Goal: Task Accomplishment & Management: Manage account settings

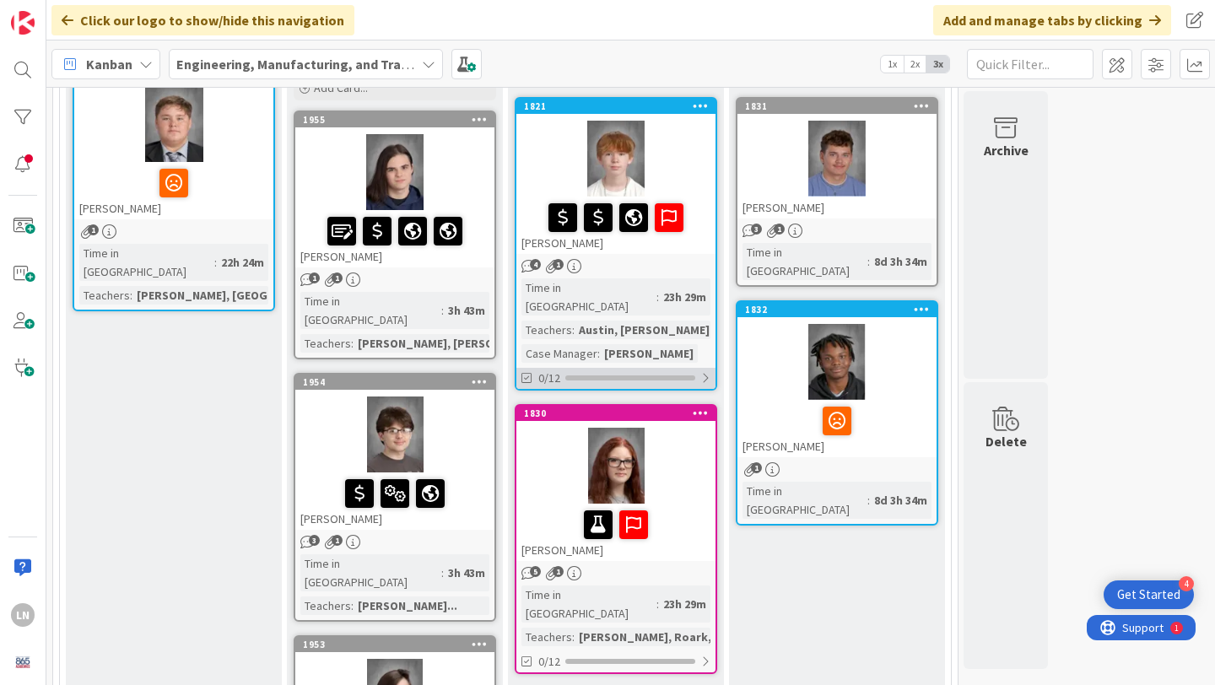
scroll to position [246, 0]
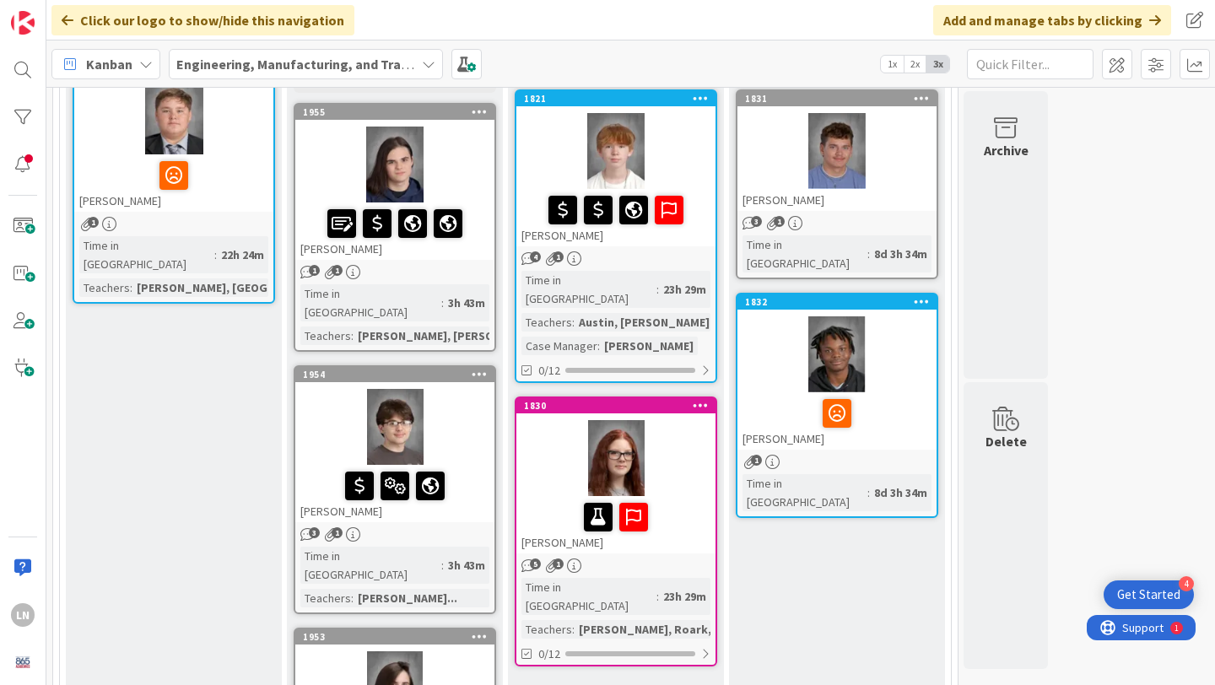
click at [699, 420] on div at bounding box center [616, 458] width 199 height 76
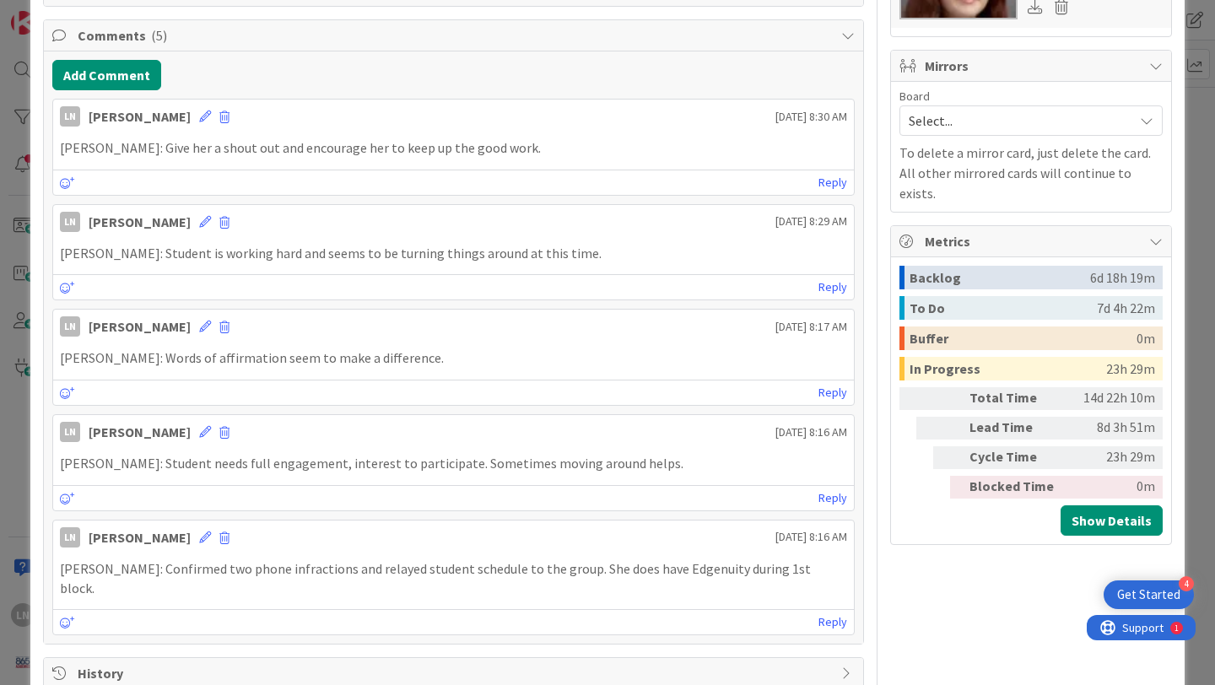
scroll to position [902, 0]
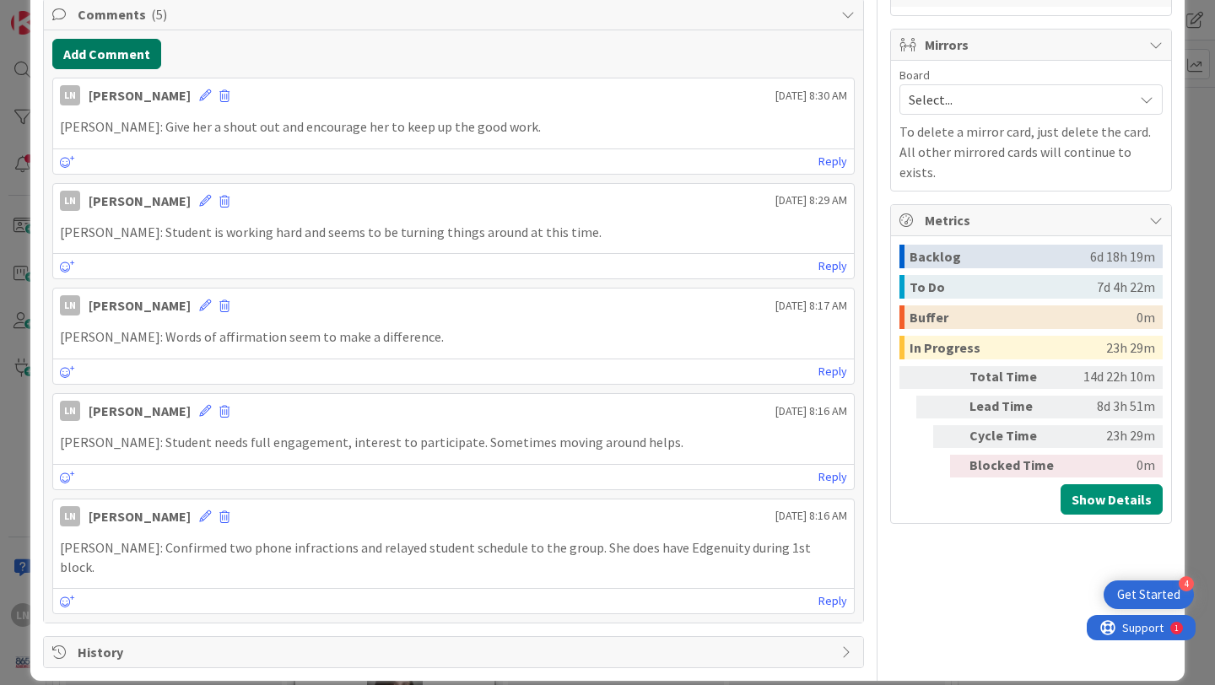
click at [127, 49] on button "Add Comment" at bounding box center [106, 54] width 109 height 30
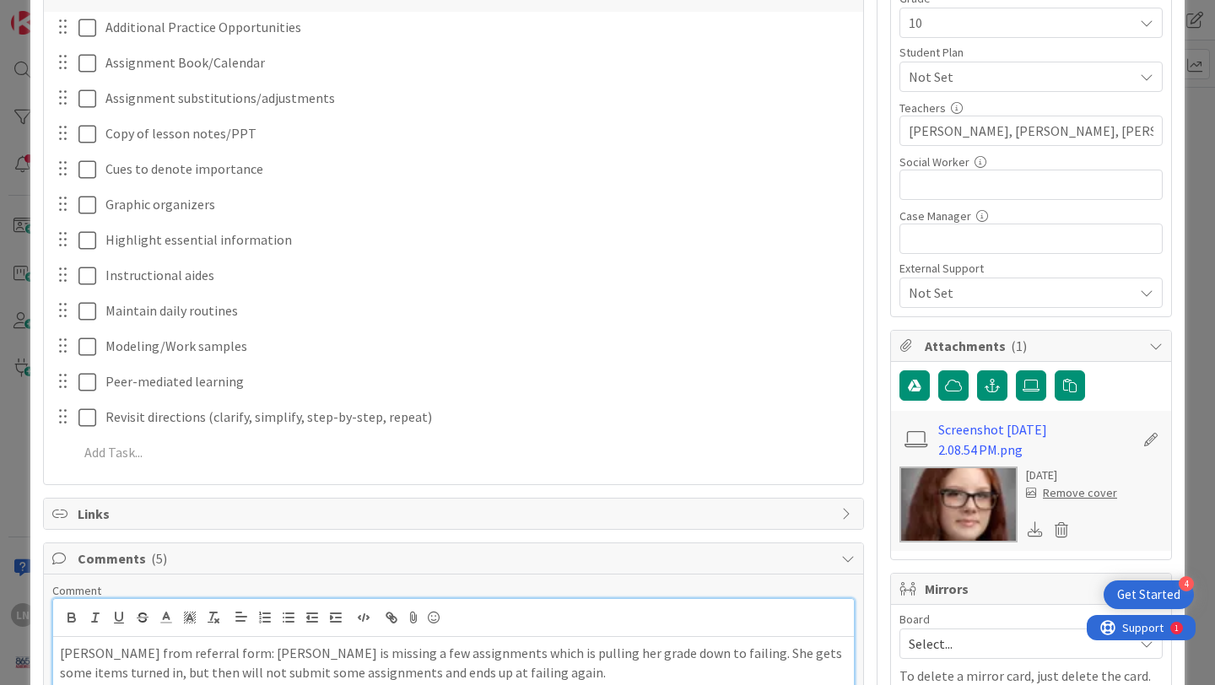
scroll to position [364, 0]
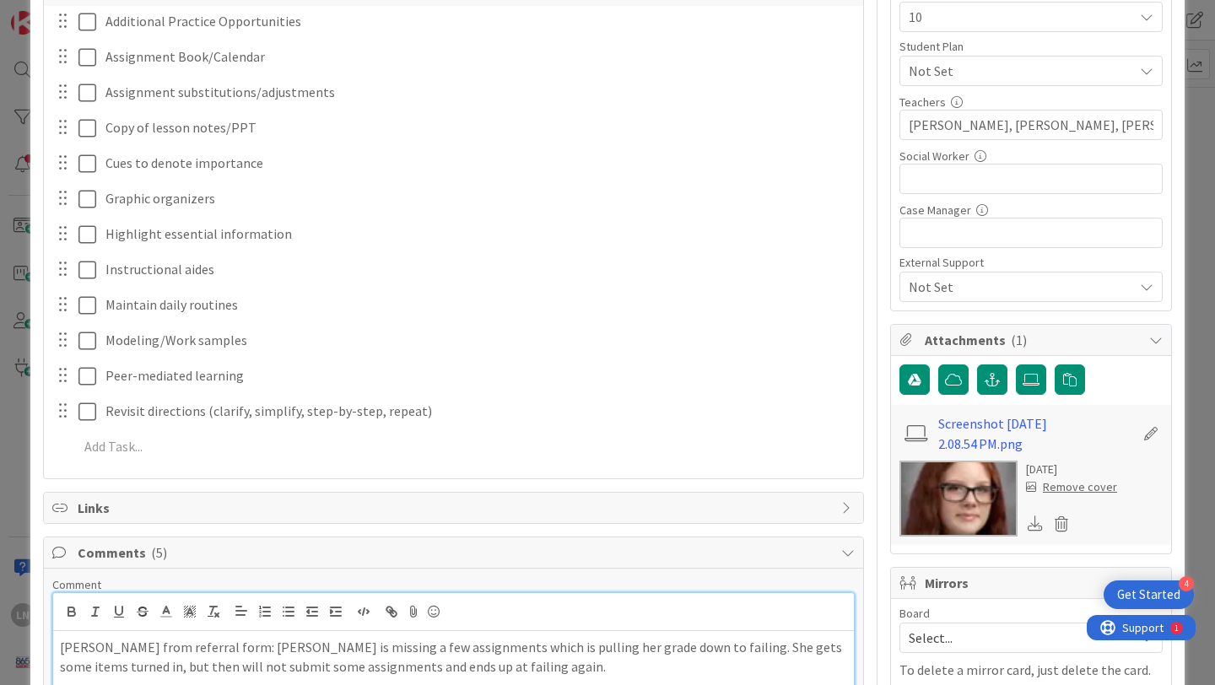
click at [229, 647] on p "[PERSON_NAME] from referral form: [PERSON_NAME] is missing a few assignments wh…" at bounding box center [453, 657] width 787 height 38
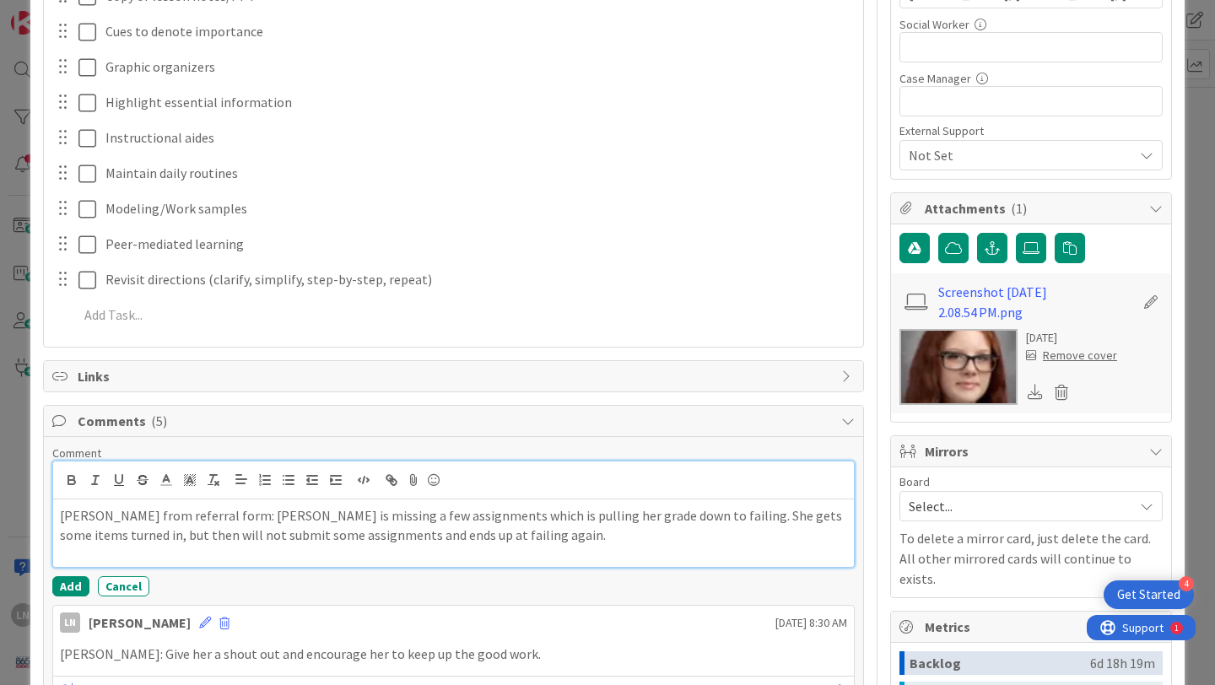
scroll to position [540, 0]
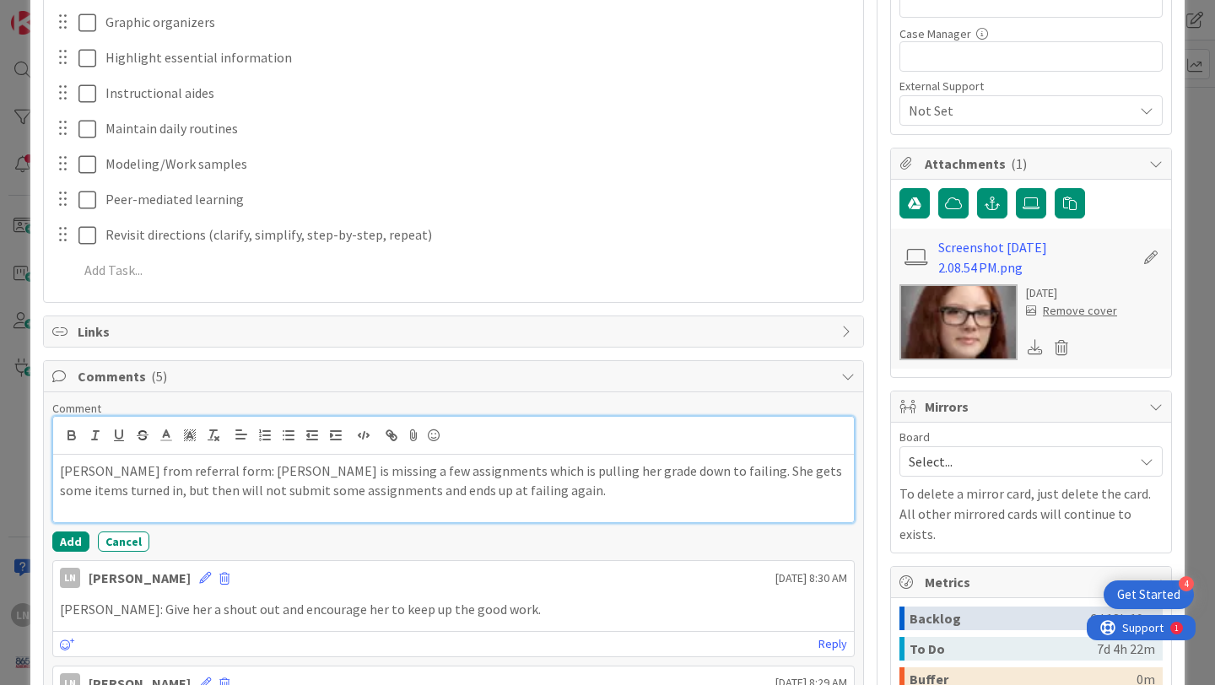
click at [241, 469] on p "[PERSON_NAME] from referral form: [PERSON_NAME] is missing a few assignments wh…" at bounding box center [453, 481] width 787 height 38
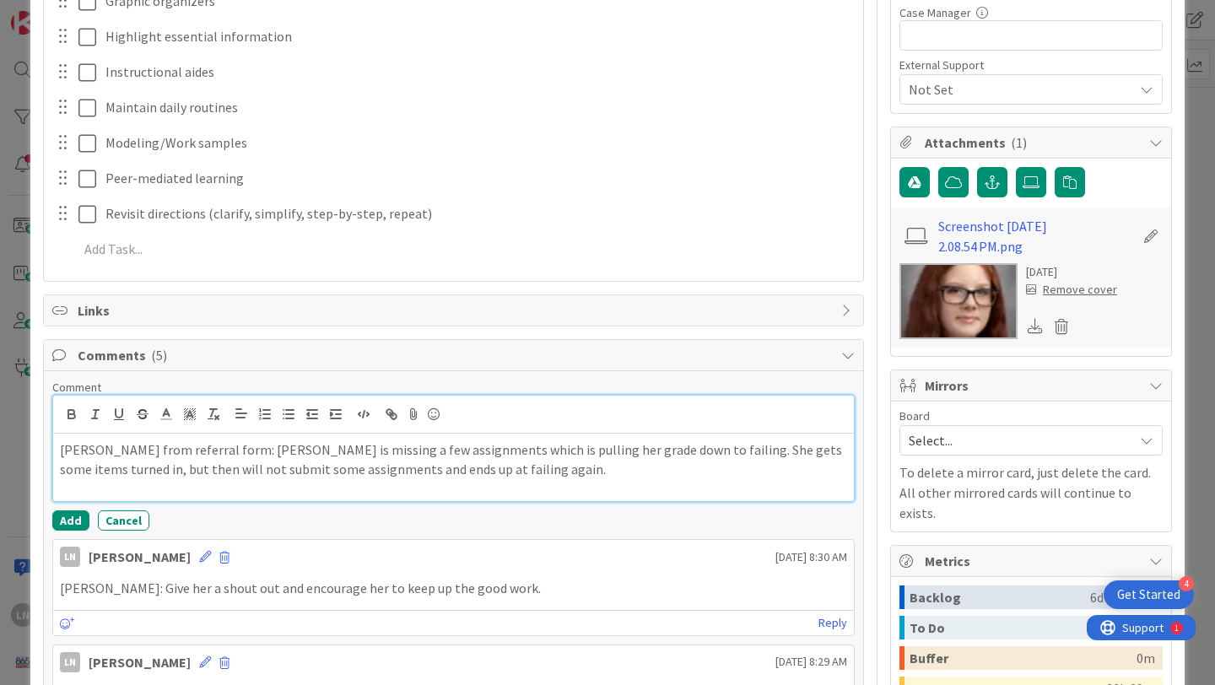
scroll to position [562, 0]
click at [195, 451] on p "[PERSON_NAME] from referral form: [PERSON_NAME] is missing a few assignments wh…" at bounding box center [453, 459] width 787 height 38
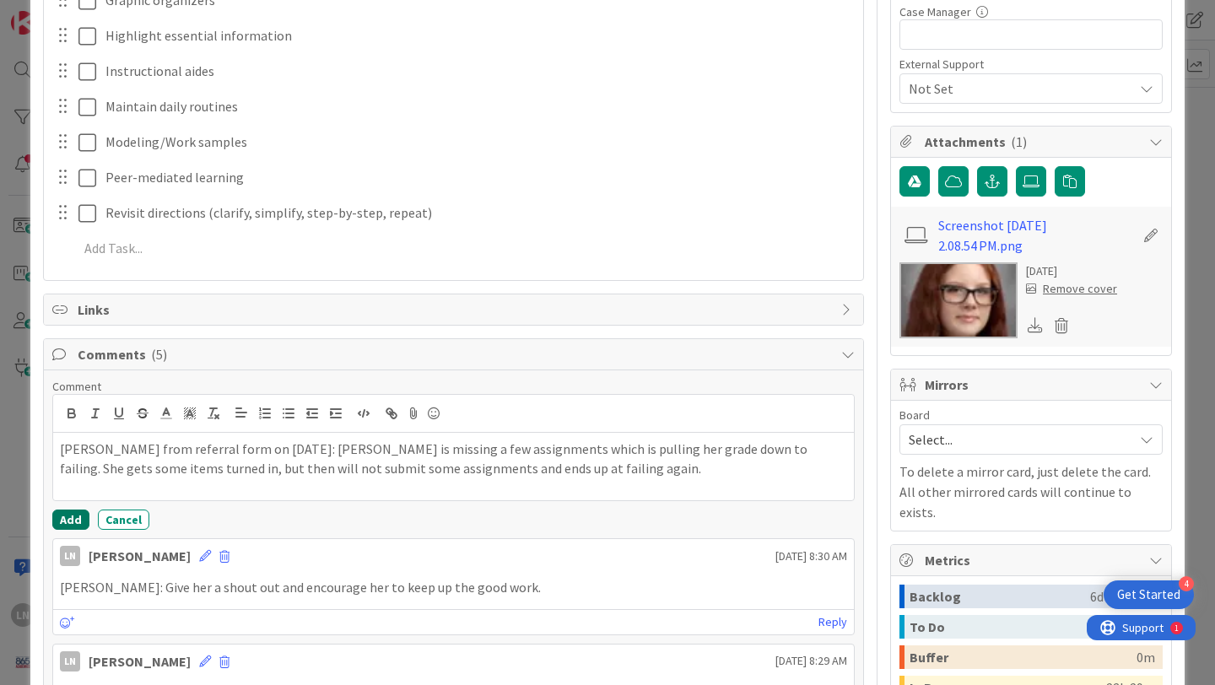
click at [69, 519] on button "Add" at bounding box center [70, 520] width 37 height 20
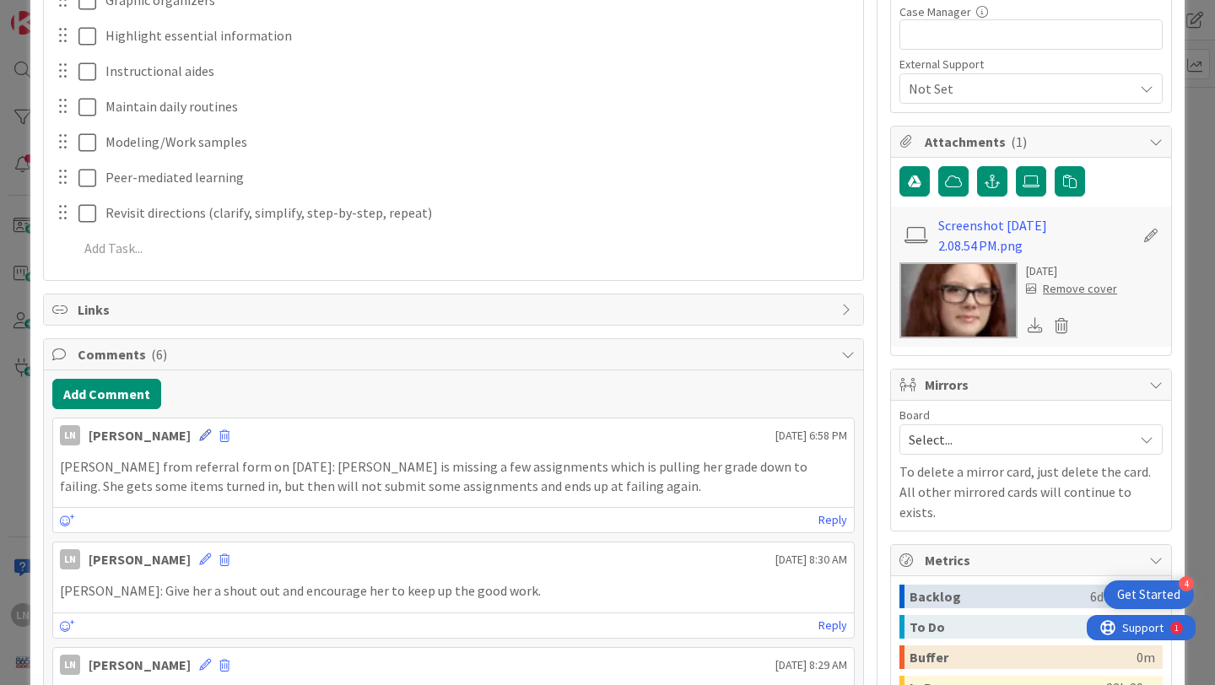
click at [199, 436] on icon at bounding box center [205, 436] width 12 height 12
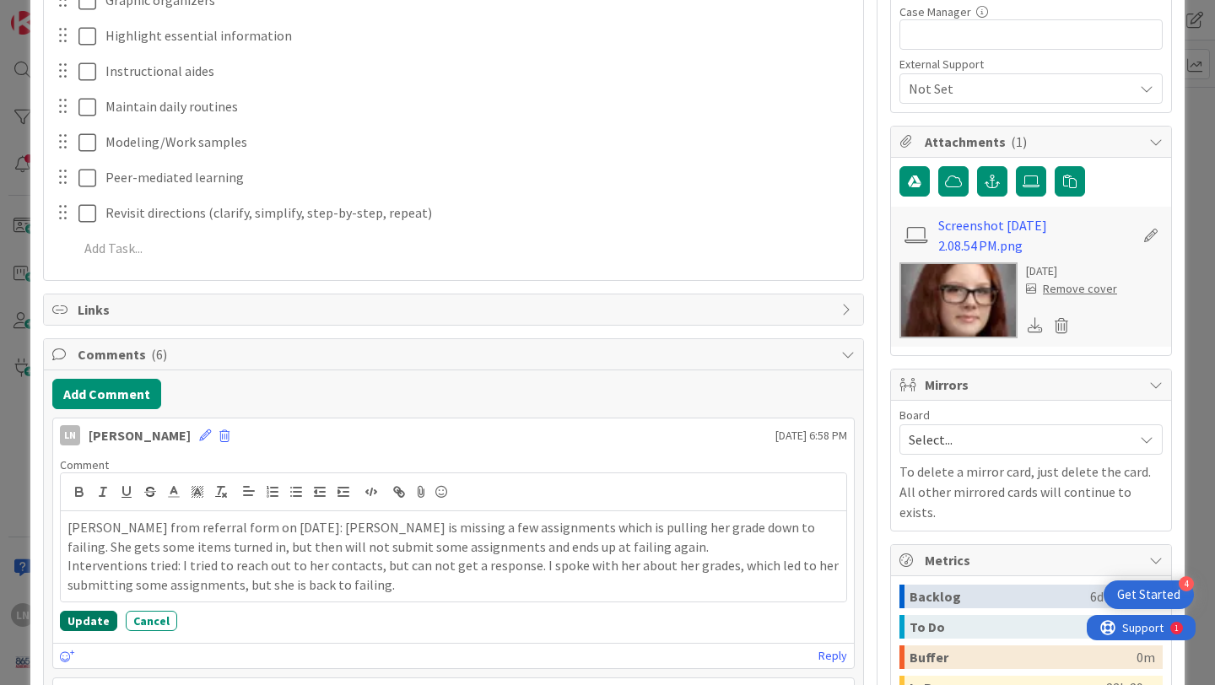
click at [92, 621] on button "Update" at bounding box center [88, 621] width 57 height 20
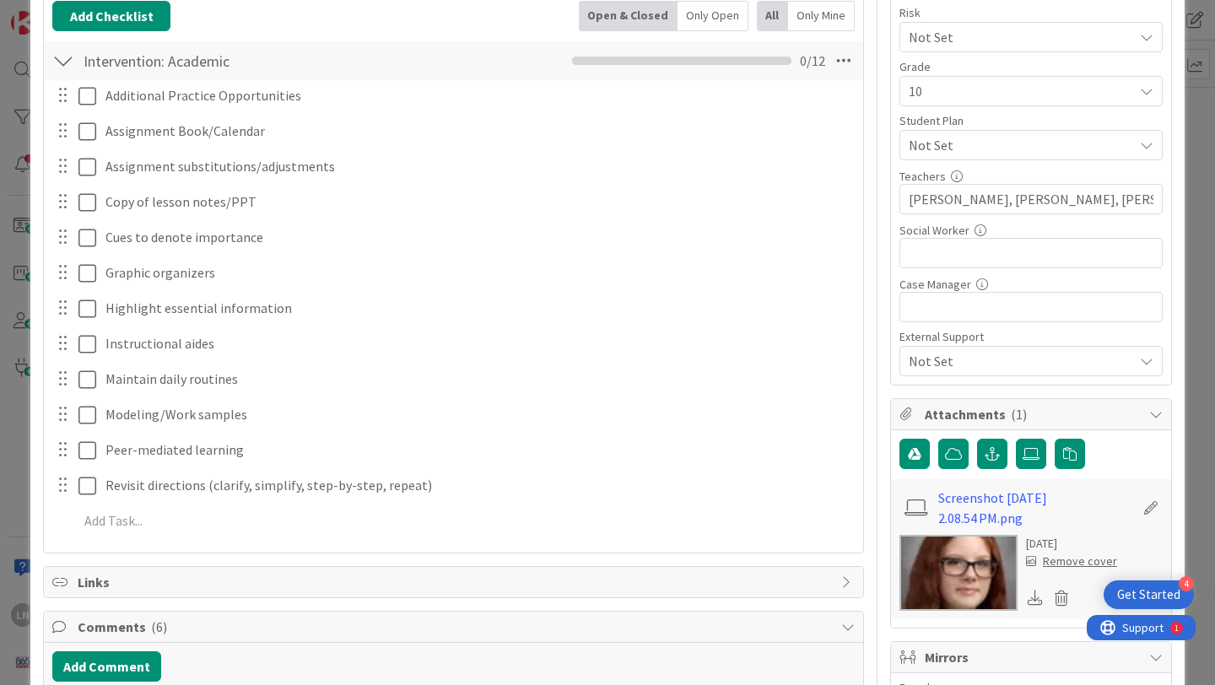
scroll to position [0, 0]
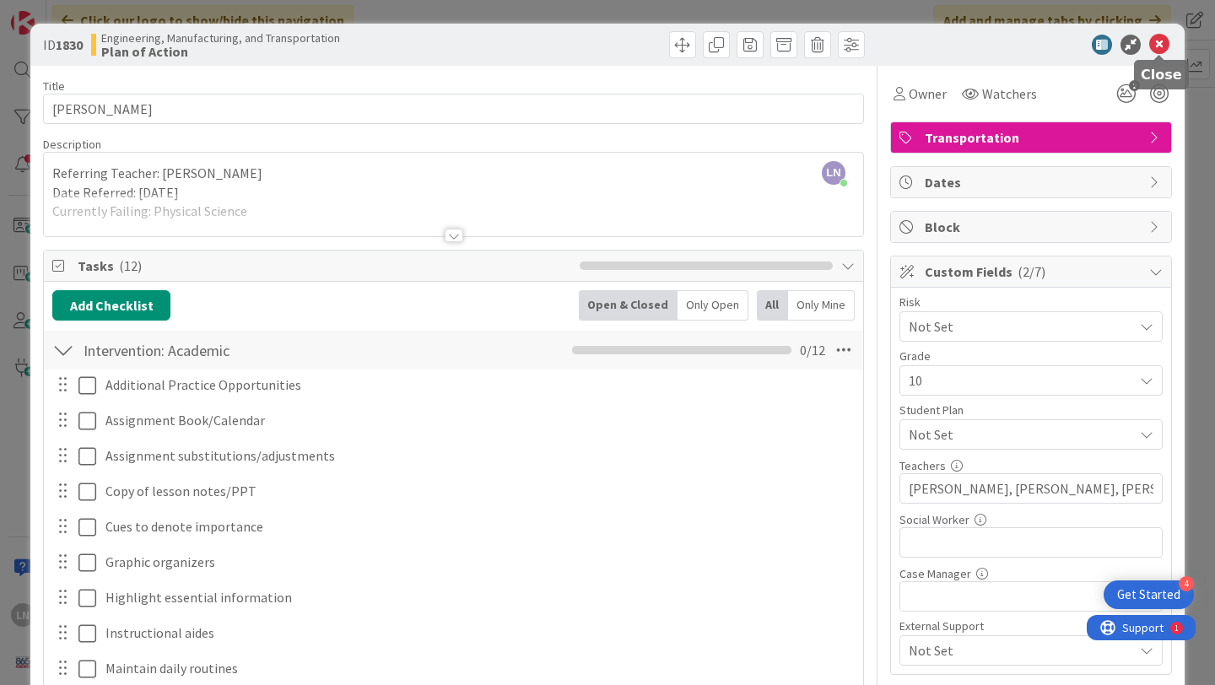
click at [1159, 41] on icon at bounding box center [1160, 45] width 20 height 20
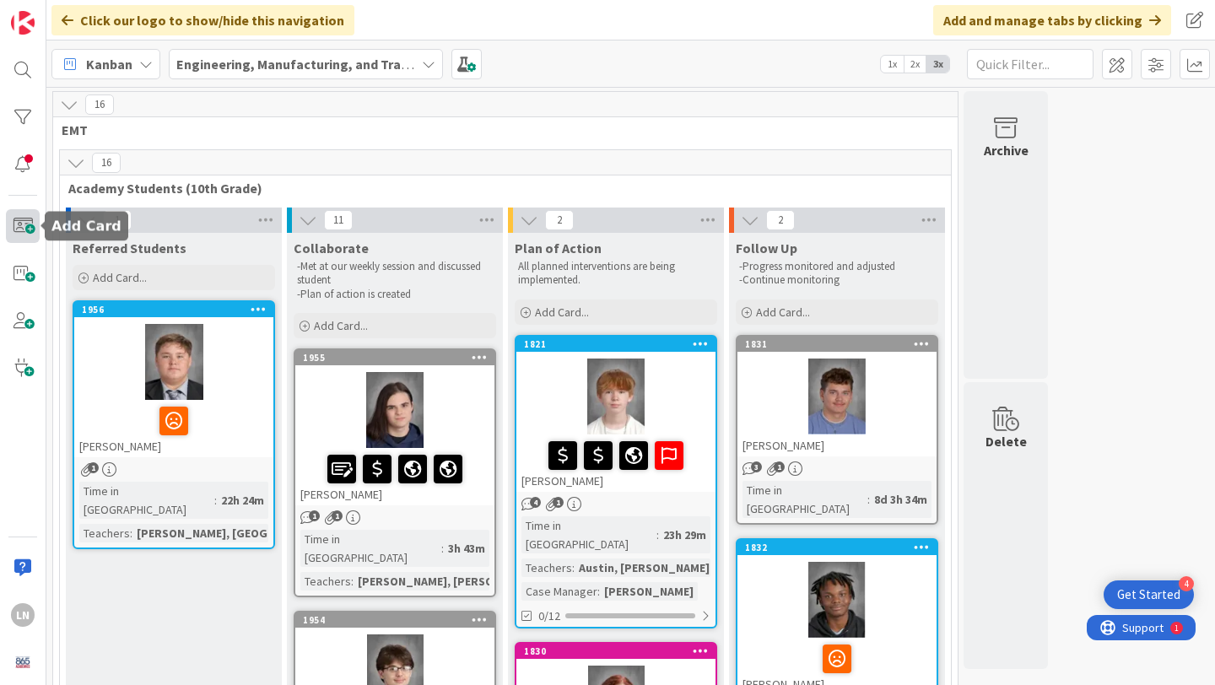
click at [24, 225] on span at bounding box center [23, 226] width 34 height 34
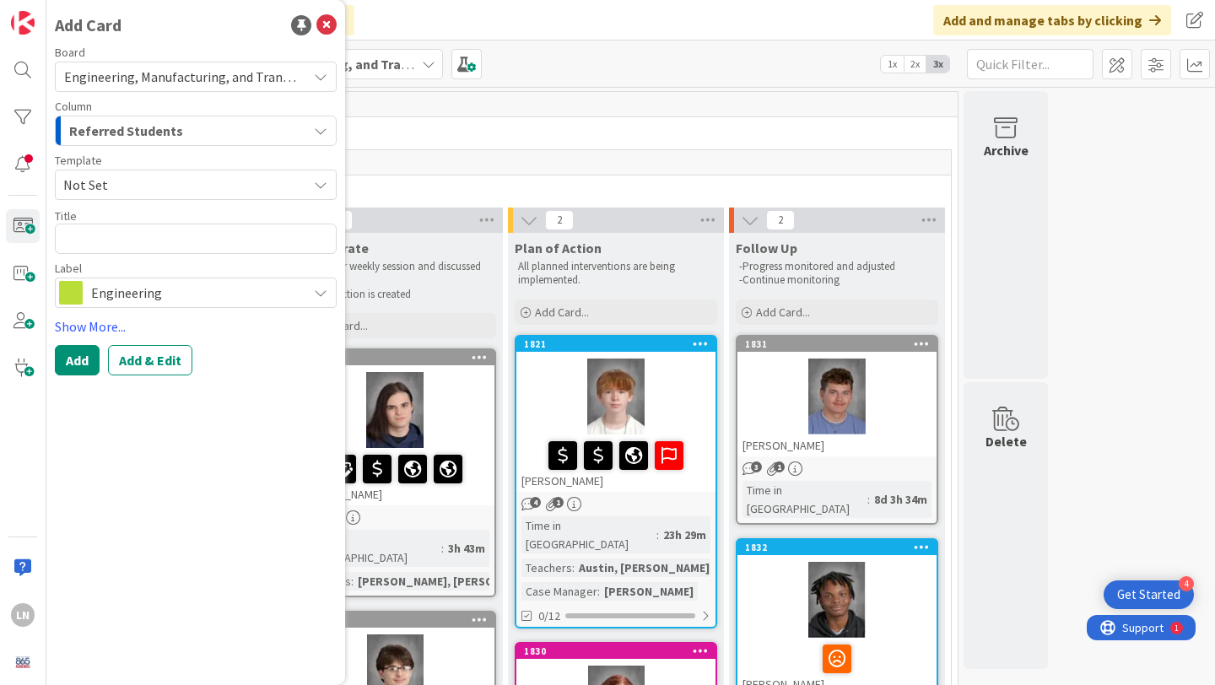
click at [202, 131] on div "Referred Students" at bounding box center [186, 130] width 242 height 27
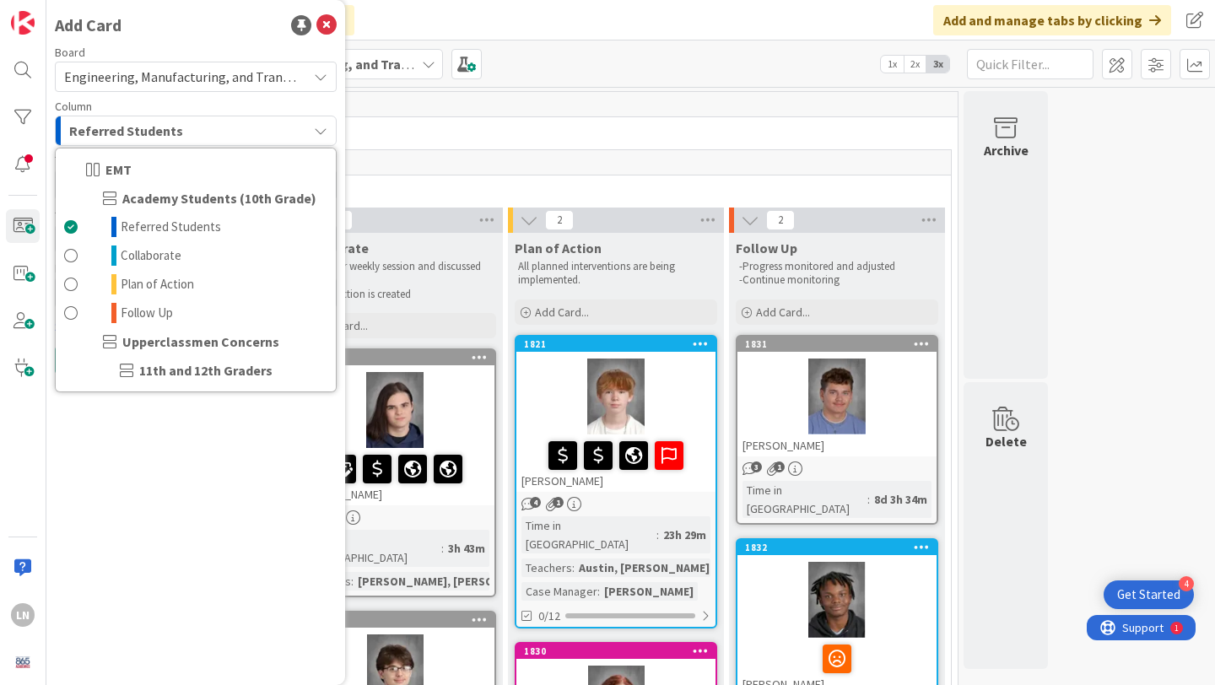
click at [192, 135] on div "Referred Students" at bounding box center [186, 130] width 242 height 27
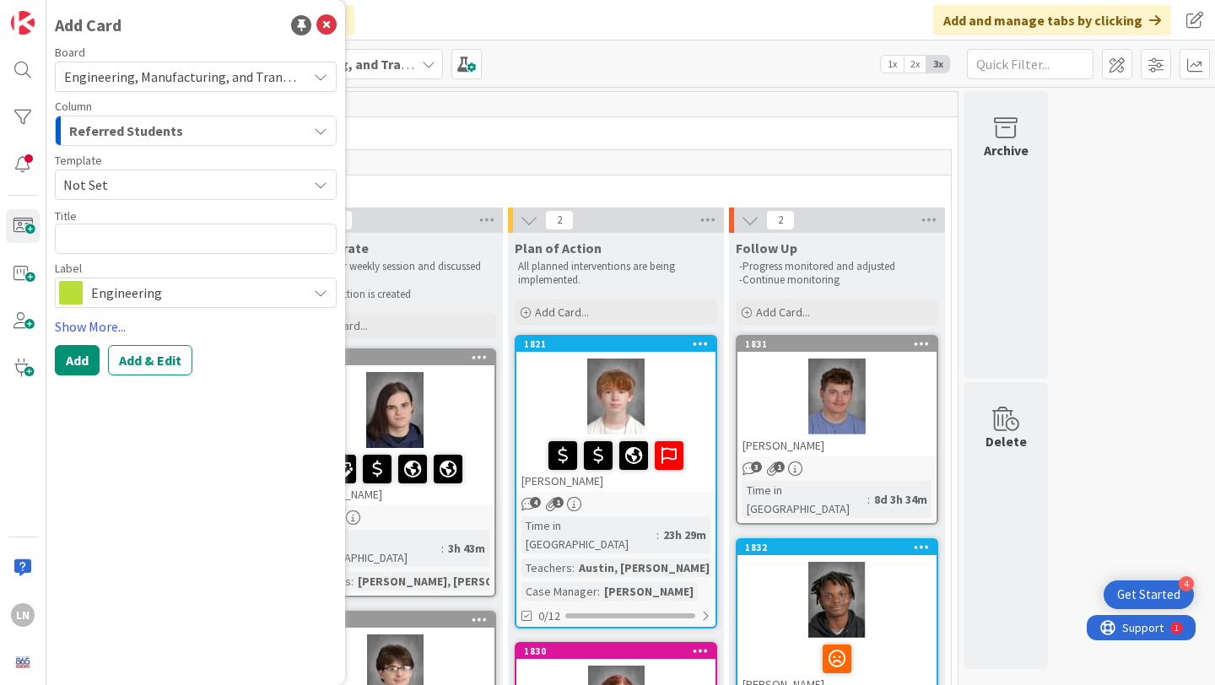
click at [177, 174] on span "Not Set" at bounding box center [178, 185] width 231 height 22
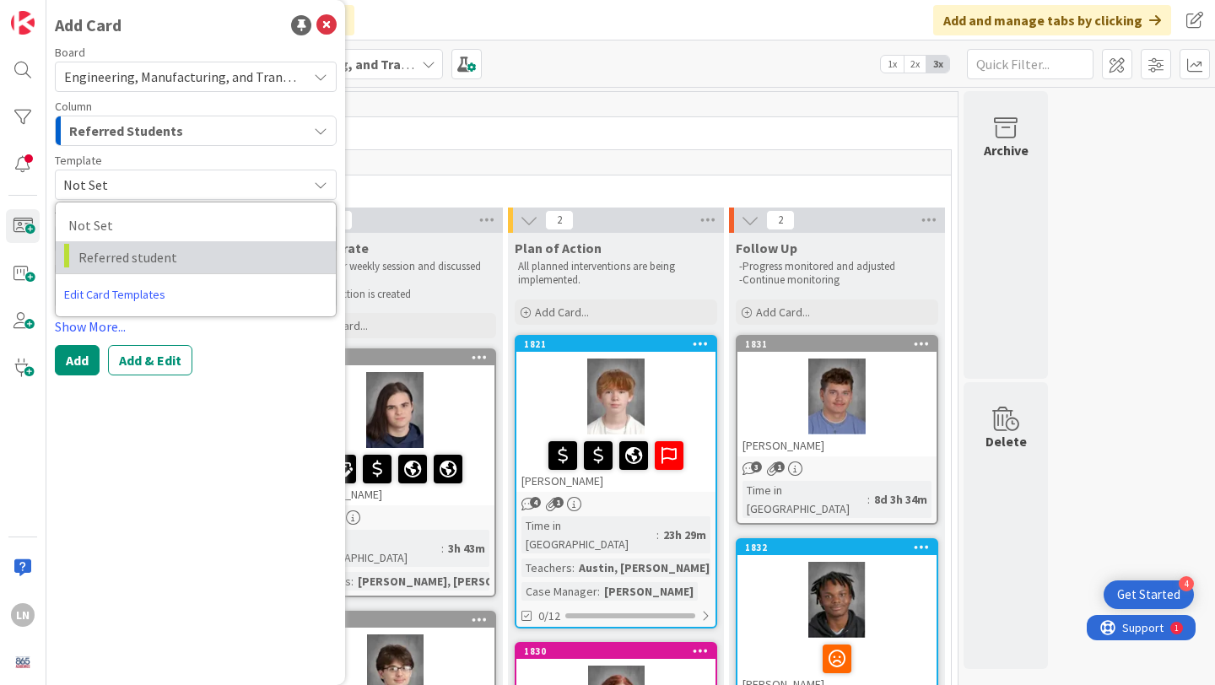
click at [155, 253] on span "Referred student" at bounding box center [200, 257] width 245 height 22
type textarea "x"
type textarea "Referred student"
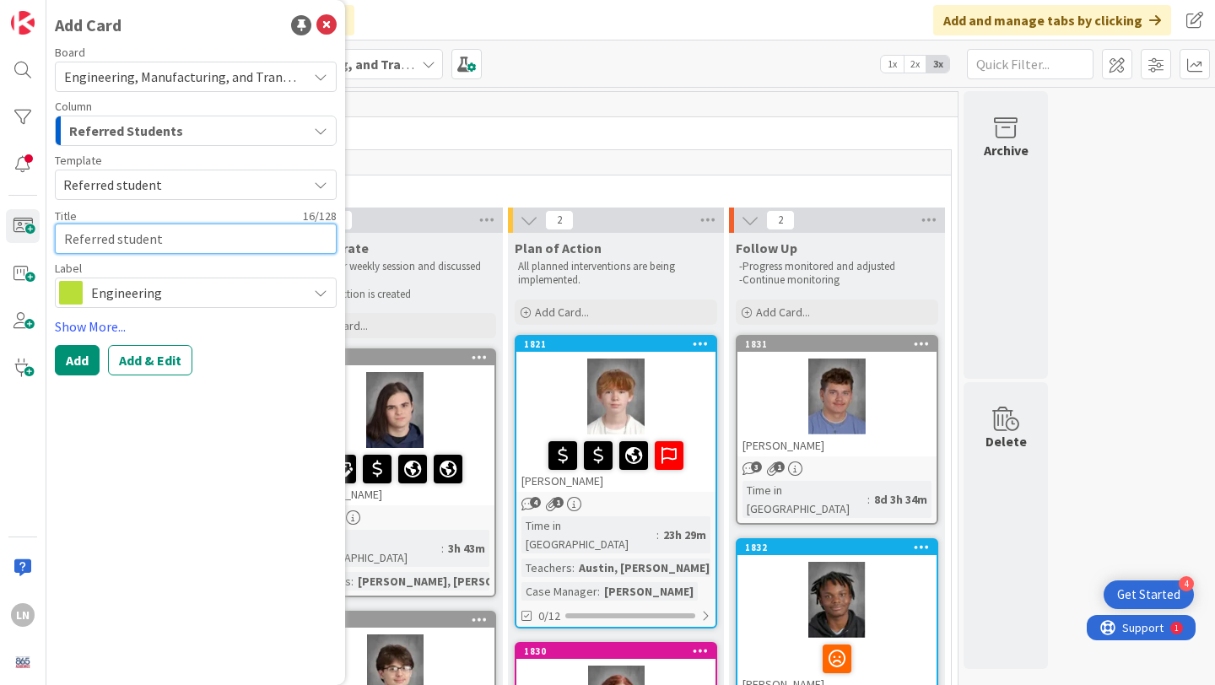
click at [149, 235] on textarea "Referred student" at bounding box center [196, 239] width 282 height 30
paste textarea "[PERSON_NAME]"
type textarea "x"
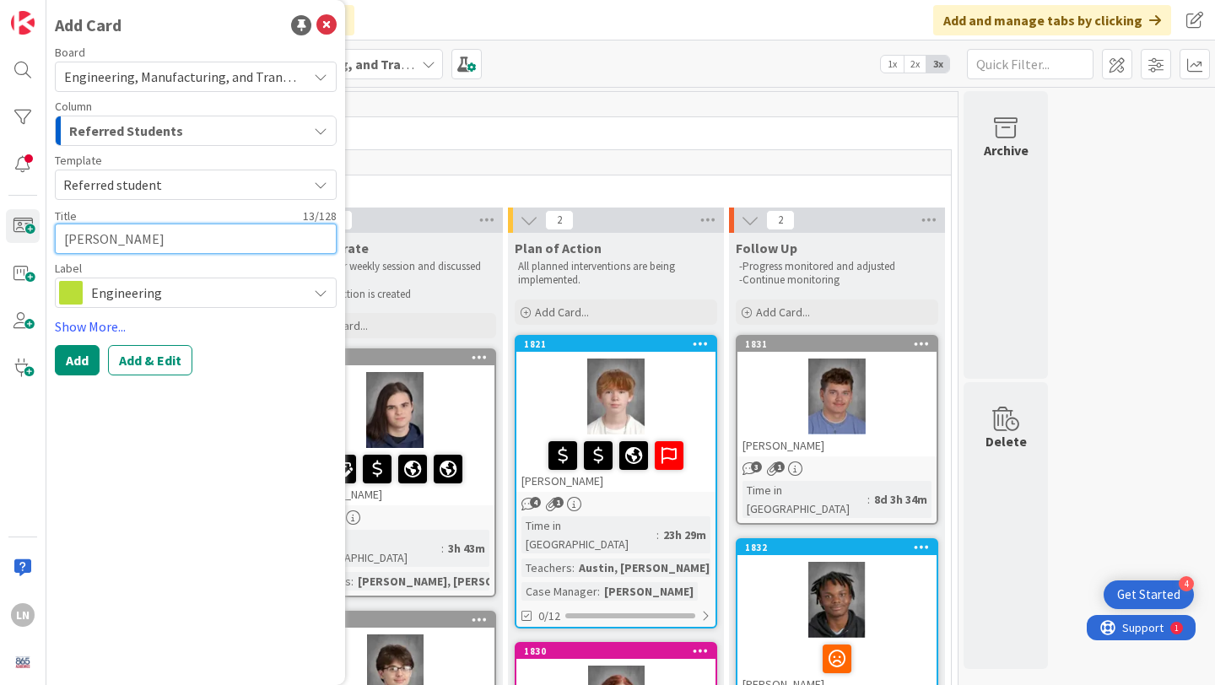
type textarea "[PERSON_NAME]"
click at [223, 289] on span "Engineering" at bounding box center [195, 293] width 208 height 24
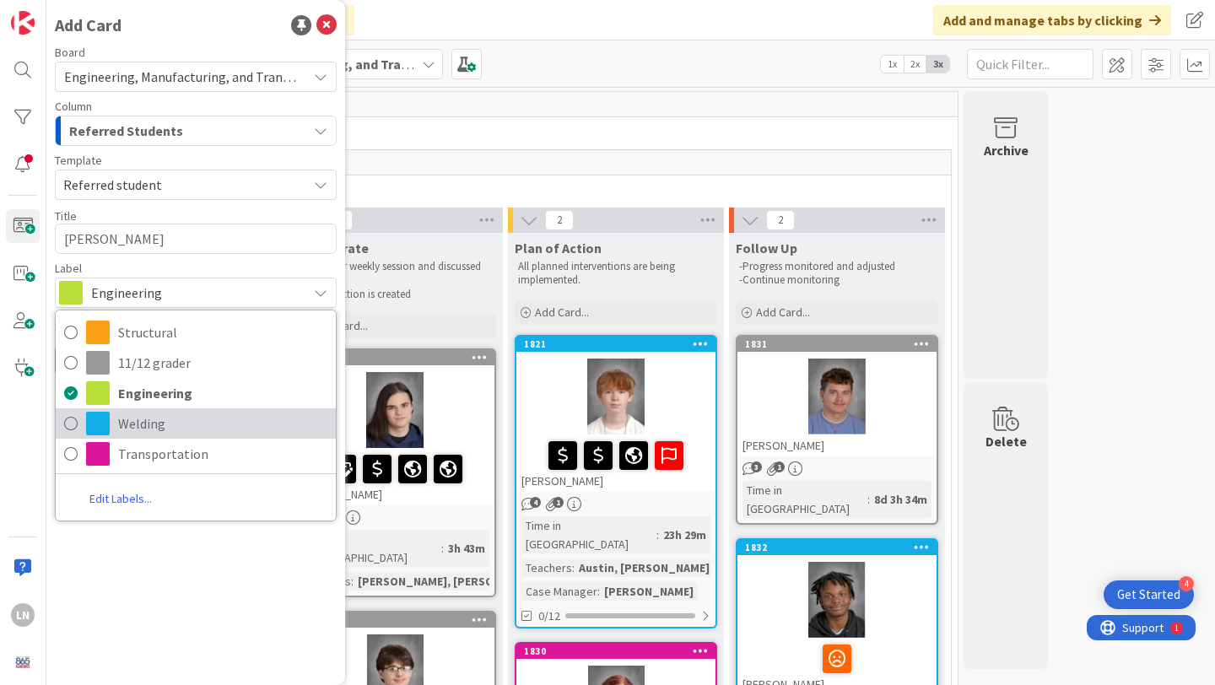
click at [76, 422] on icon at bounding box center [71, 423] width 14 height 25
type textarea "x"
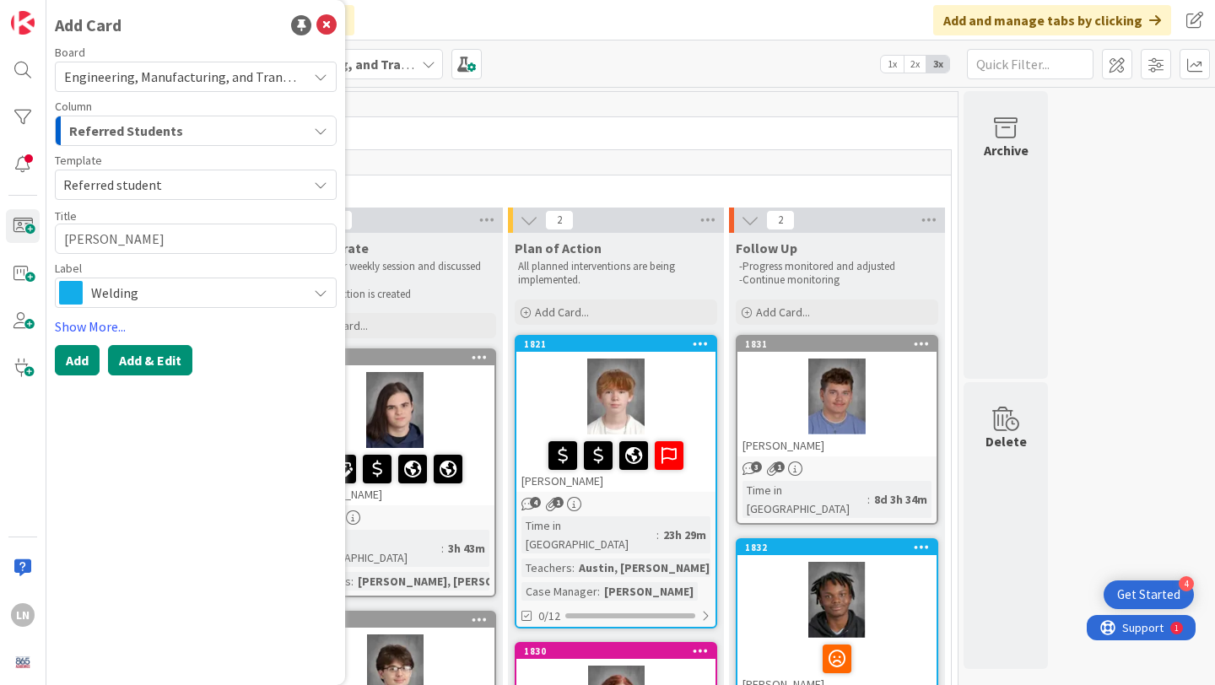
click at [146, 361] on button "Add & Edit" at bounding box center [150, 360] width 84 height 30
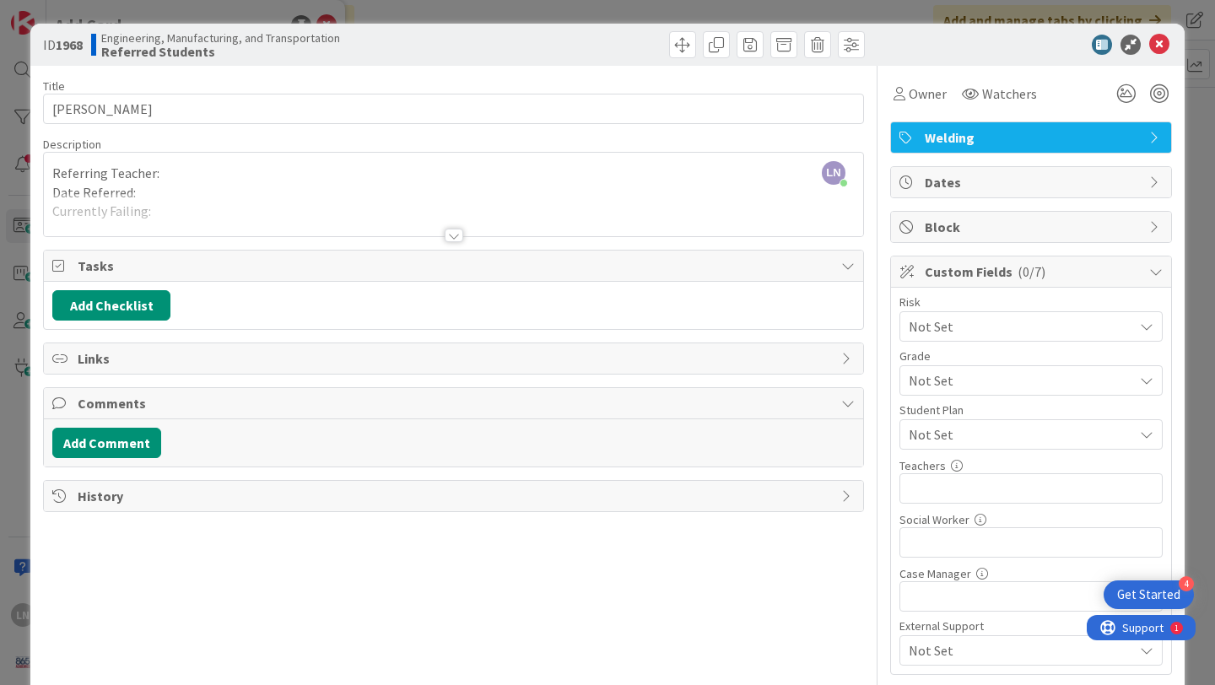
click at [374, 172] on div "LN [PERSON_NAME] just joined Referring Teacher: Date Referred: Currently Failin…" at bounding box center [454, 195] width 820 height 84
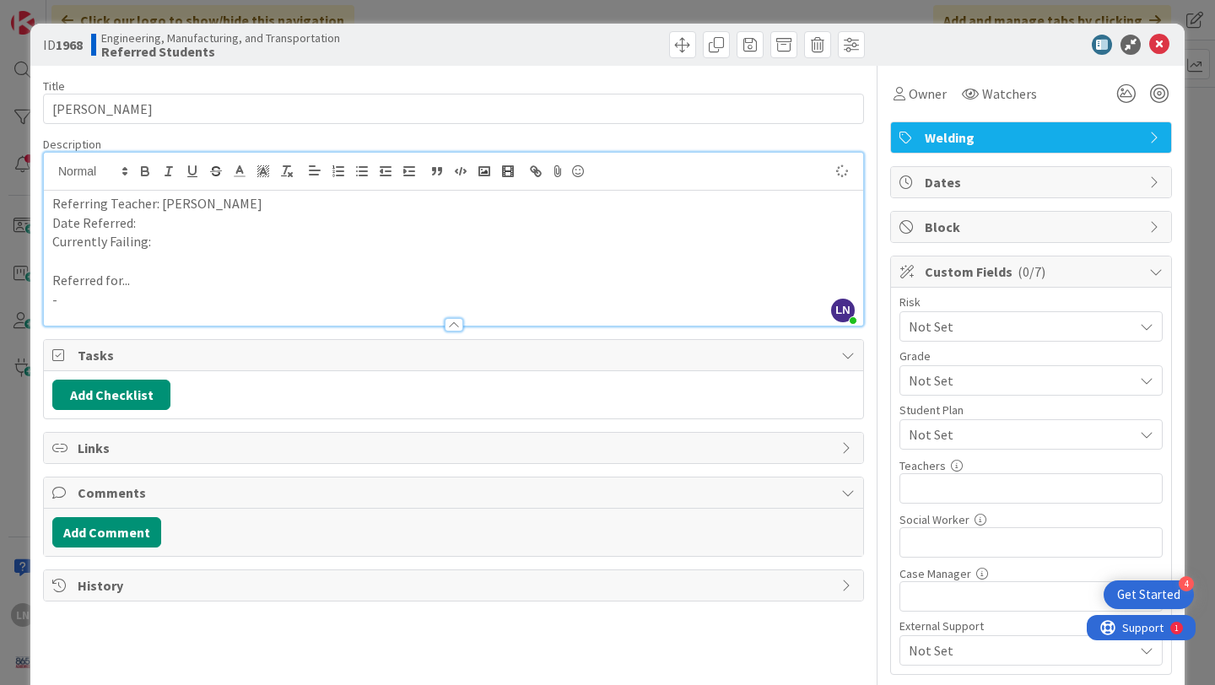
click at [277, 212] on p "Referring Teacher: [PERSON_NAME]" at bounding box center [453, 203] width 803 height 19
click at [235, 224] on p "Date Referred:" at bounding box center [453, 223] width 803 height 19
click at [484, 214] on p "Date Referred: [DATE]" at bounding box center [453, 223] width 803 height 19
click at [417, 238] on p "Currently Failing:" at bounding box center [453, 241] width 803 height 19
click at [970, 493] on input "text" at bounding box center [1031, 488] width 263 height 30
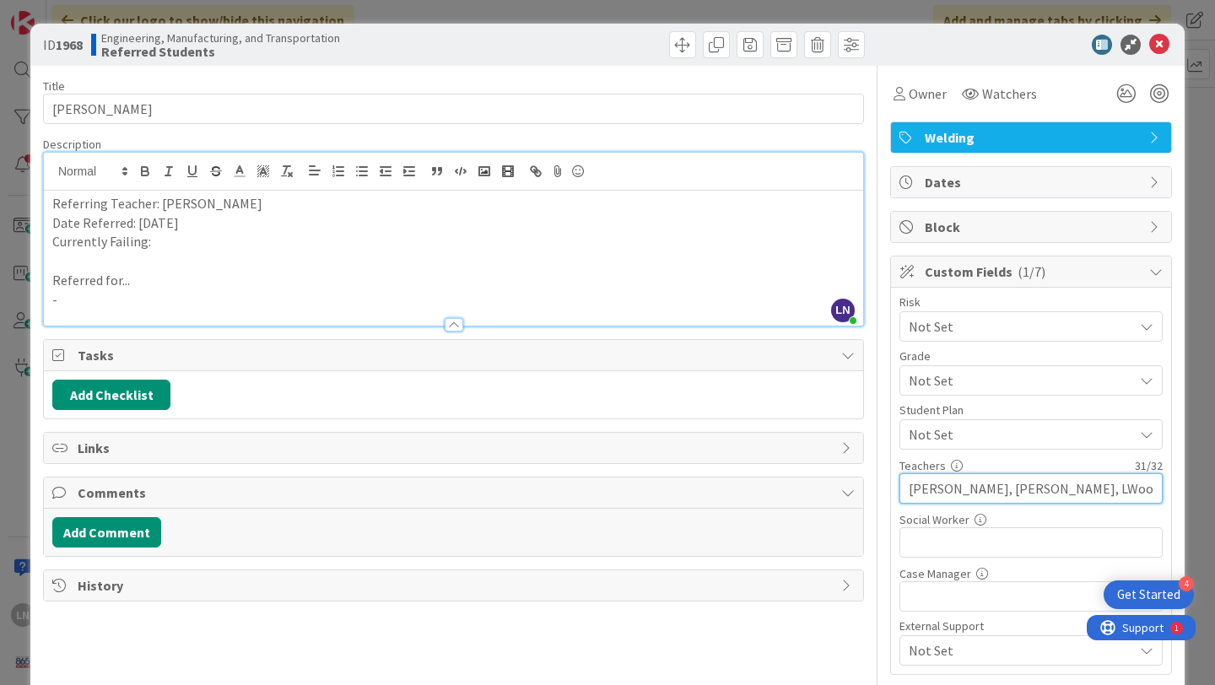
type input "[PERSON_NAME], [PERSON_NAME], LWoods, [PERSON_NAME]"
click at [1001, 338] on span "Not Set" at bounding box center [1017, 327] width 216 height 24
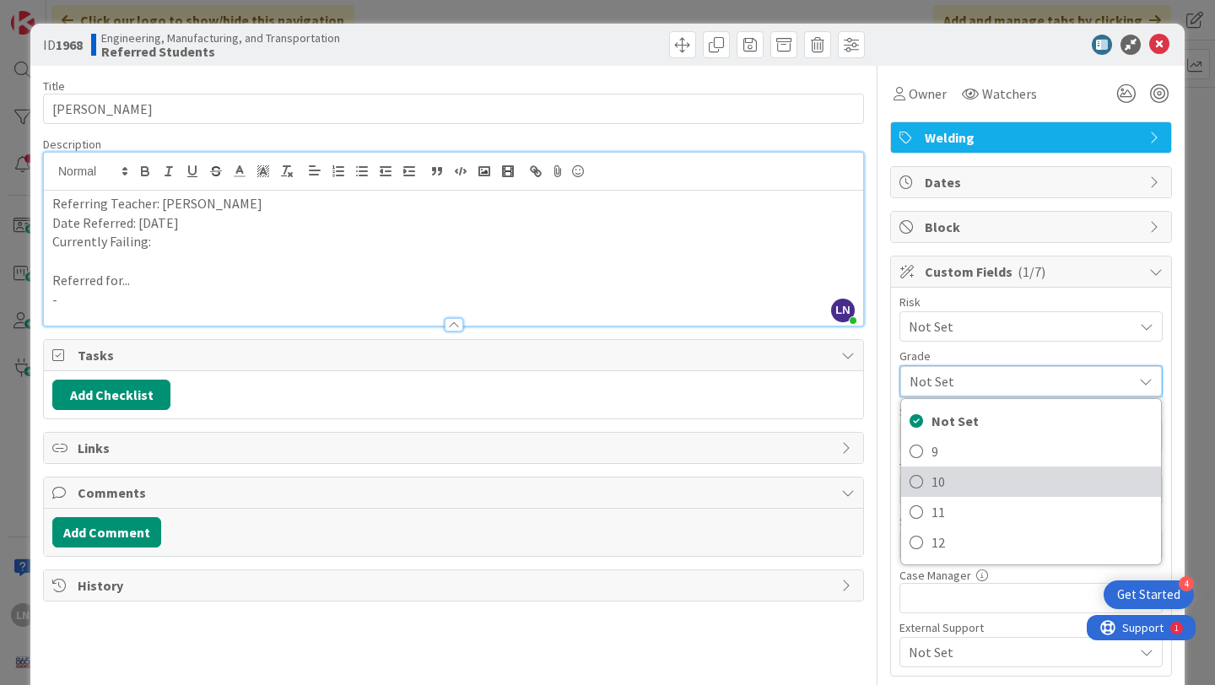
click at [949, 484] on span "10" at bounding box center [1042, 481] width 221 height 25
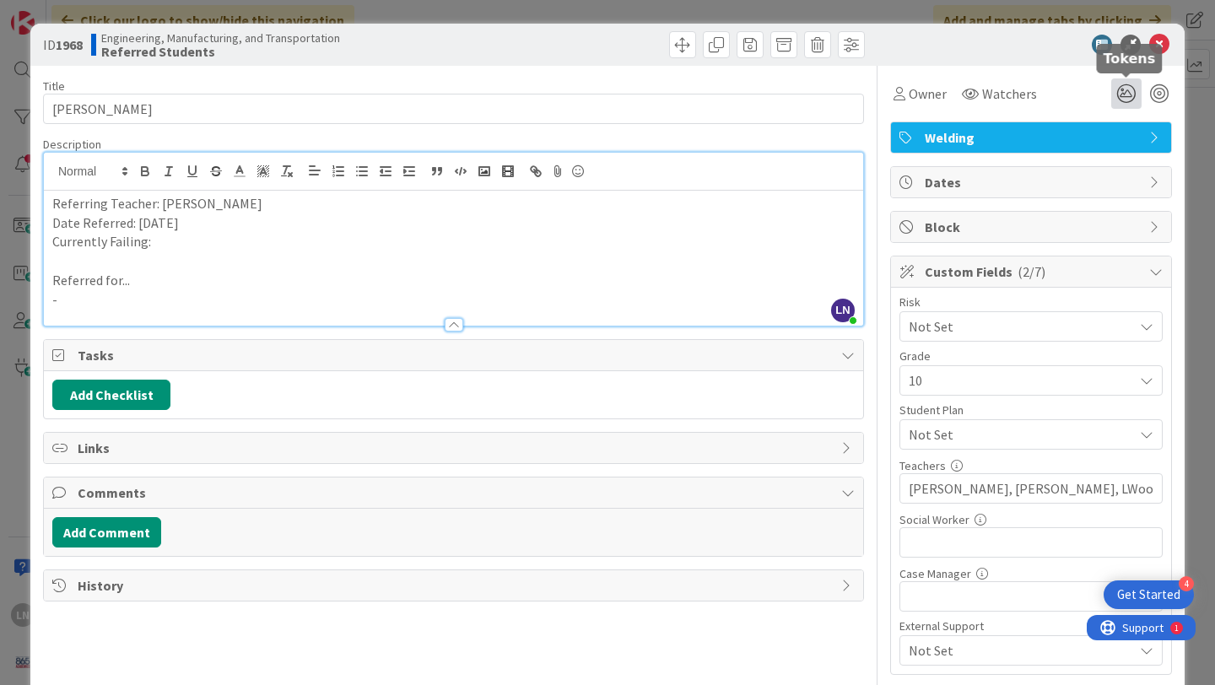
click at [1124, 93] on icon at bounding box center [1127, 93] width 30 height 30
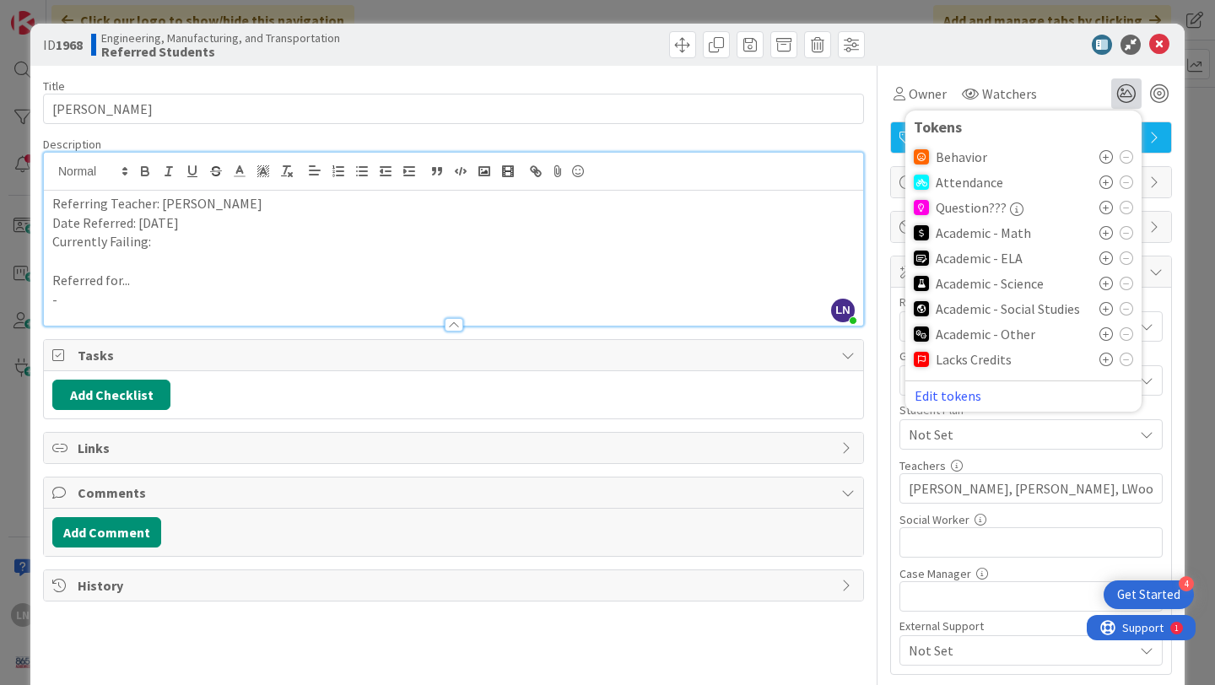
click at [1105, 257] on icon at bounding box center [1107, 259] width 14 height 14
click at [1109, 337] on icon at bounding box center [1107, 340] width 14 height 14
click at [502, 276] on p "Referred for..." at bounding box center [453, 280] width 803 height 19
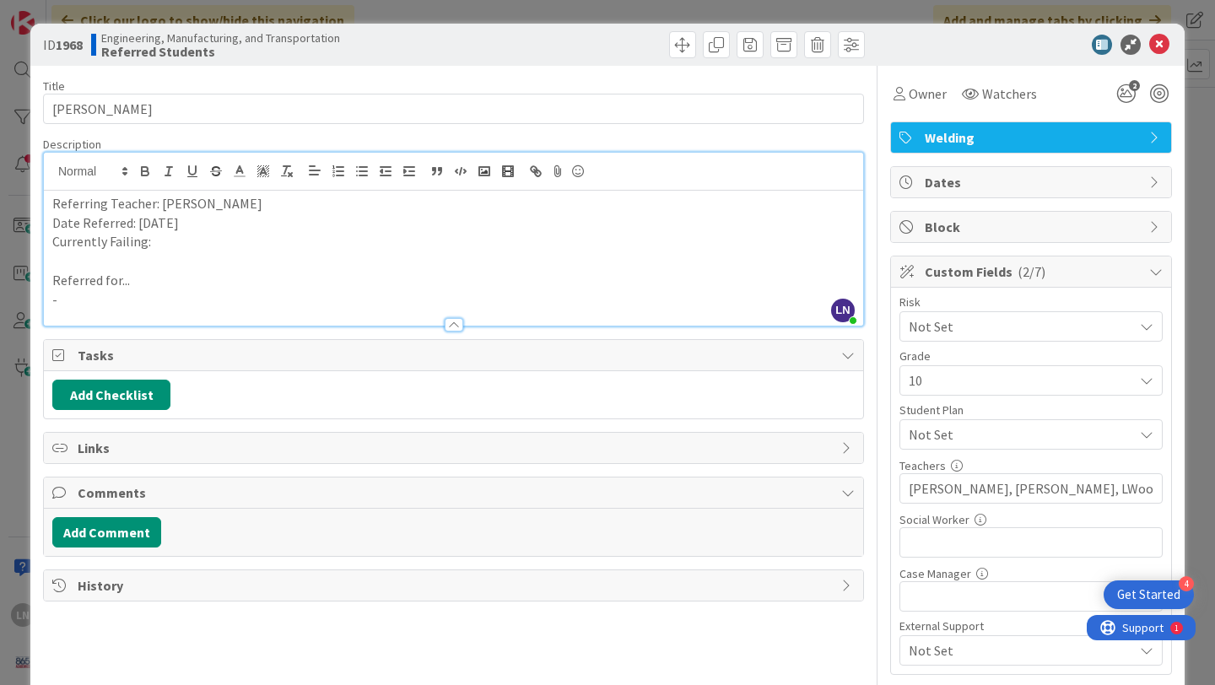
click at [365, 249] on p "Currently Failing:" at bounding box center [453, 241] width 803 height 19
click at [239, 282] on p "Referred for..." at bounding box center [453, 280] width 803 height 19
click at [203, 300] on p "-" at bounding box center [453, 299] width 803 height 19
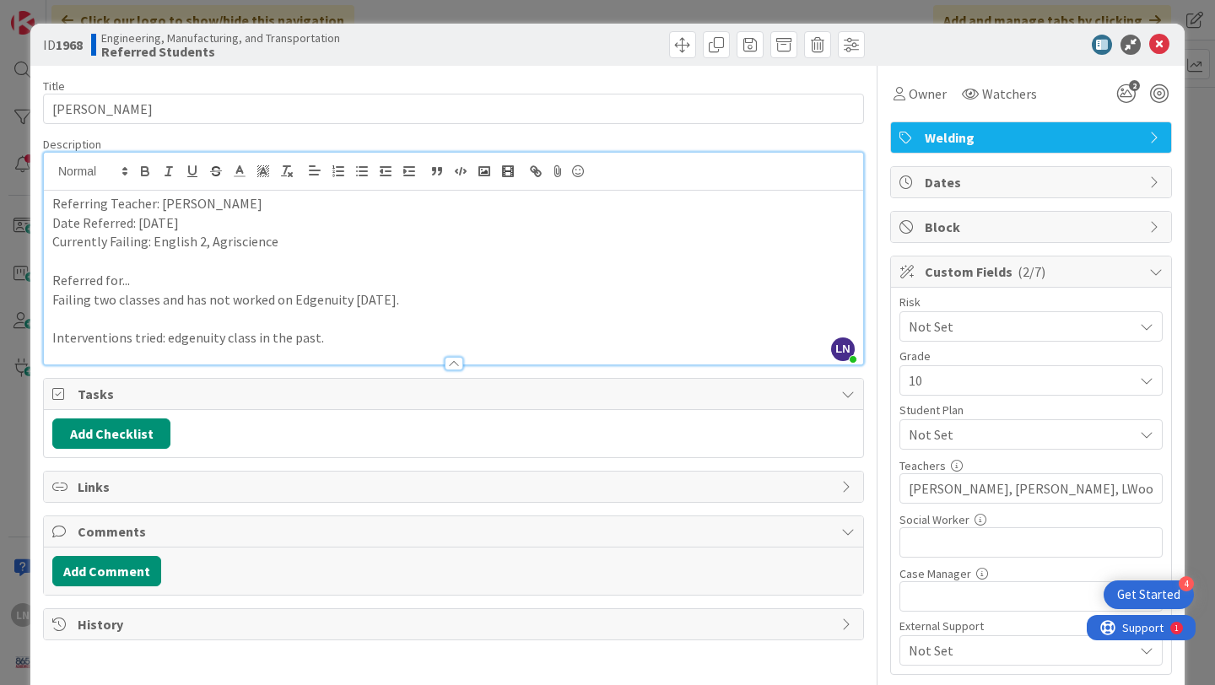
click at [169, 339] on p "Interventions tried: edgenuity class in the past." at bounding box center [453, 337] width 803 height 19
click at [347, 341] on p "Interventions tried: Edgenuity class in the past." at bounding box center [453, 337] width 803 height 19
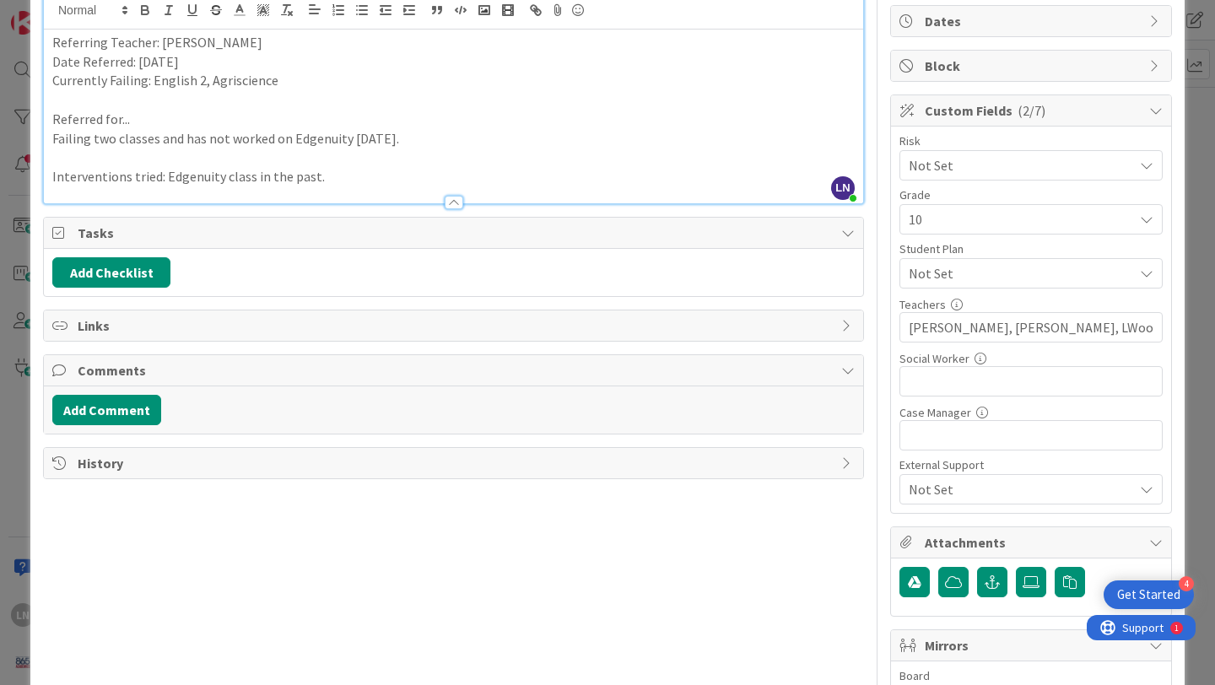
scroll to position [164, 0]
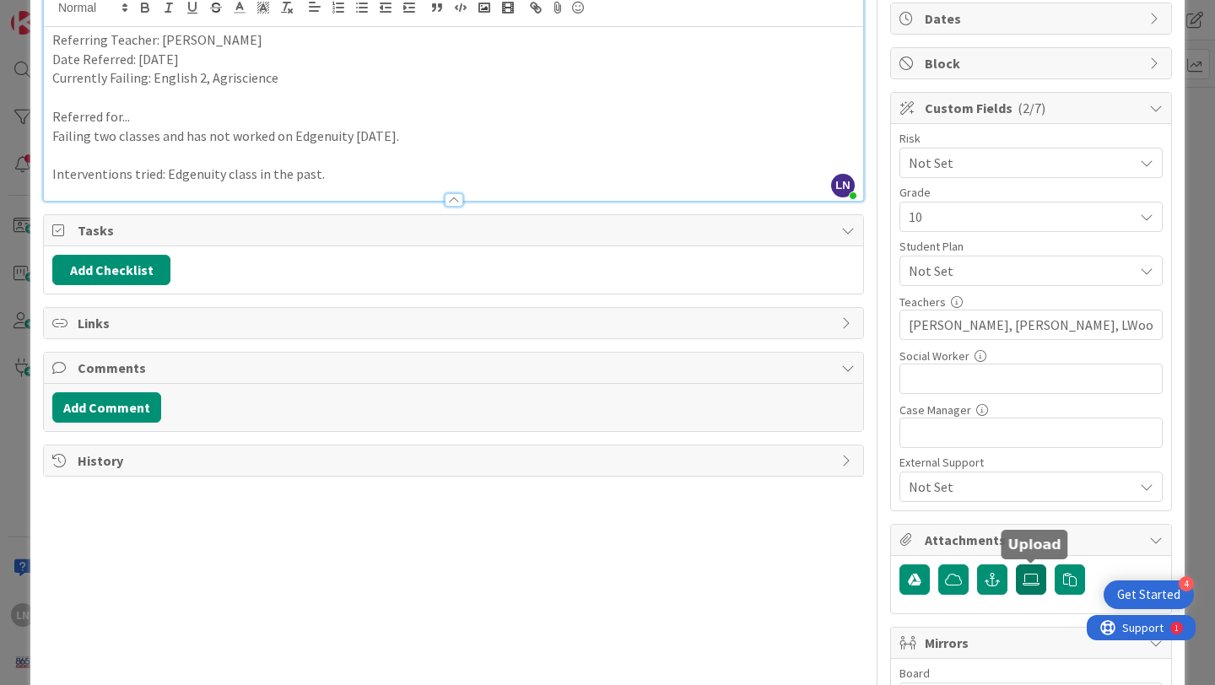
click at [1030, 587] on label at bounding box center [1031, 580] width 30 height 30
click at [1016, 565] on input "file" at bounding box center [1016, 565] width 0 height 0
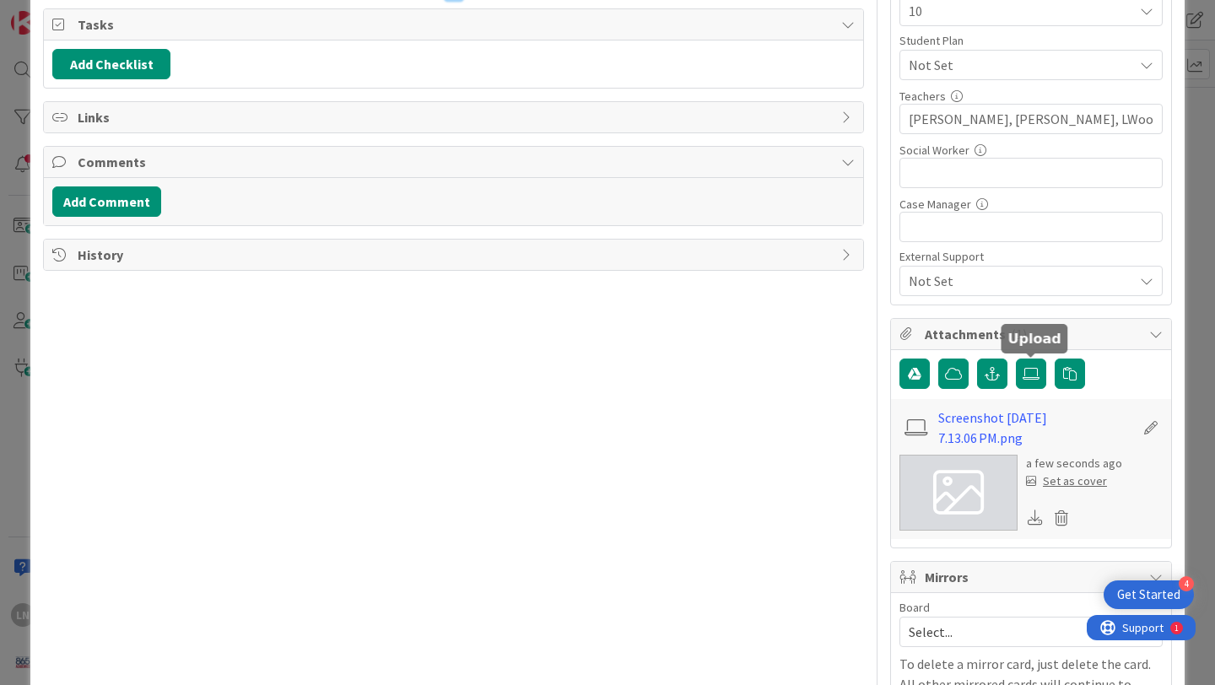
scroll to position [377, 0]
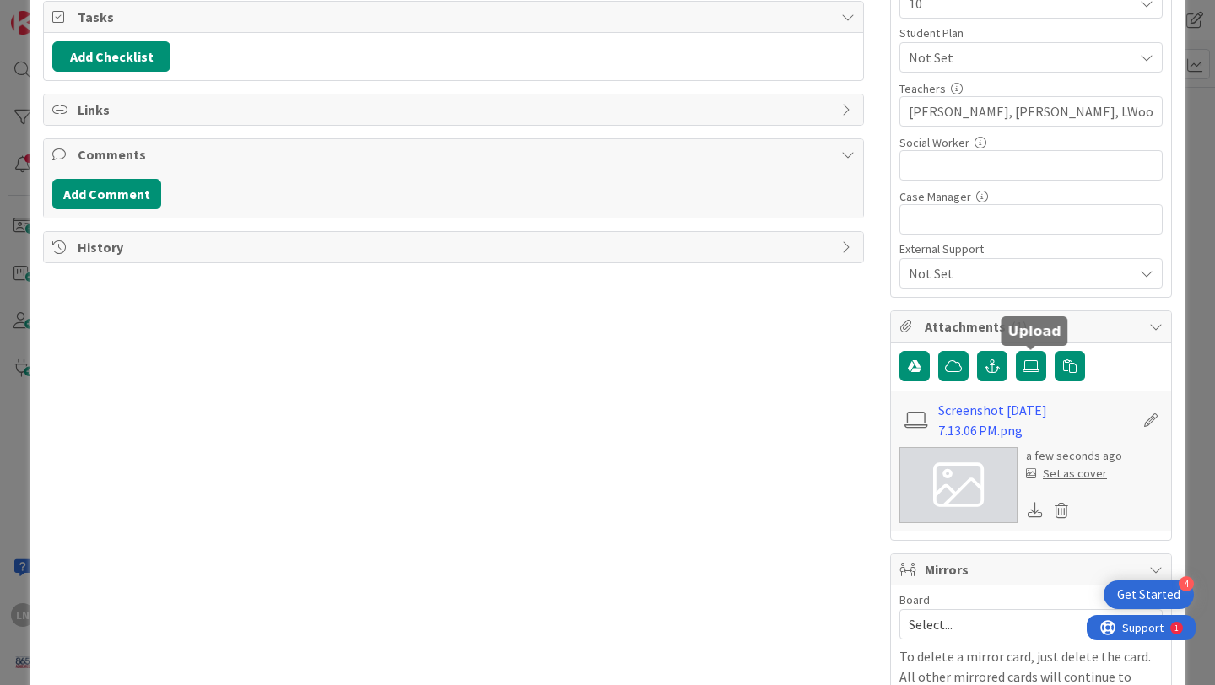
click at [1081, 474] on div "Set as cover" at bounding box center [1066, 474] width 81 height 18
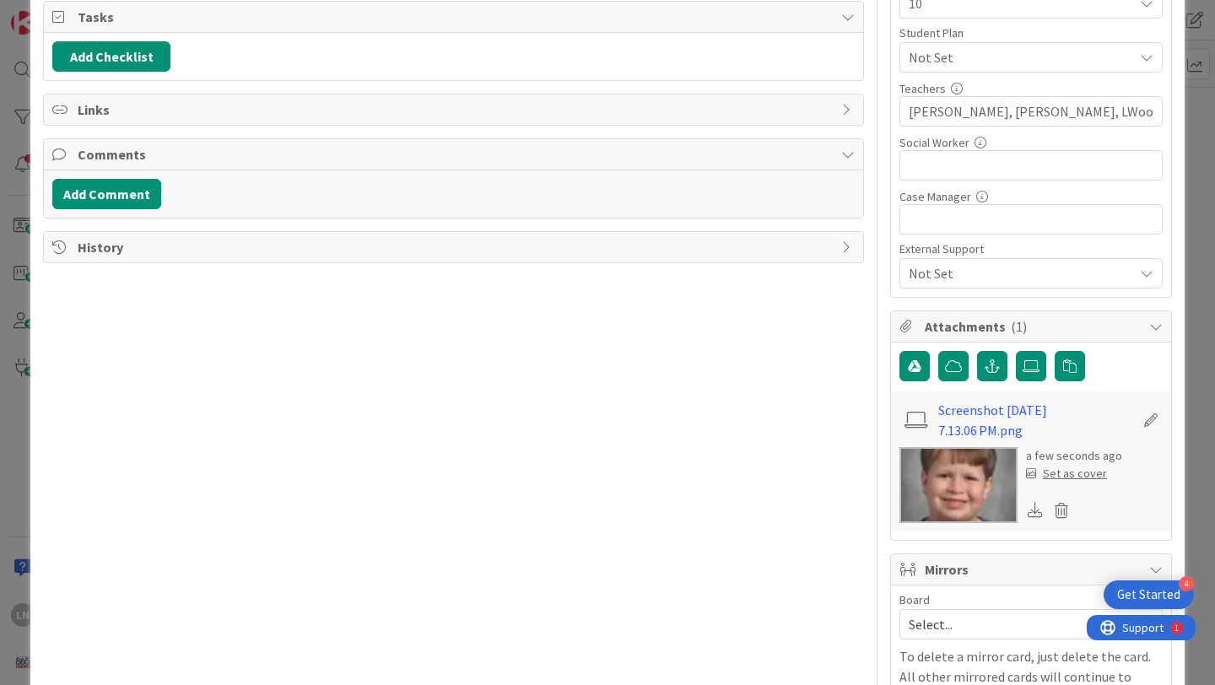
click at [1087, 476] on div "Set as cover" at bounding box center [1066, 474] width 81 height 18
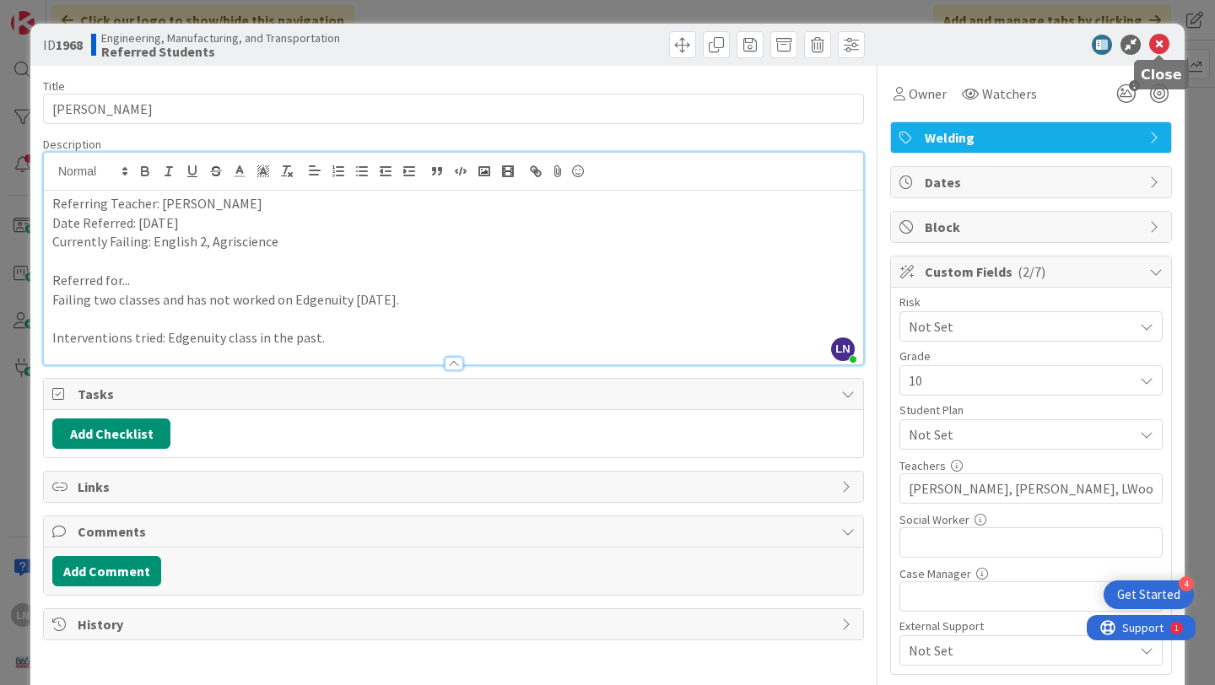
click at [1155, 43] on icon at bounding box center [1160, 45] width 20 height 20
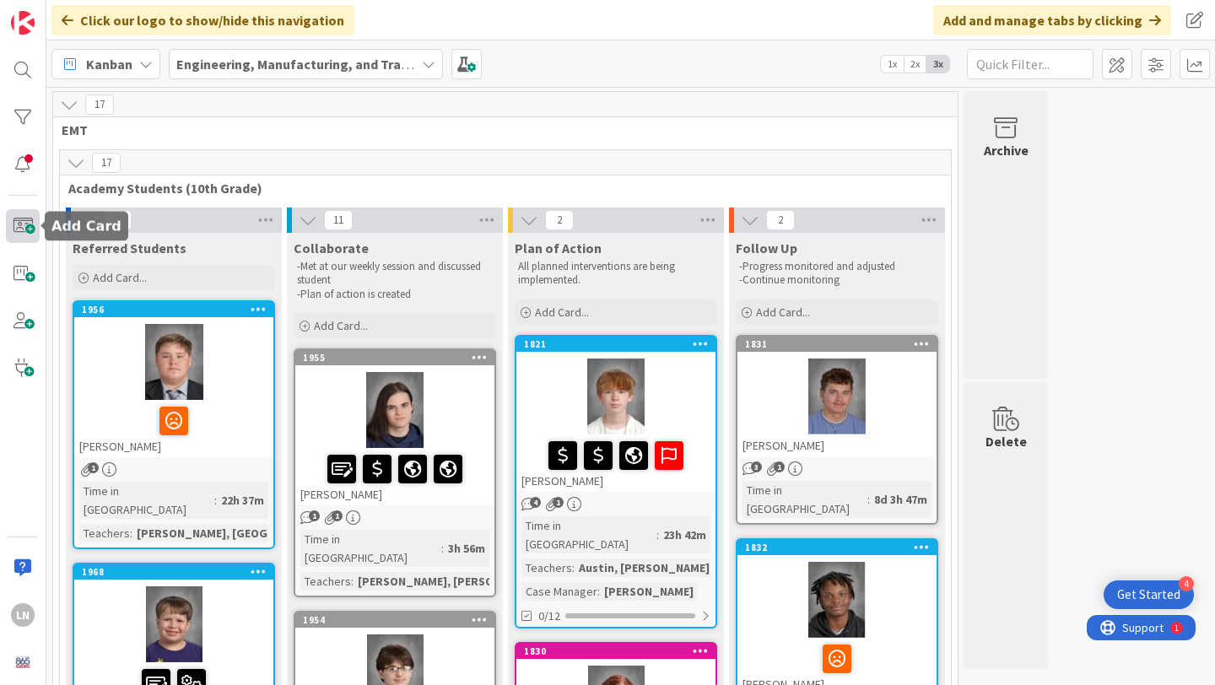
click at [14, 228] on span at bounding box center [23, 226] width 34 height 34
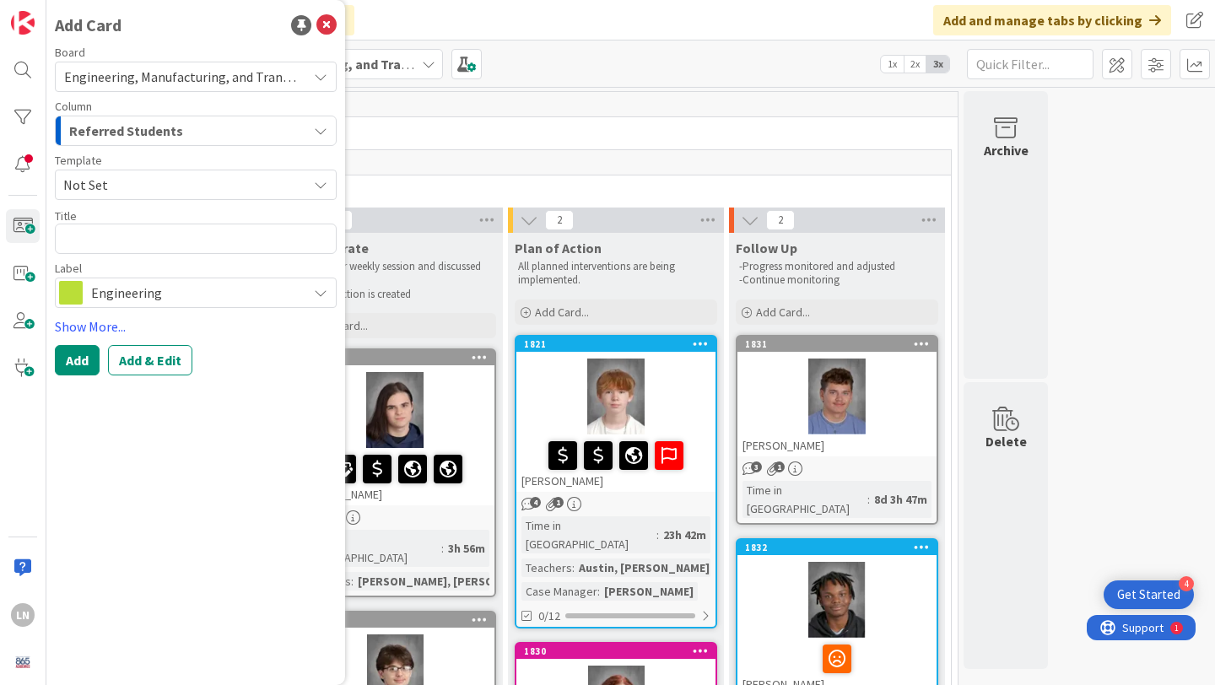
click at [176, 184] on span "Not Set" at bounding box center [178, 185] width 231 height 22
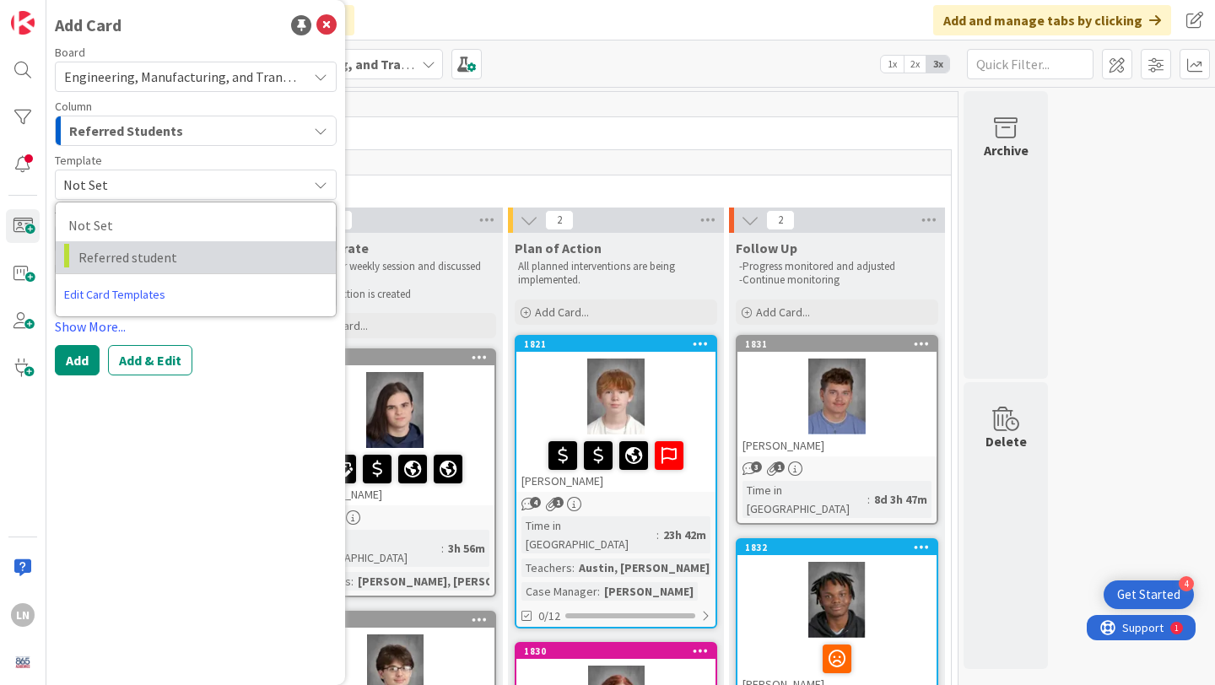
click at [180, 244] on link "Referred student" at bounding box center [196, 257] width 280 height 32
type textarea "x"
type textarea "Referred student"
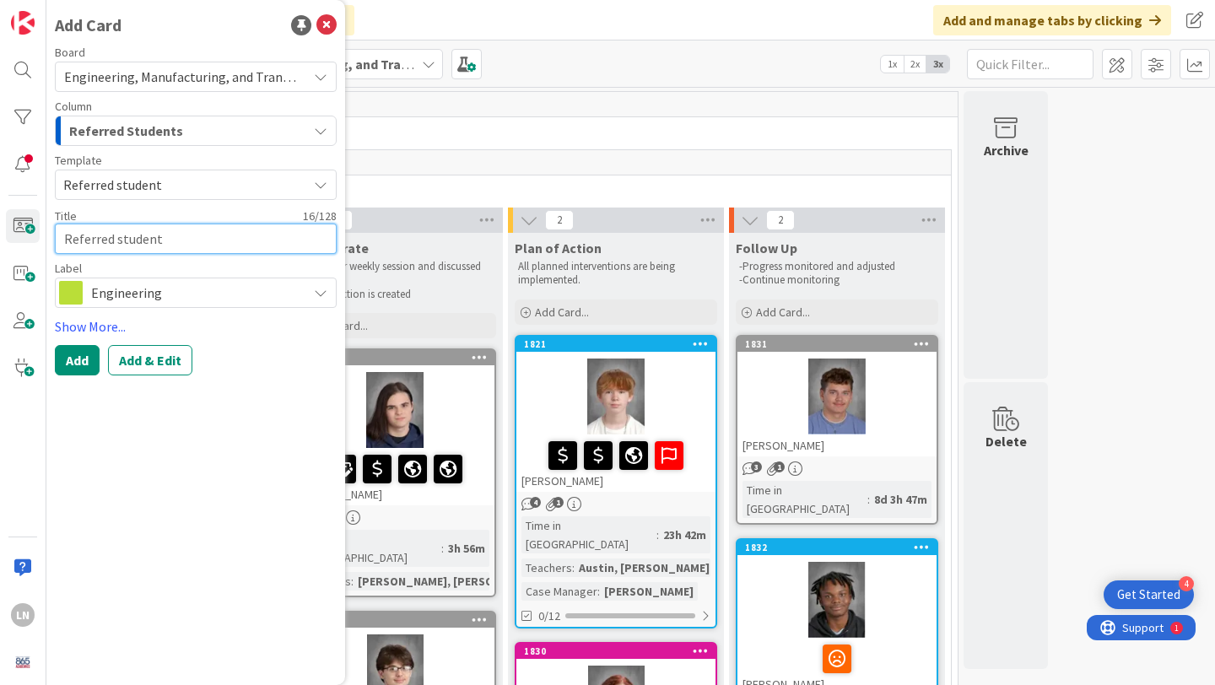
click at [160, 234] on textarea "Referred student" at bounding box center [196, 239] width 282 height 30
paste textarea "[PERSON_NAME] is a very charismatic student, but he doesn't take some of his te…"
type textarea "x"
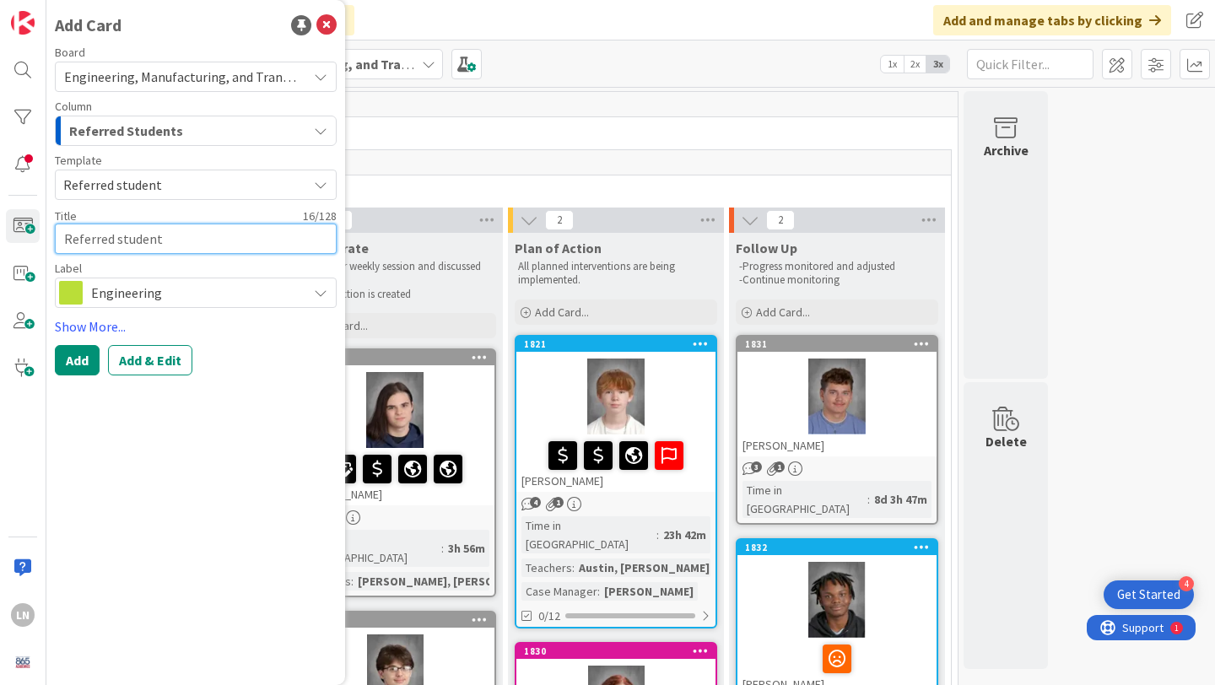
type textarea "[PERSON_NAME] is a very charismatic student, but he doesn't take some of his te…"
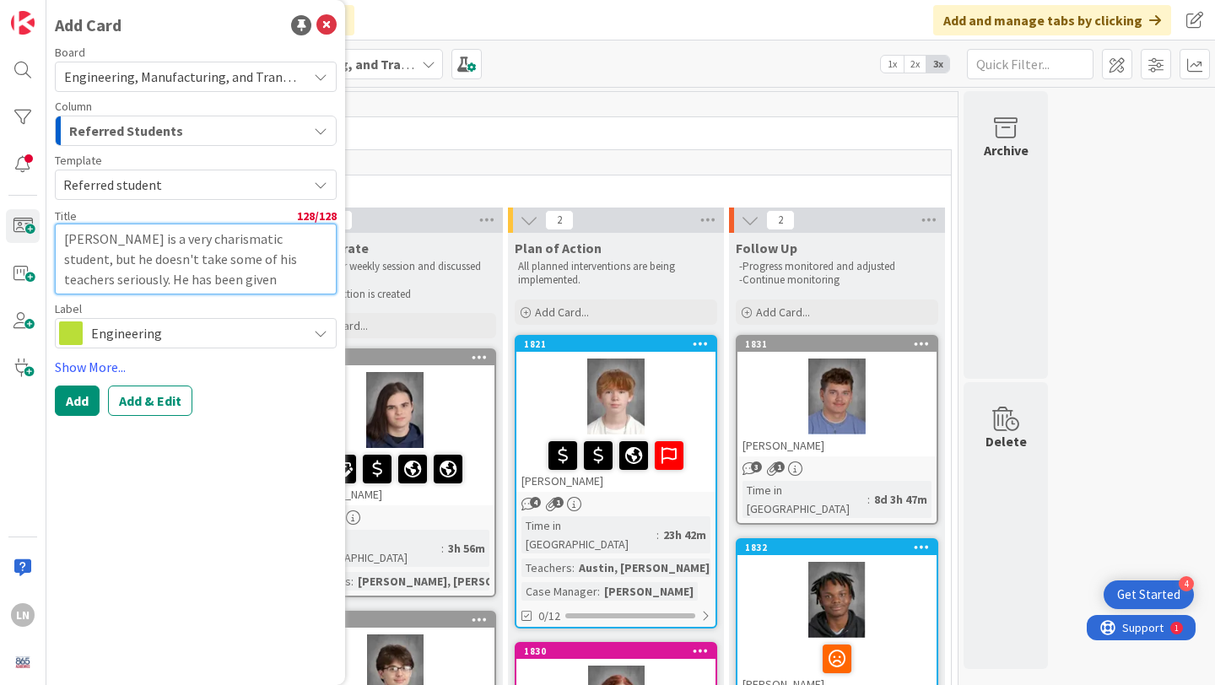
drag, startPoint x: 278, startPoint y: 280, endPoint x: 46, endPoint y: 234, distance: 236.7
click at [46, 234] on div "LN Add Card Board Engineering, Manufacturing, and Transportation Column Referre…" at bounding box center [23, 342] width 46 height 685
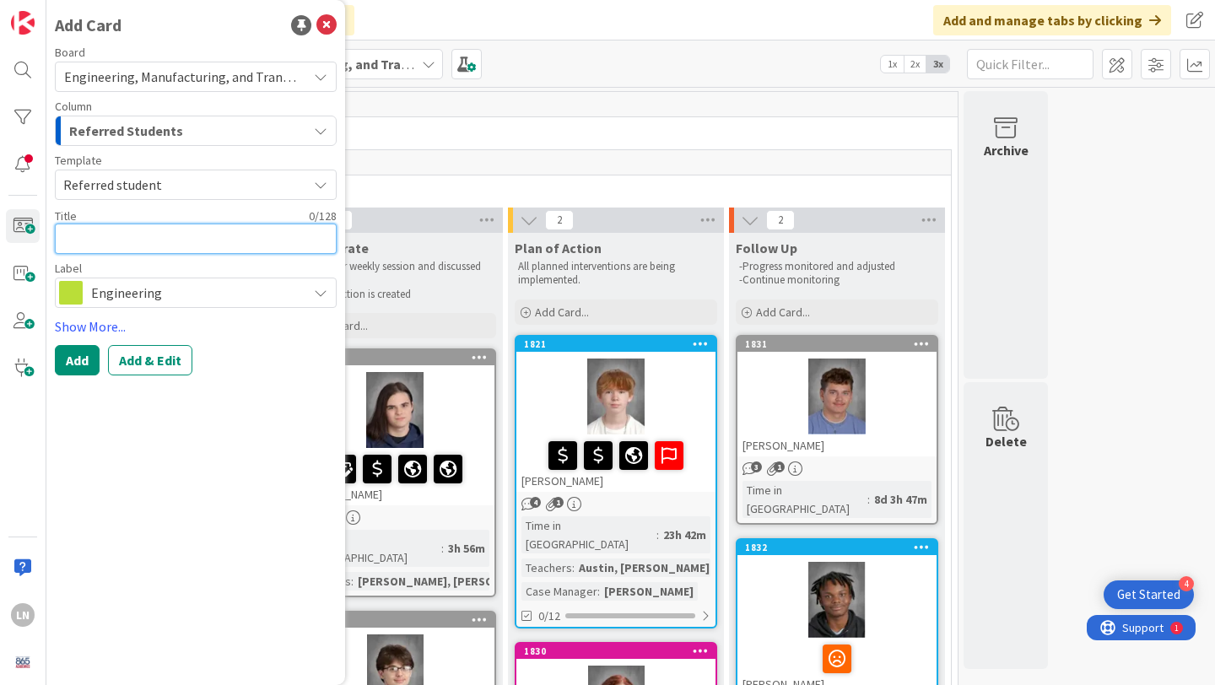
type textarea "x"
type textarea "H"
type textarea "x"
type textarea "Hu"
type textarea "x"
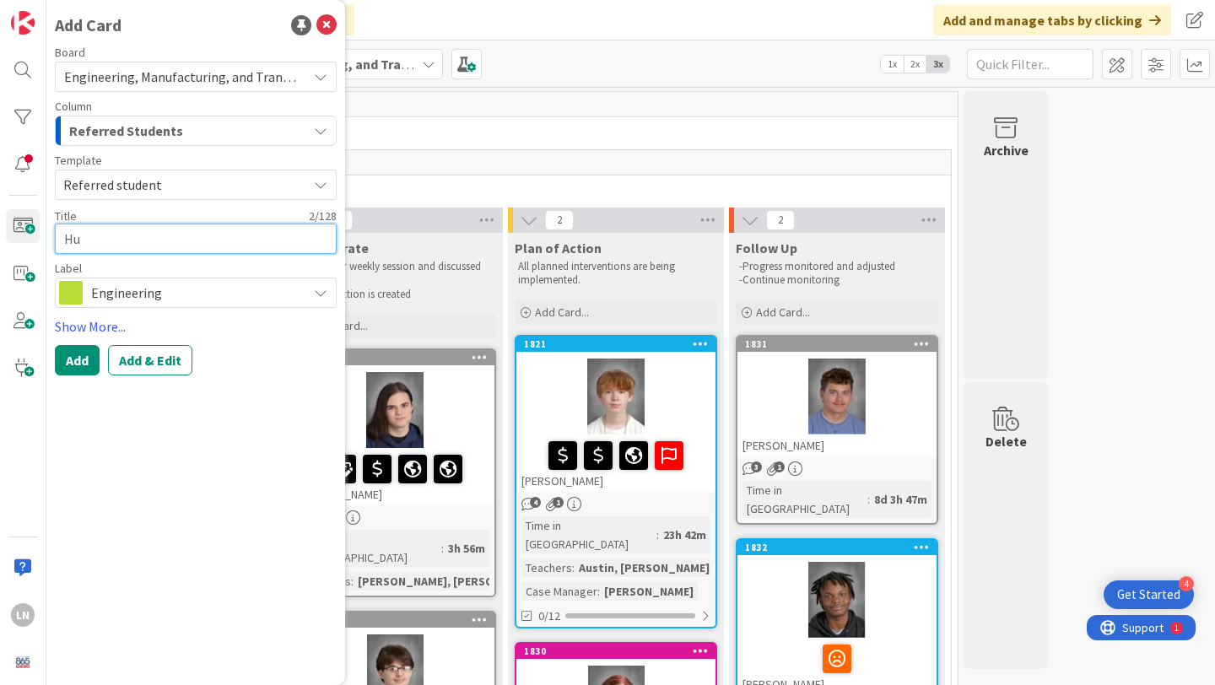
type textarea "Hug"
type textarea "x"
type textarea "Hu"
type textarea "x"
type textarea "Hud"
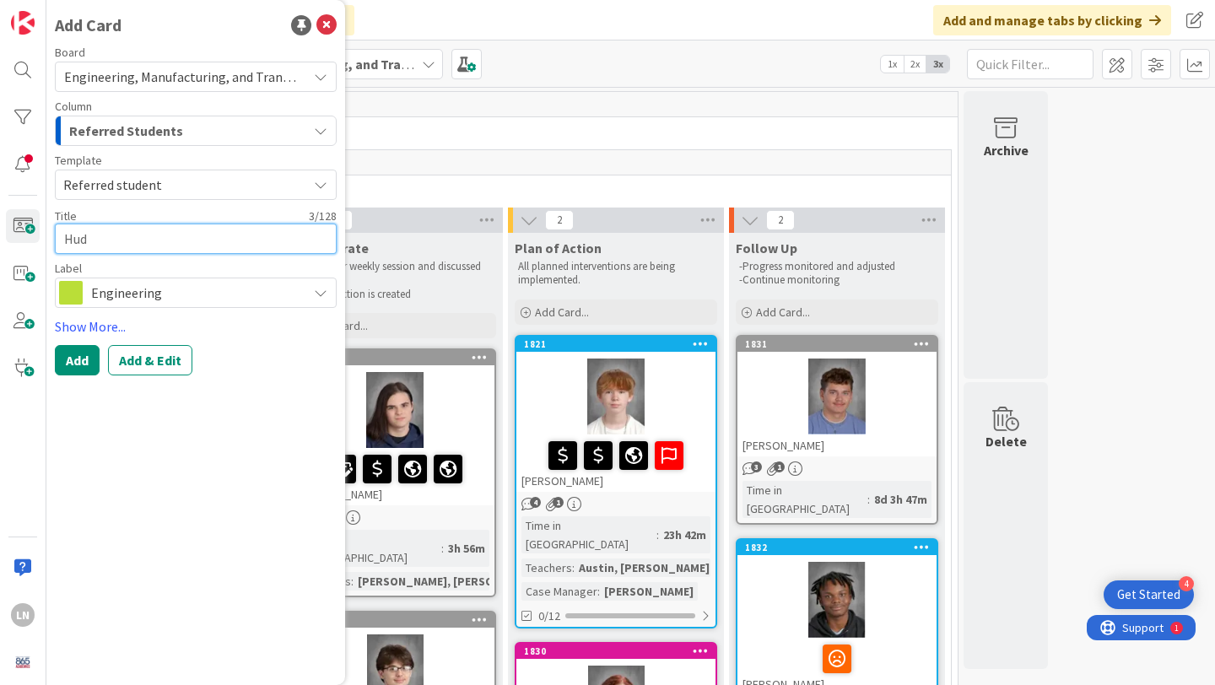
type textarea "x"
type textarea "Huds"
type textarea "x"
type textarea "Hudso"
type textarea "x"
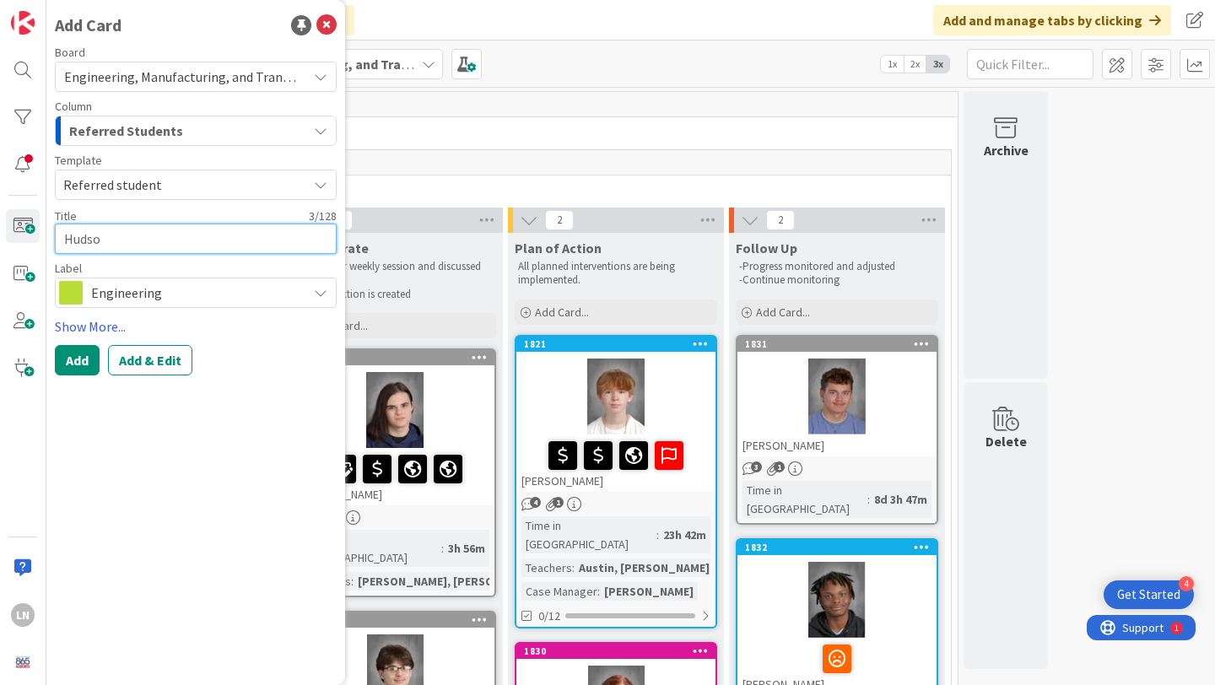
type textarea "[PERSON_NAME]"
type textarea "x"
type textarea "[PERSON_NAME]"
type textarea "x"
type textarea "[PERSON_NAME]"
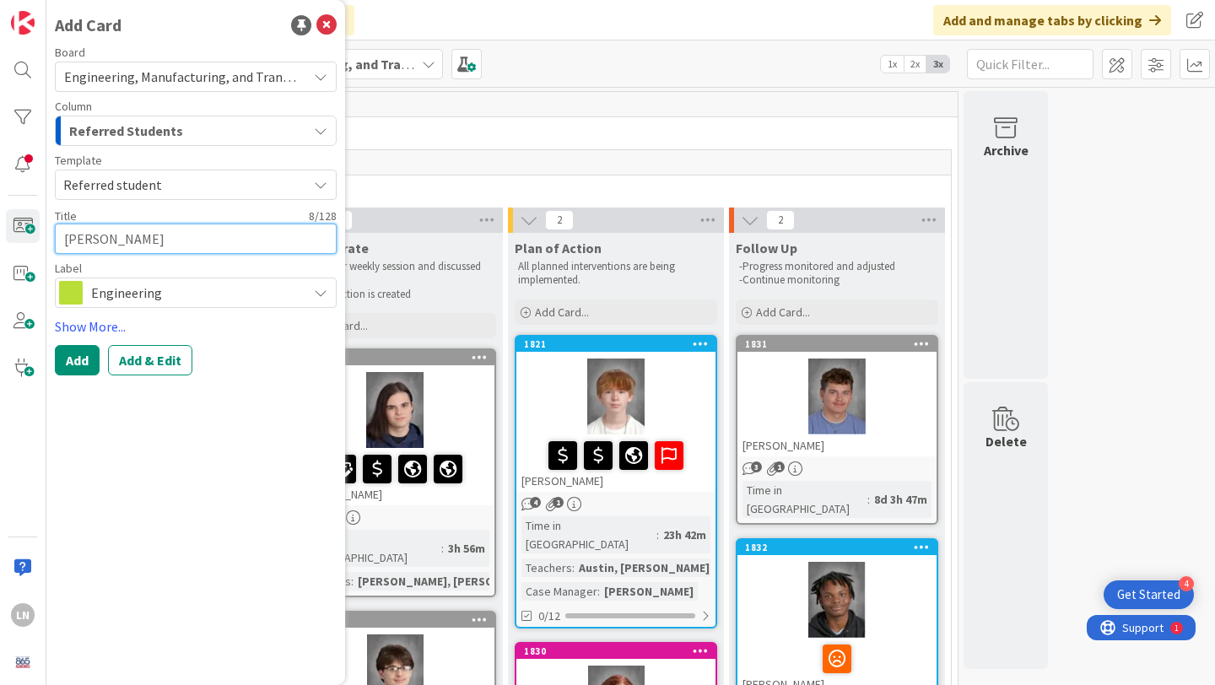
type textarea "x"
type textarea "[PERSON_NAME]"
type textarea "x"
type textarea "[PERSON_NAME] [PERSON_NAME]"
type textarea "x"
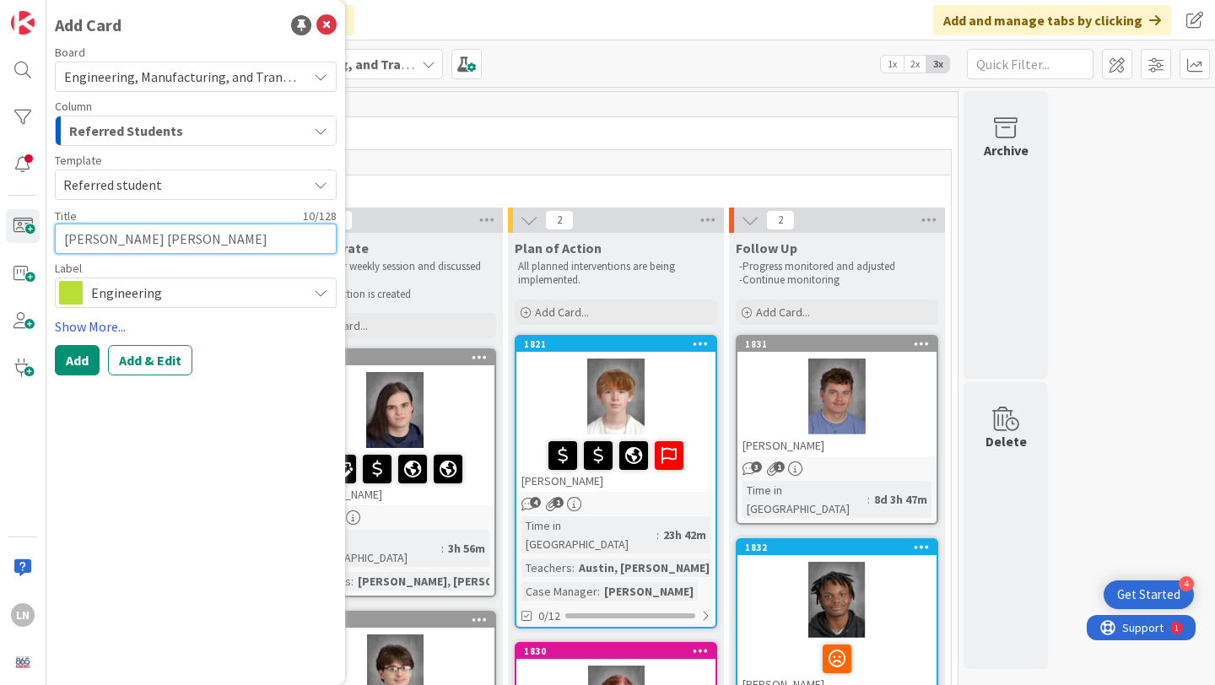
type textarea "[PERSON_NAME] Limb"
type textarea "x"
type textarea "[PERSON_NAME] Limba"
type textarea "x"
type textarea "[PERSON_NAME] Limbau"
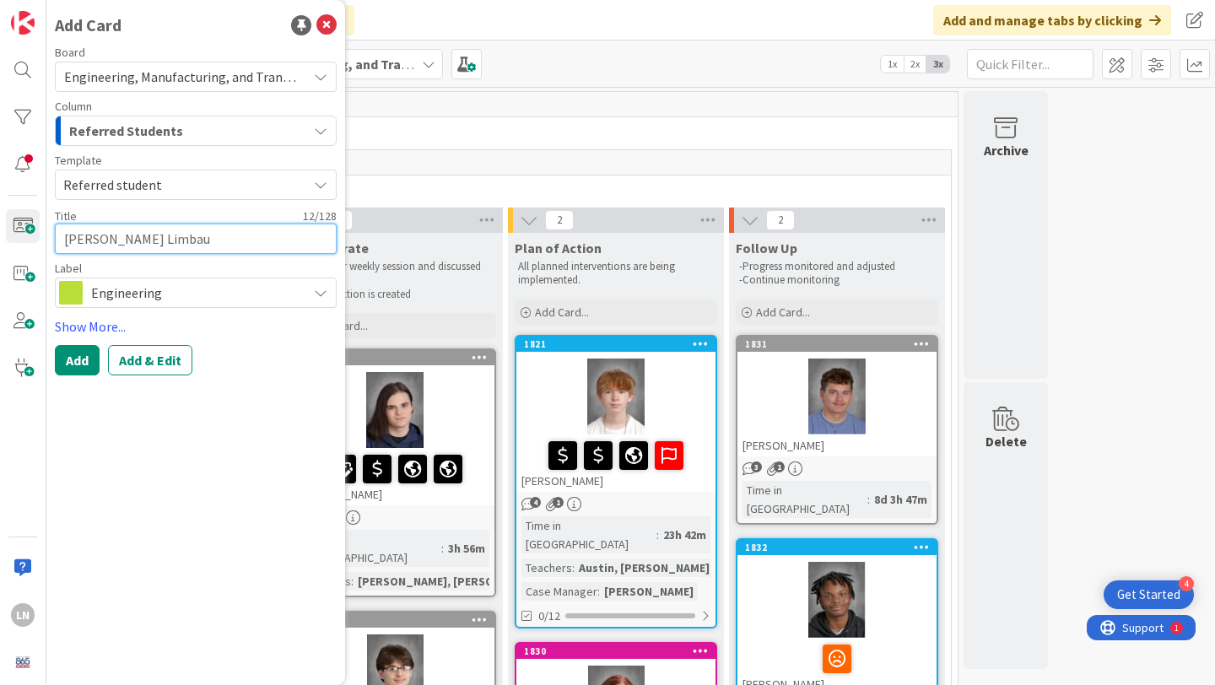
type textarea "x"
type textarea "[PERSON_NAME]"
type textarea "x"
type textarea "[PERSON_NAME] [PERSON_NAME]"
click at [100, 283] on span "Engineering" at bounding box center [195, 293] width 208 height 24
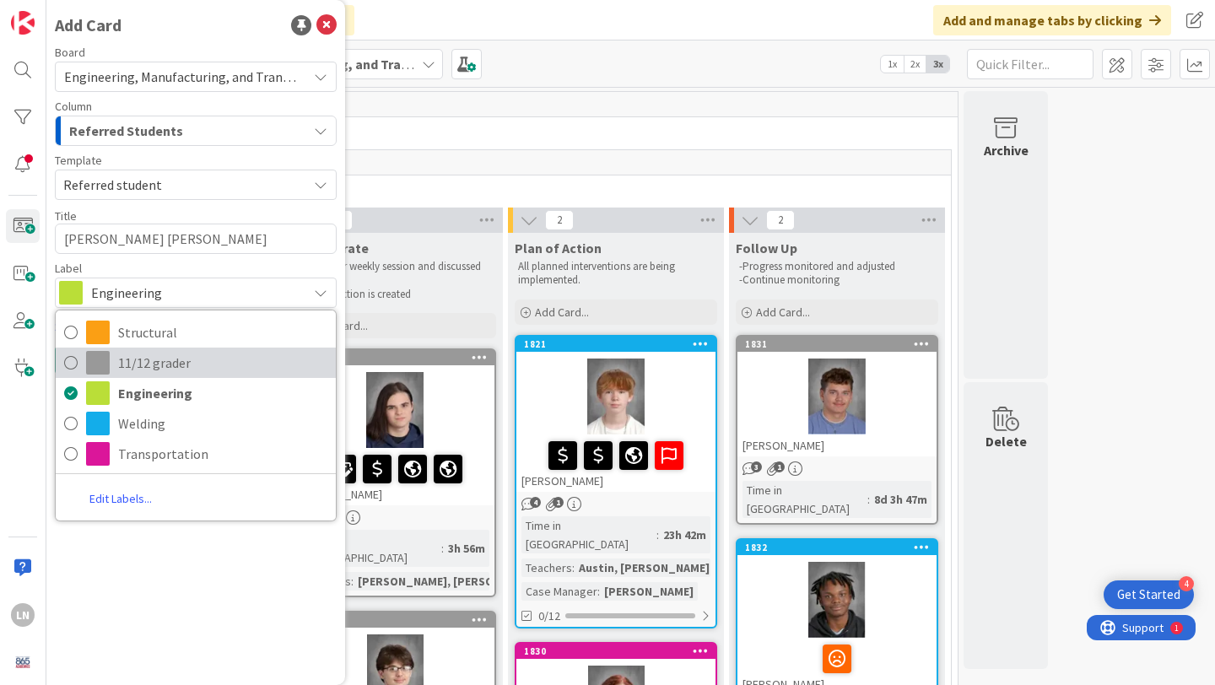
click at [68, 360] on icon at bounding box center [71, 362] width 14 height 25
type textarea "x"
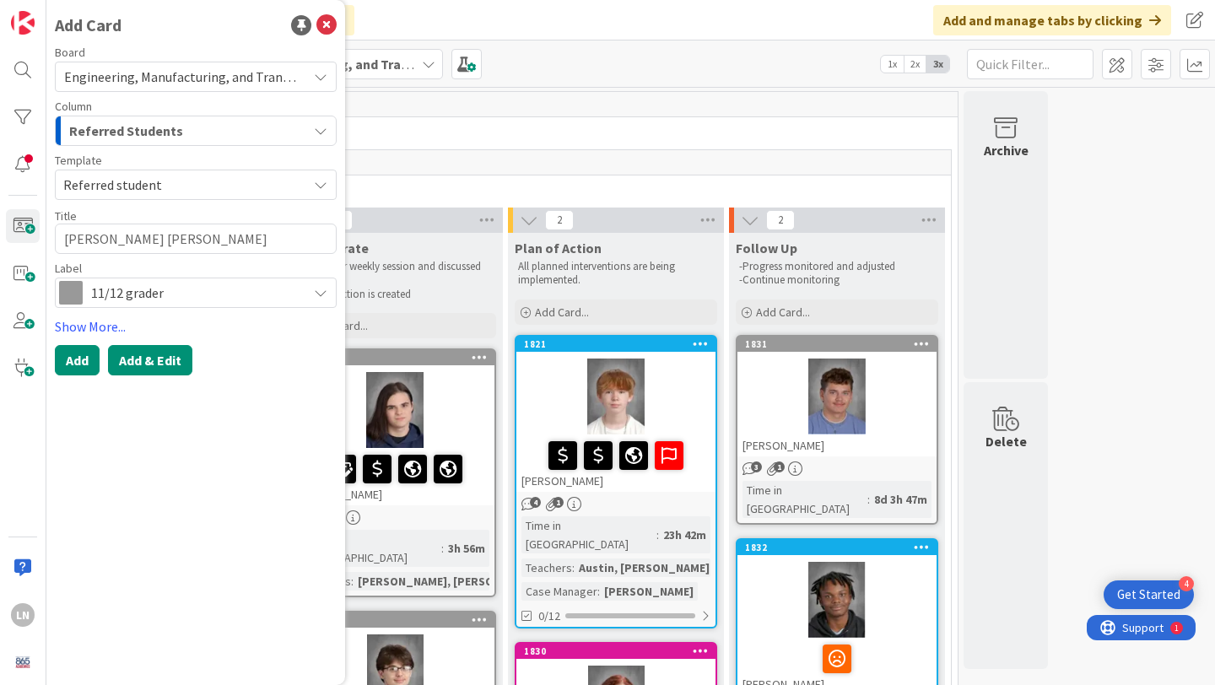
click at [143, 361] on button "Add & Edit" at bounding box center [150, 360] width 84 height 30
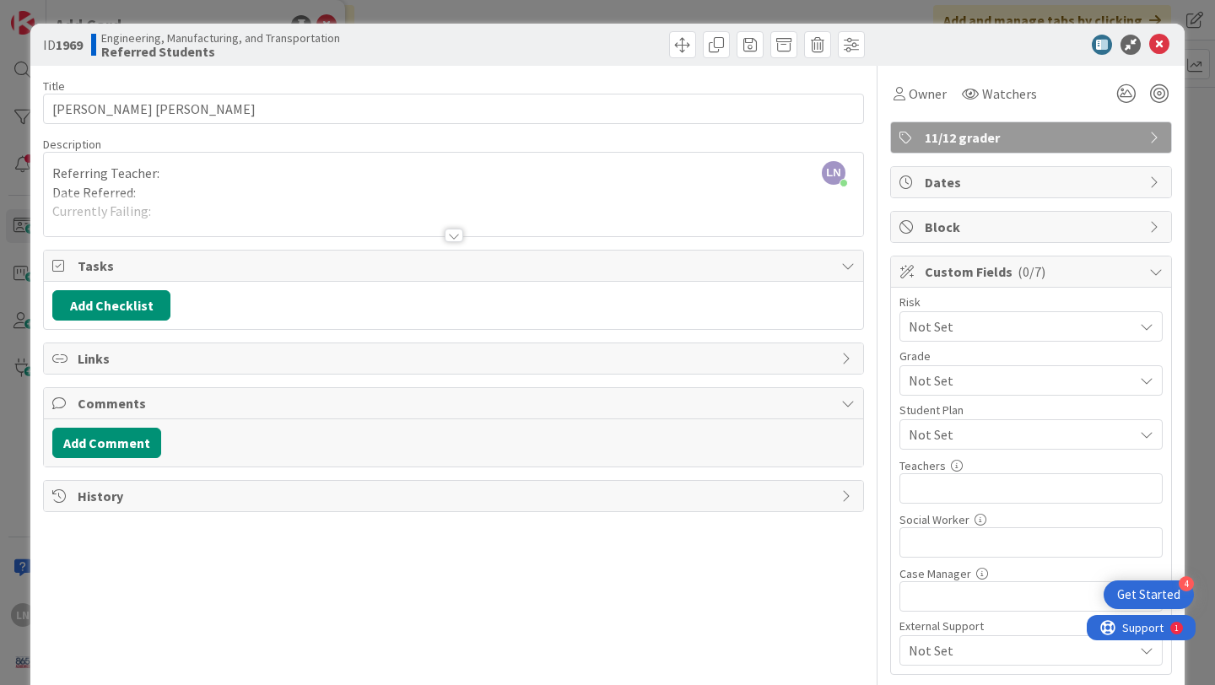
click at [344, 156] on div "LN [PERSON_NAME] just joined Referring Teacher: Date Referred: Currently Failin…" at bounding box center [454, 195] width 820 height 84
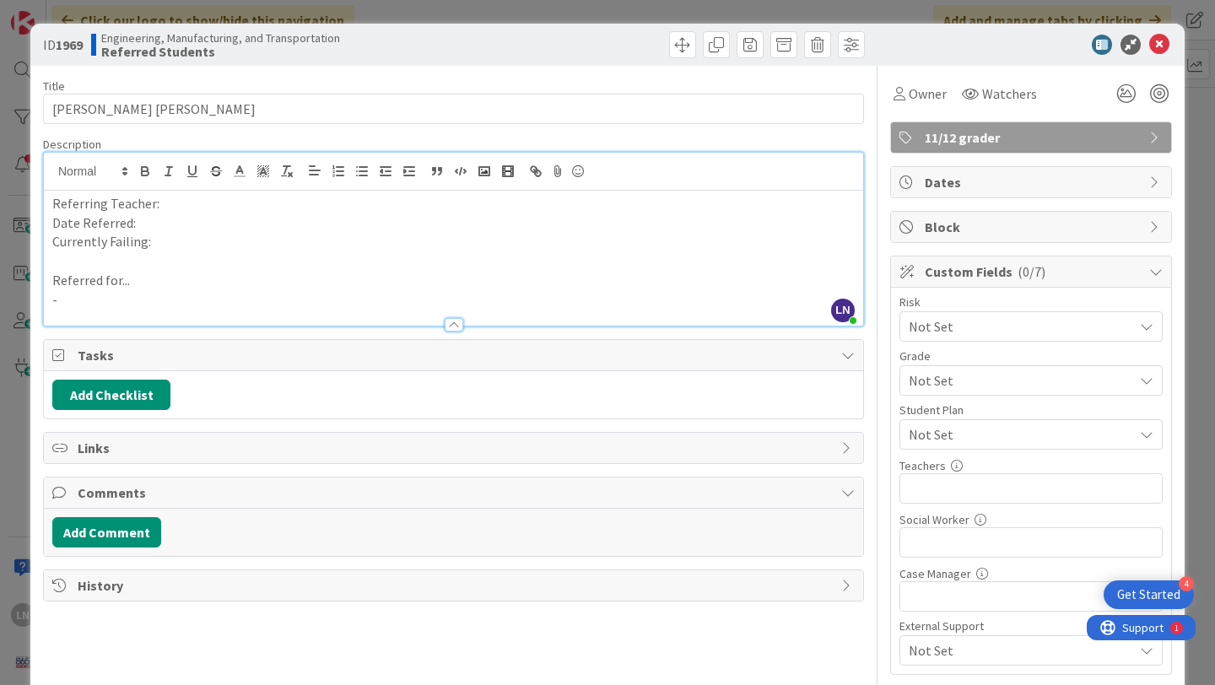
click at [300, 206] on p "Referring Teacher:" at bounding box center [453, 203] width 803 height 19
click at [290, 227] on p "Date Referred:" at bounding box center [453, 223] width 803 height 19
click at [437, 254] on p at bounding box center [453, 261] width 803 height 19
click at [422, 237] on p "Currently Failing:" at bounding box center [453, 241] width 803 height 19
click at [213, 304] on p "-" at bounding box center [453, 299] width 803 height 19
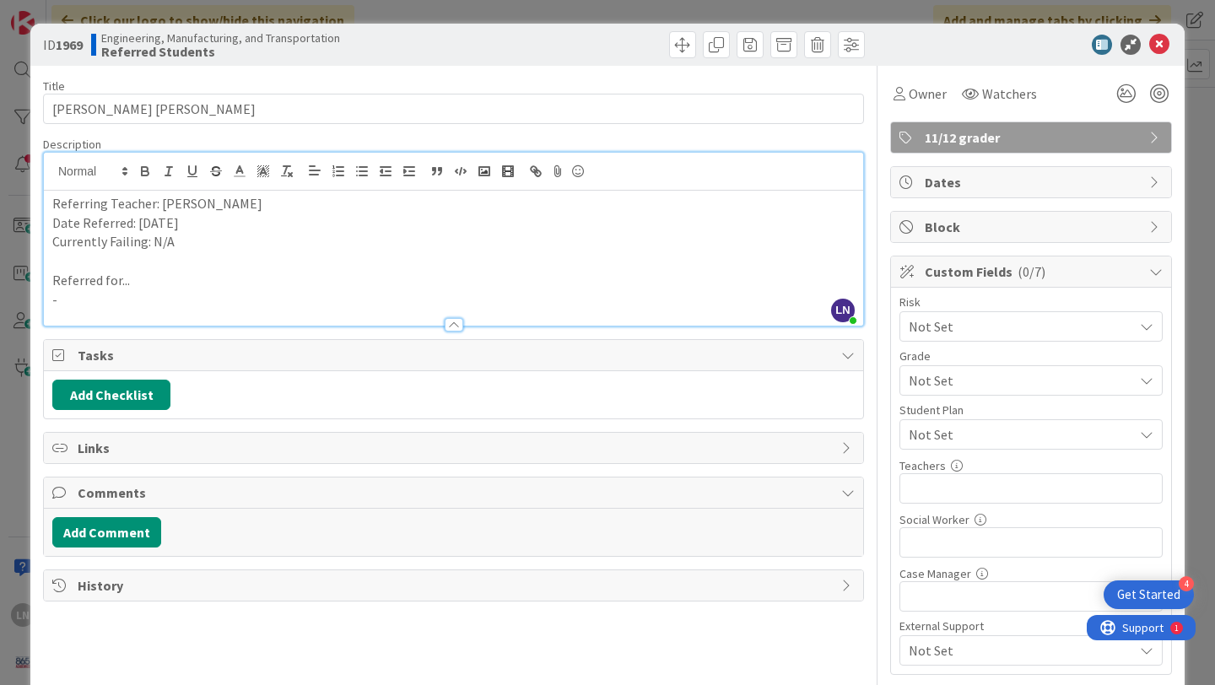
click at [213, 304] on p "-" at bounding box center [453, 299] width 803 height 19
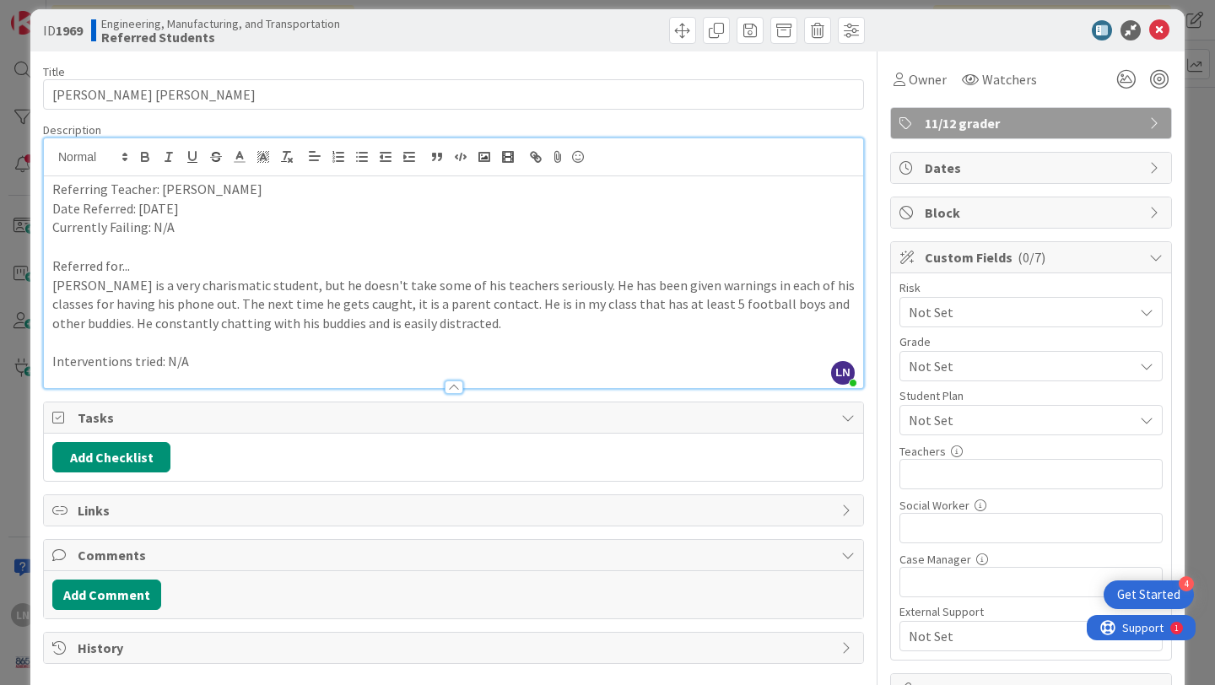
scroll to position [23, 0]
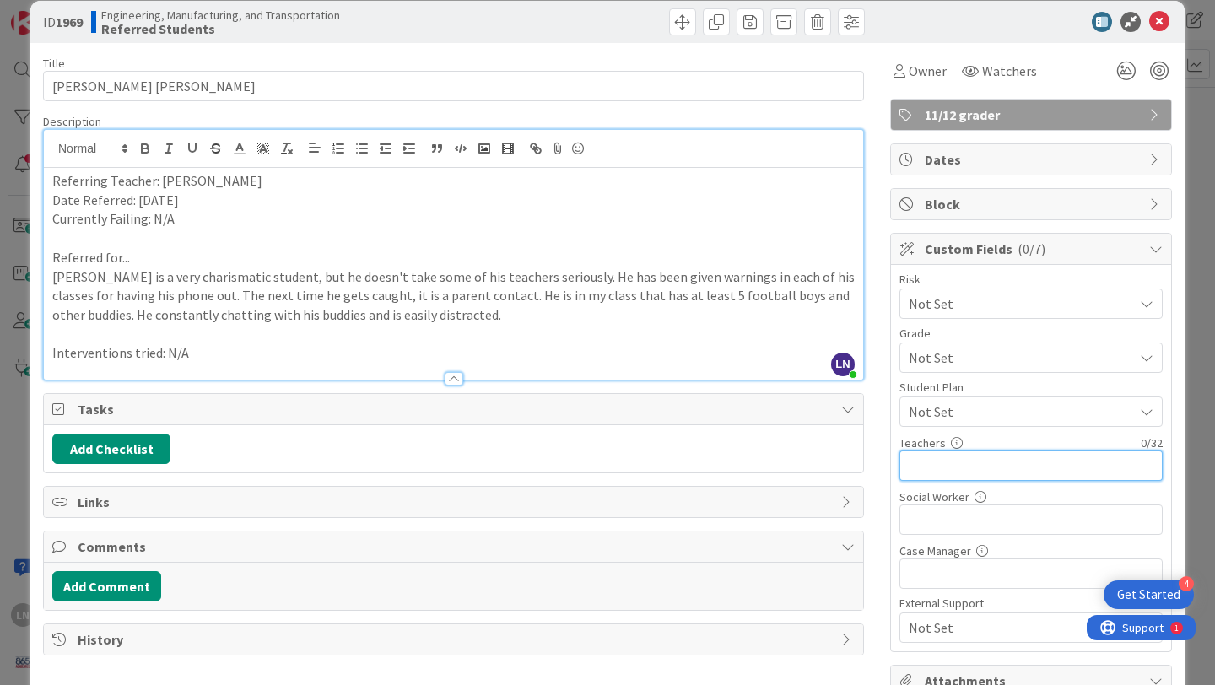
click at [1014, 469] on input "text" at bounding box center [1031, 466] width 263 height 30
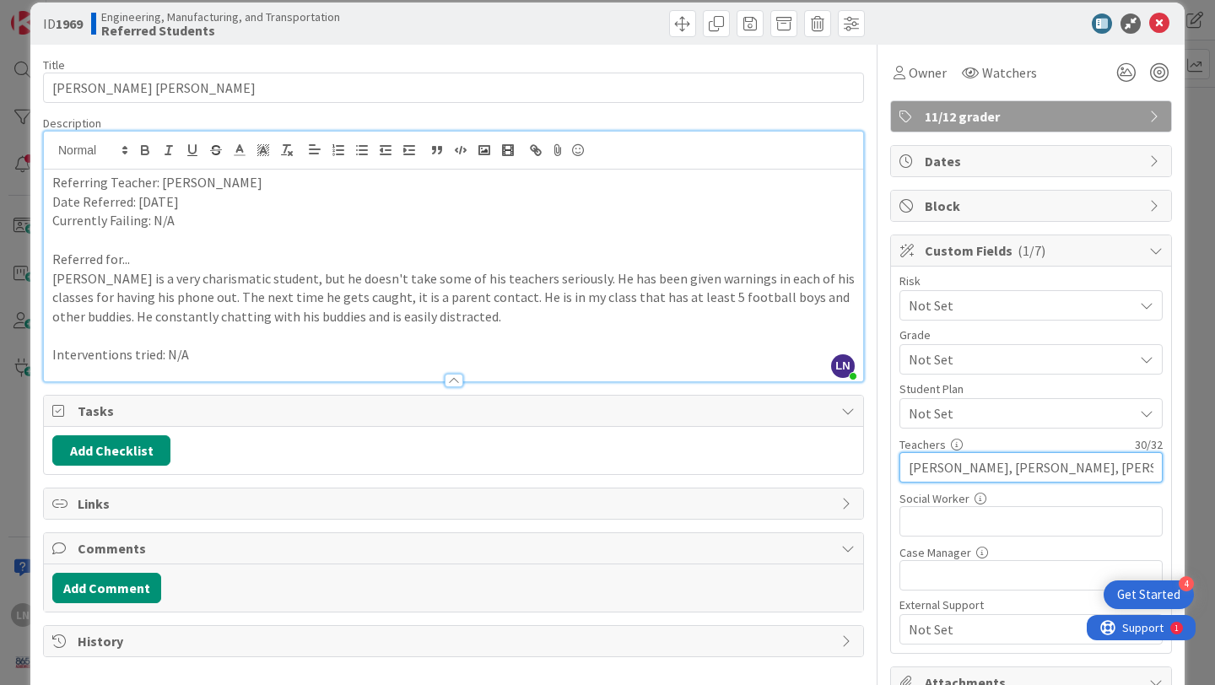
scroll to position [0, 0]
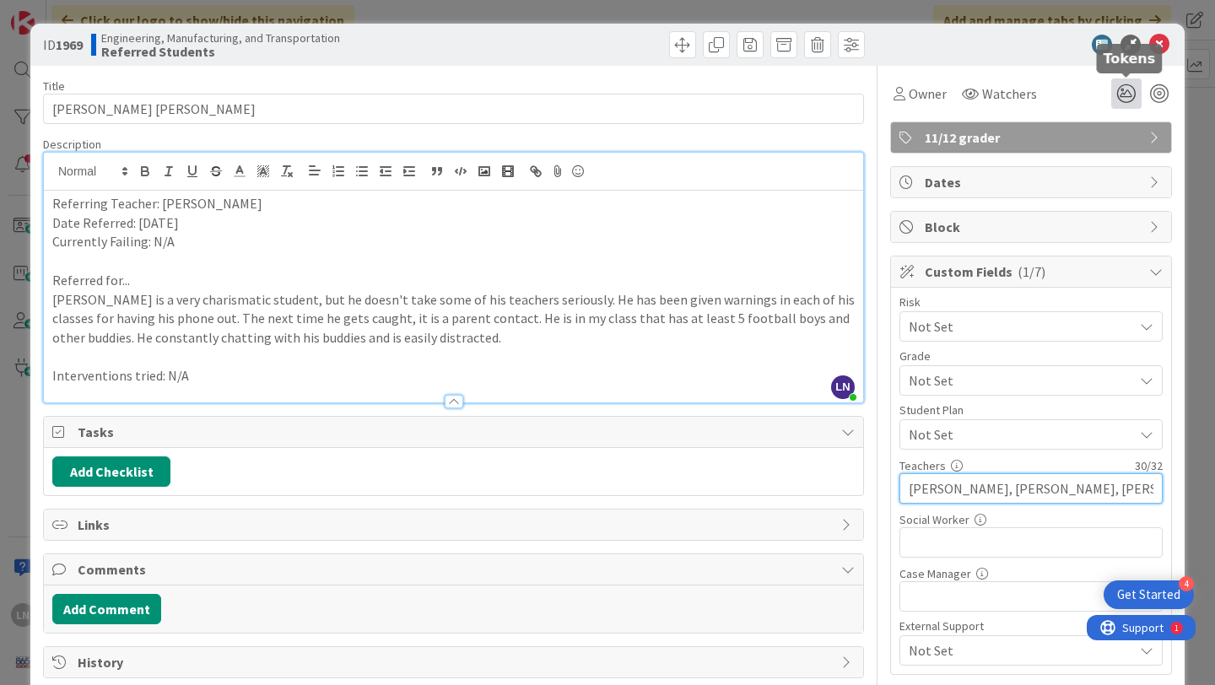
type input "[PERSON_NAME], [PERSON_NAME], [PERSON_NAME], [PERSON_NAME]"
click at [1126, 94] on icon at bounding box center [1127, 93] width 30 height 30
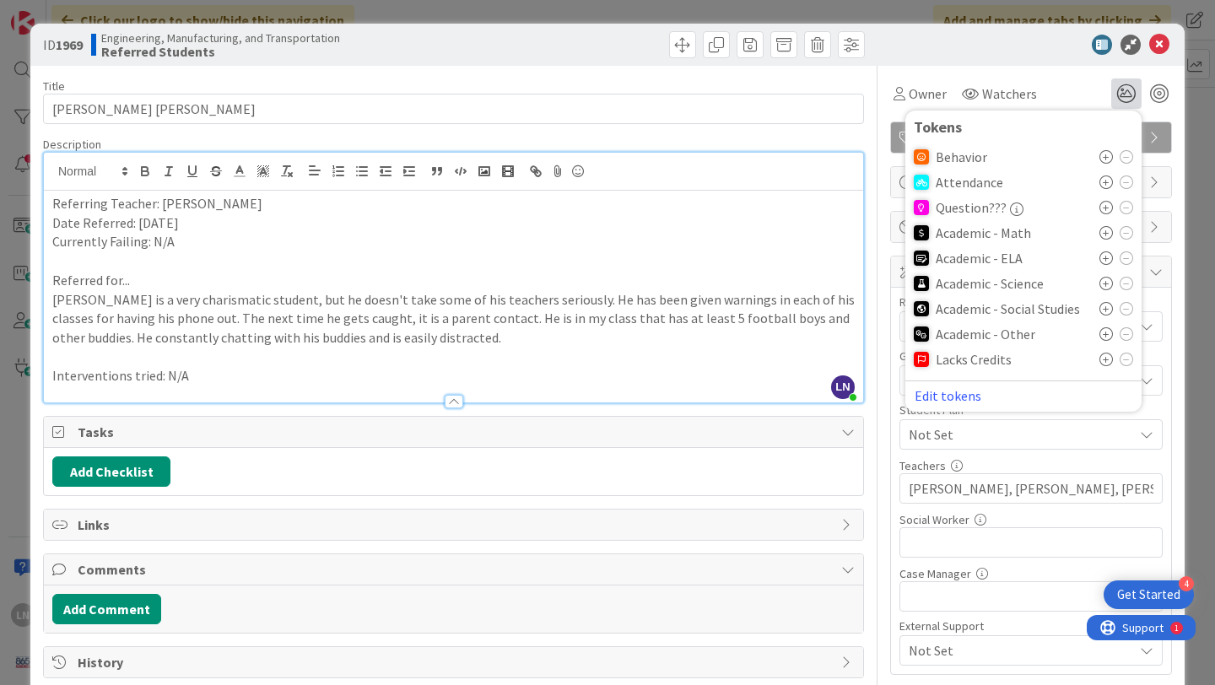
click at [1103, 158] on icon at bounding box center [1107, 157] width 14 height 14
click at [1025, 53] on div at bounding box center [1023, 45] width 299 height 20
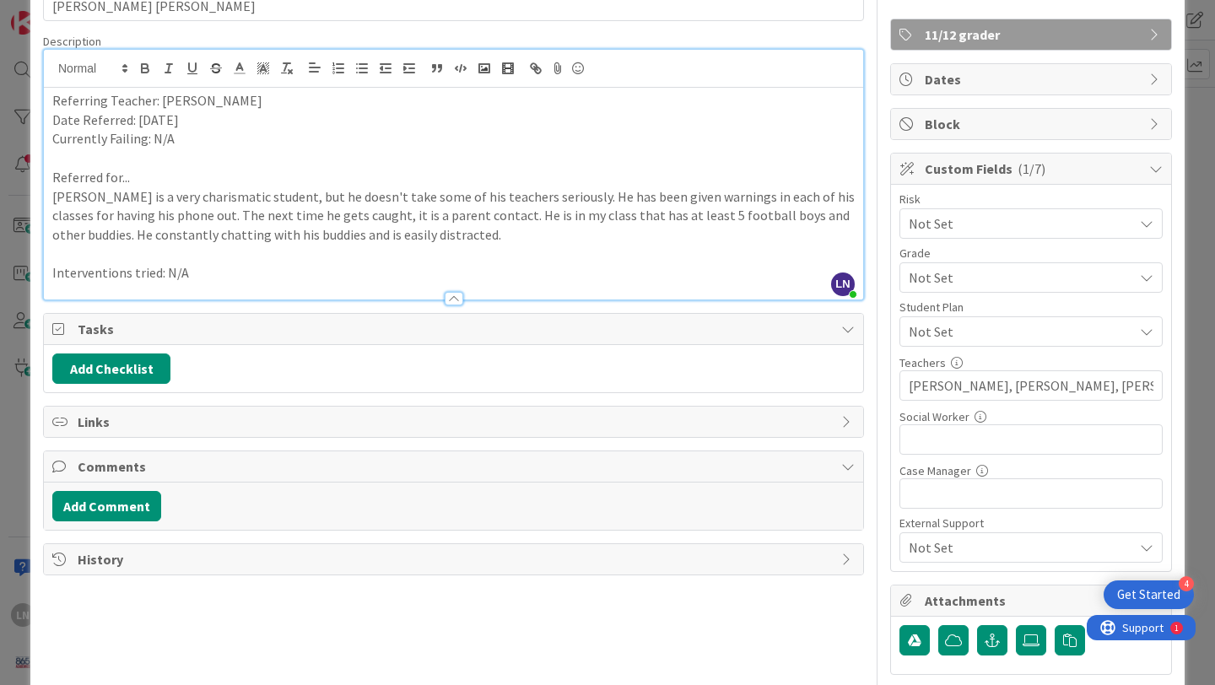
scroll to position [149, 0]
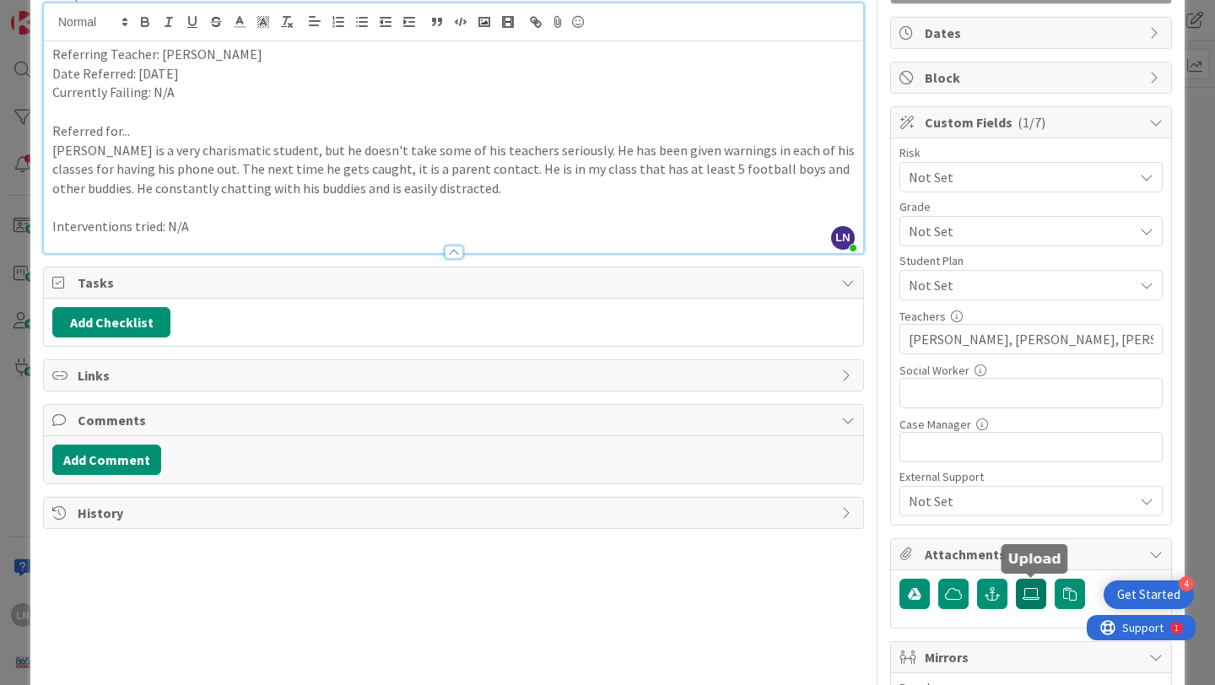
click at [1036, 594] on icon at bounding box center [1031, 594] width 17 height 14
click at [1016, 579] on input "file" at bounding box center [1016, 579] width 0 height 0
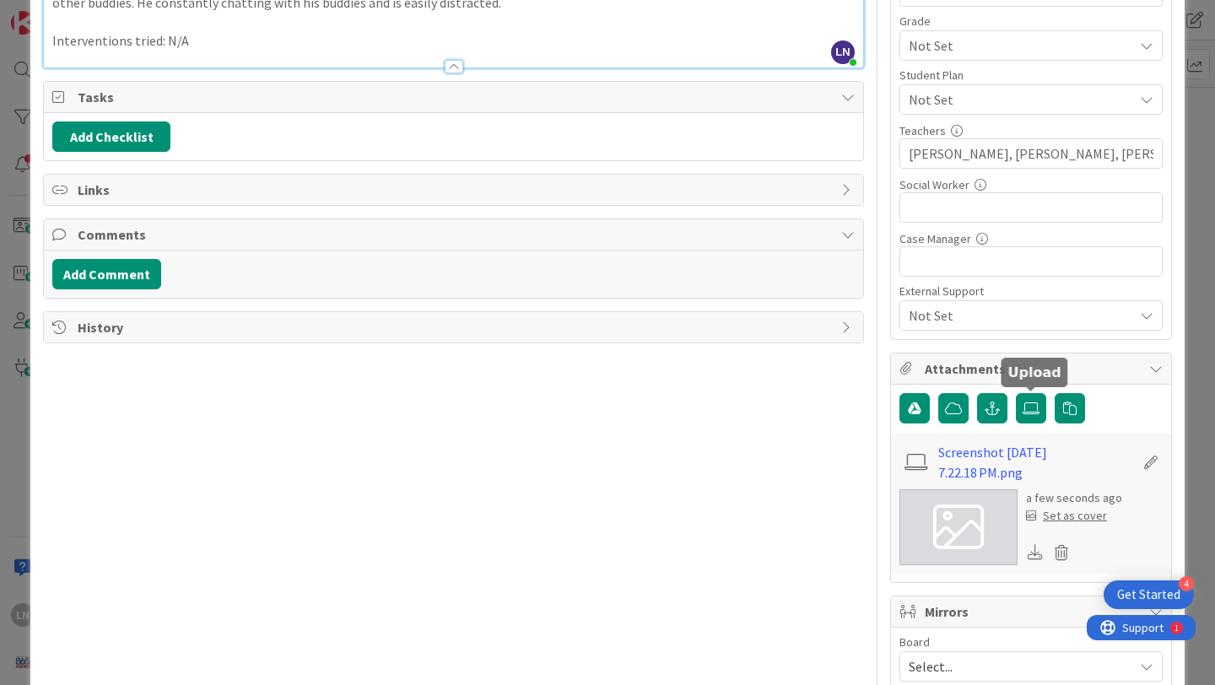
scroll to position [338, 0]
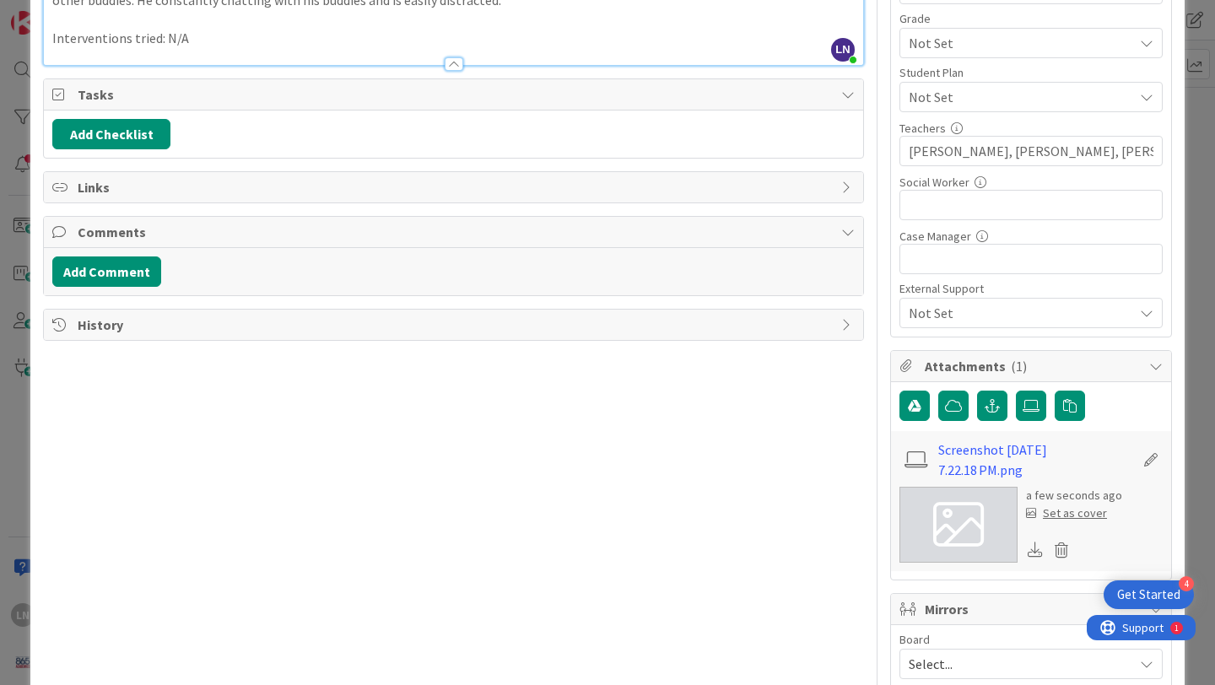
click at [1070, 511] on div "Set as cover" at bounding box center [1066, 514] width 81 height 18
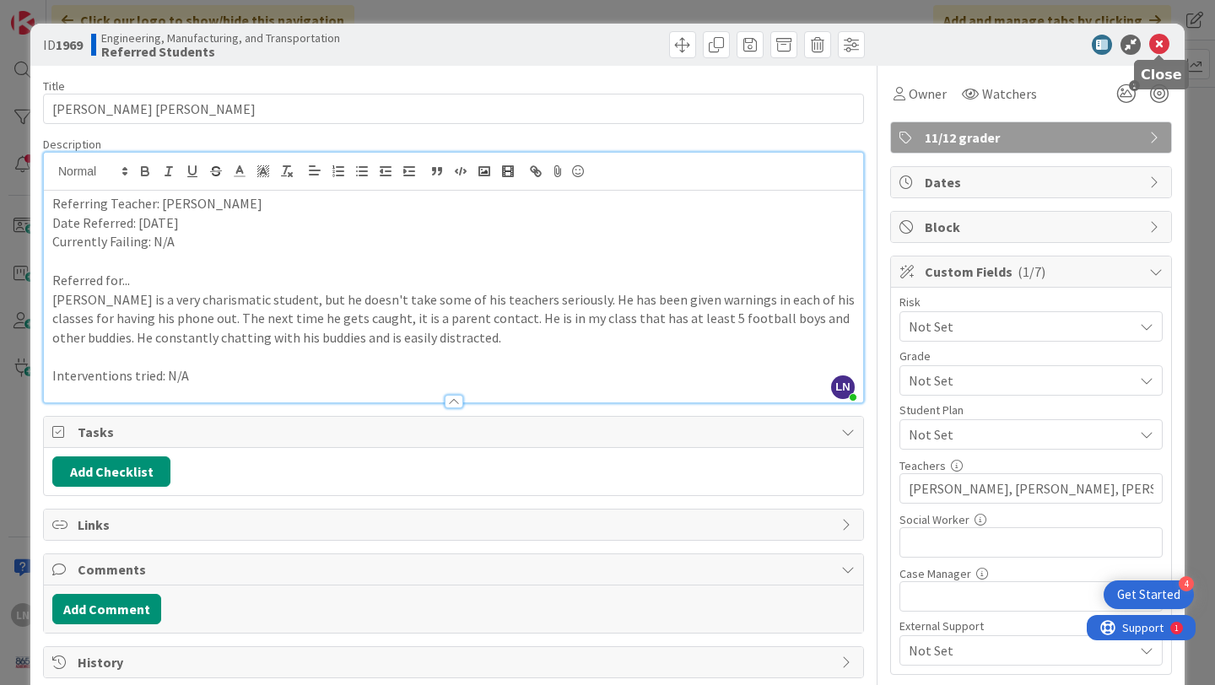
click at [1160, 46] on icon at bounding box center [1160, 45] width 20 height 20
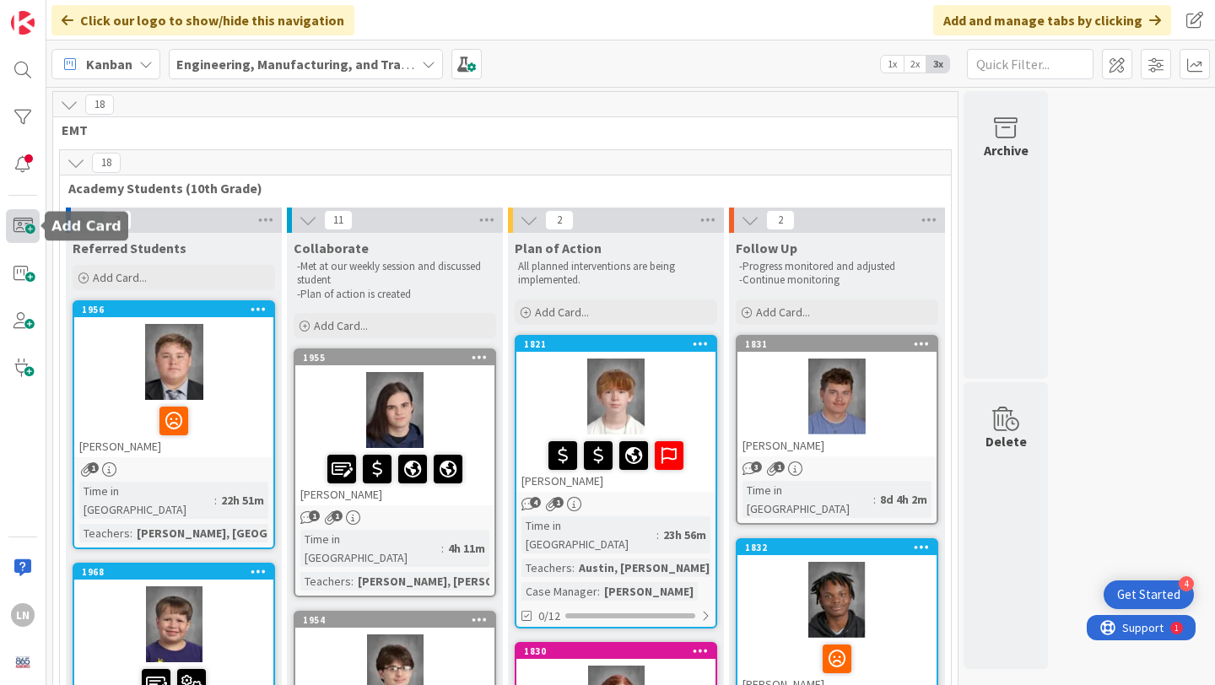
click at [29, 228] on span at bounding box center [23, 226] width 34 height 34
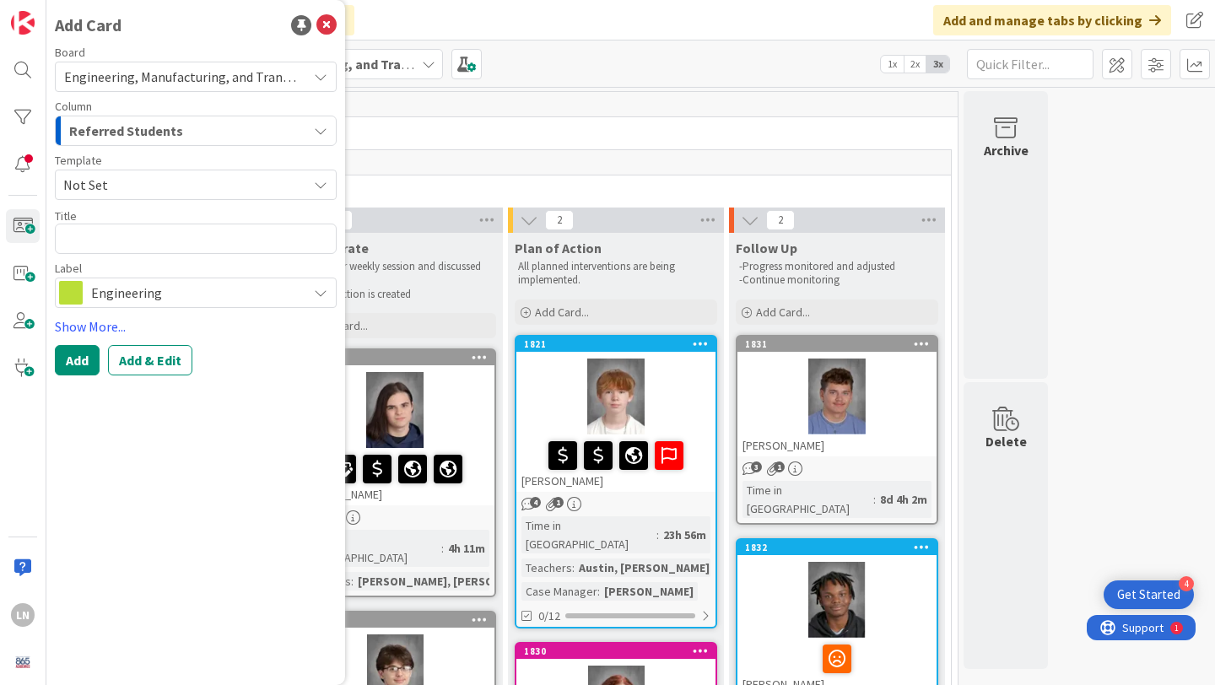
click at [131, 182] on span "Not Set" at bounding box center [178, 185] width 231 height 22
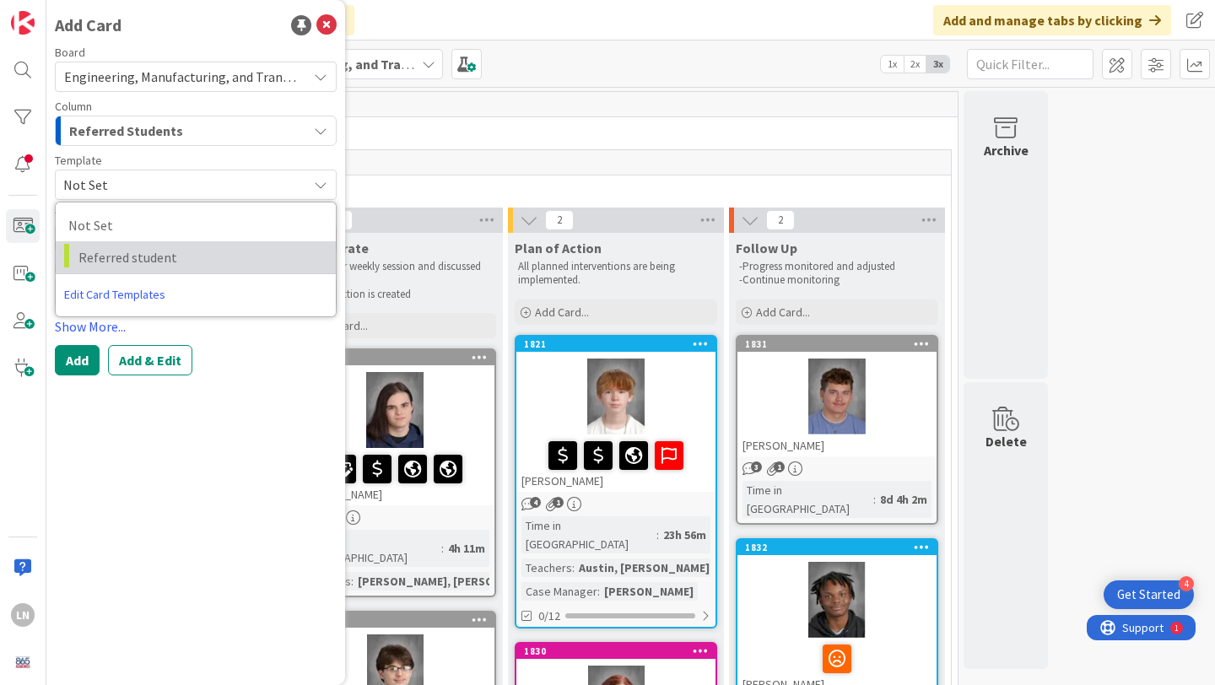
click at [137, 262] on span "Referred student" at bounding box center [200, 257] width 245 height 22
type textarea "x"
type textarea "Referred student"
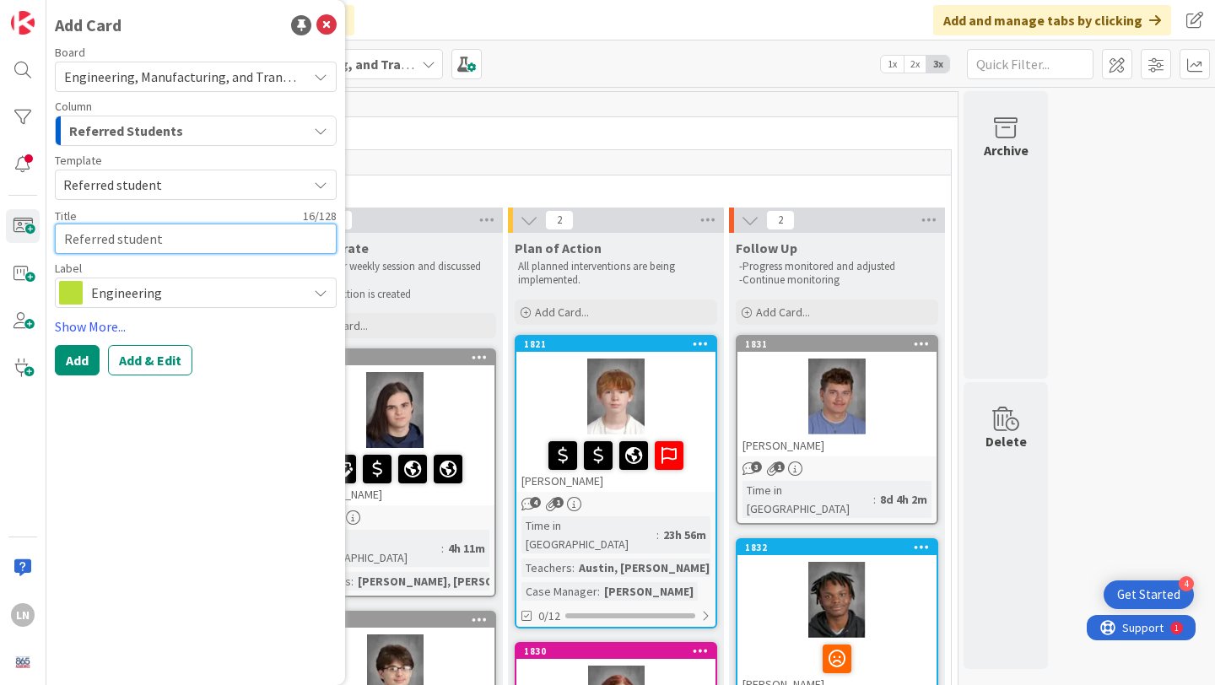
click at [117, 233] on textarea "Referred student" at bounding box center [196, 239] width 282 height 30
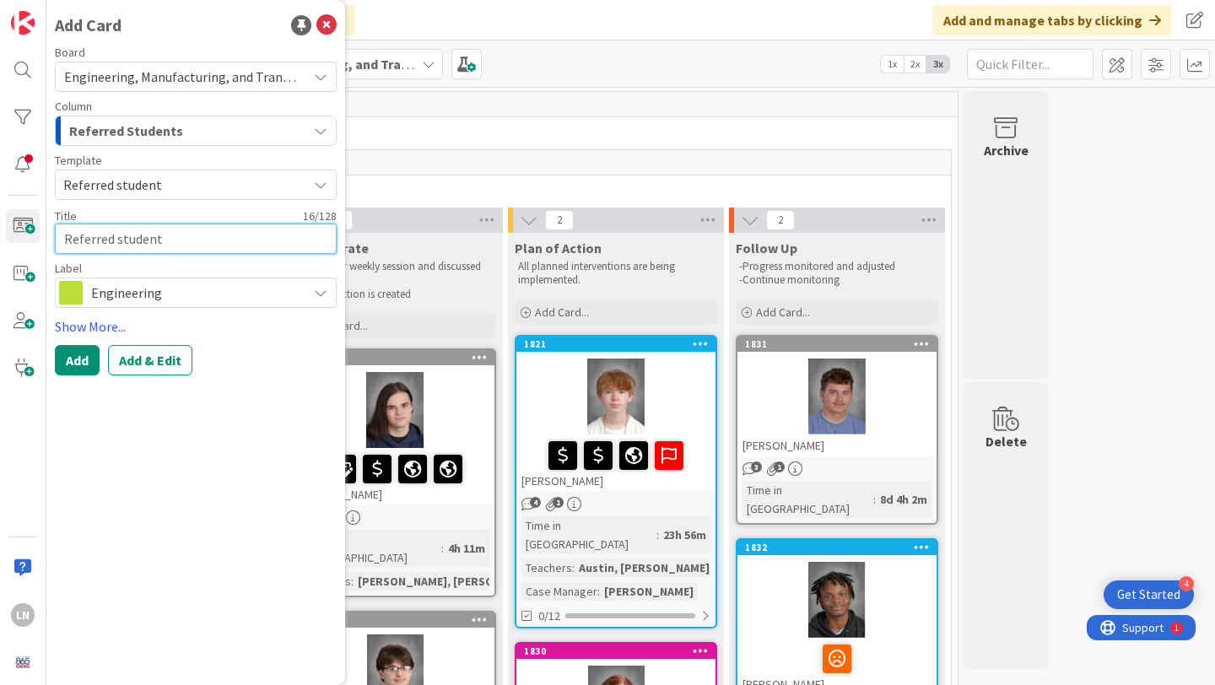
type textarea "x"
type textarea "D"
type textarea "x"
type textarea "Da"
type textarea "x"
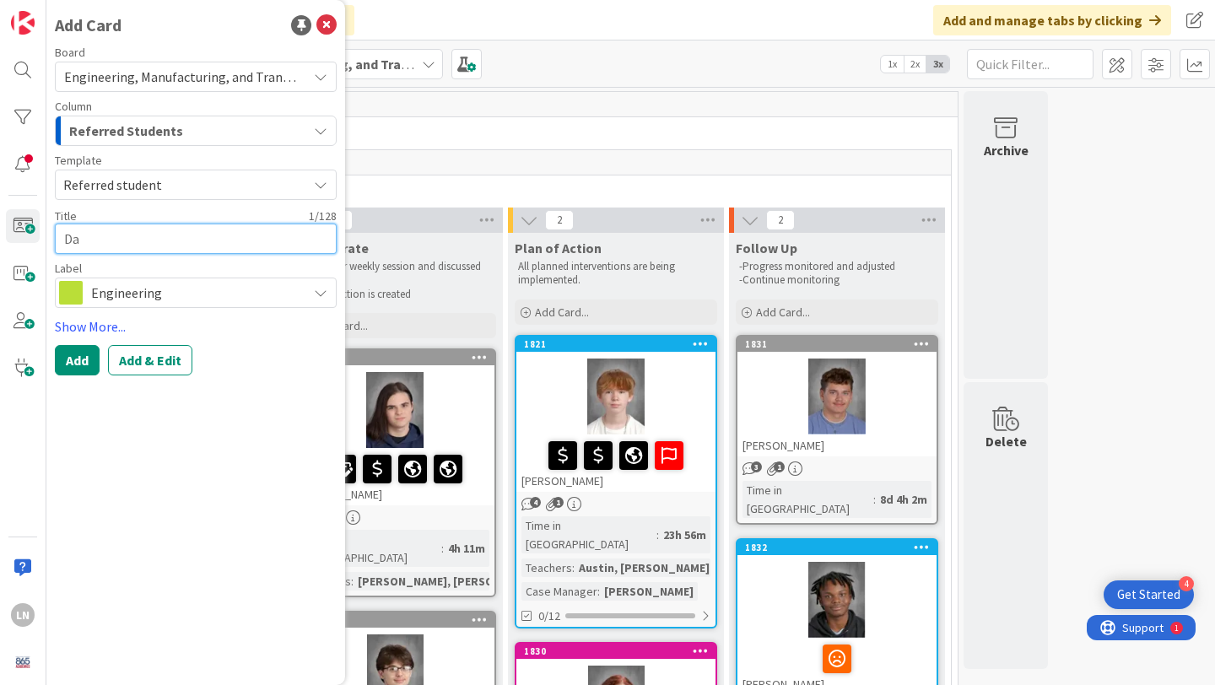
type textarea "Dav"
type textarea "x"
type textarea "Davi"
type textarea "x"
type textarea "[PERSON_NAME]"
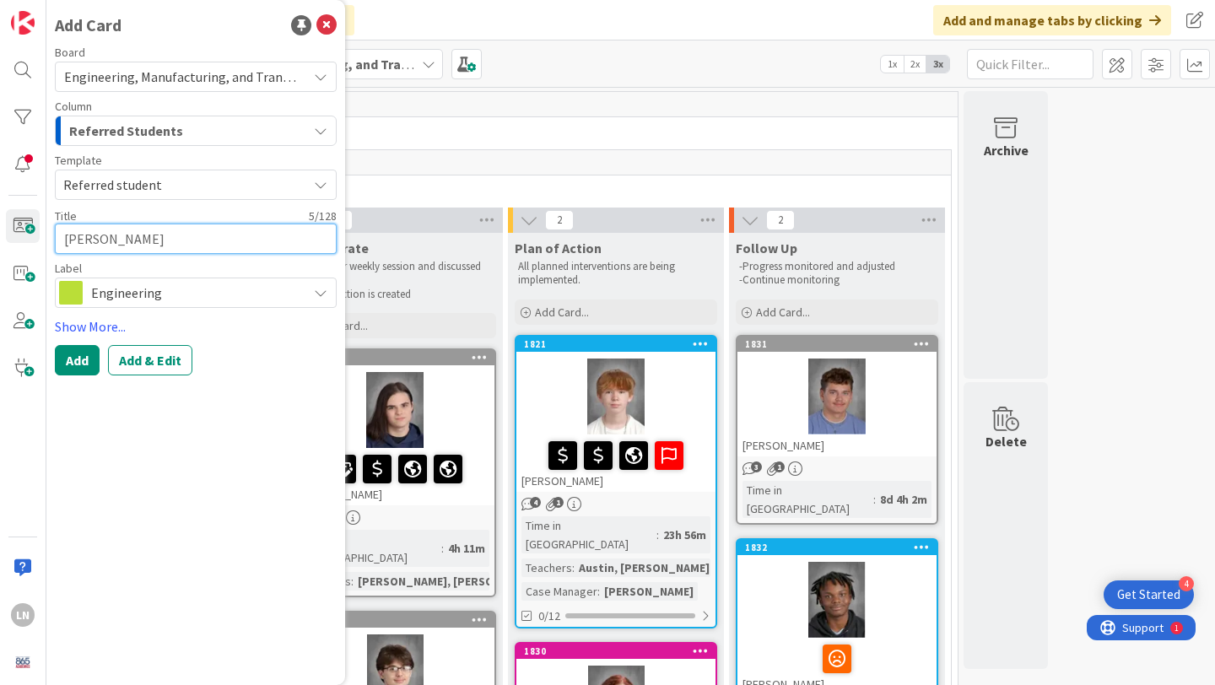
type textarea "x"
type textarea "[PERSON_NAME]"
type textarea "x"
type textarea "[PERSON_NAME]"
type textarea "x"
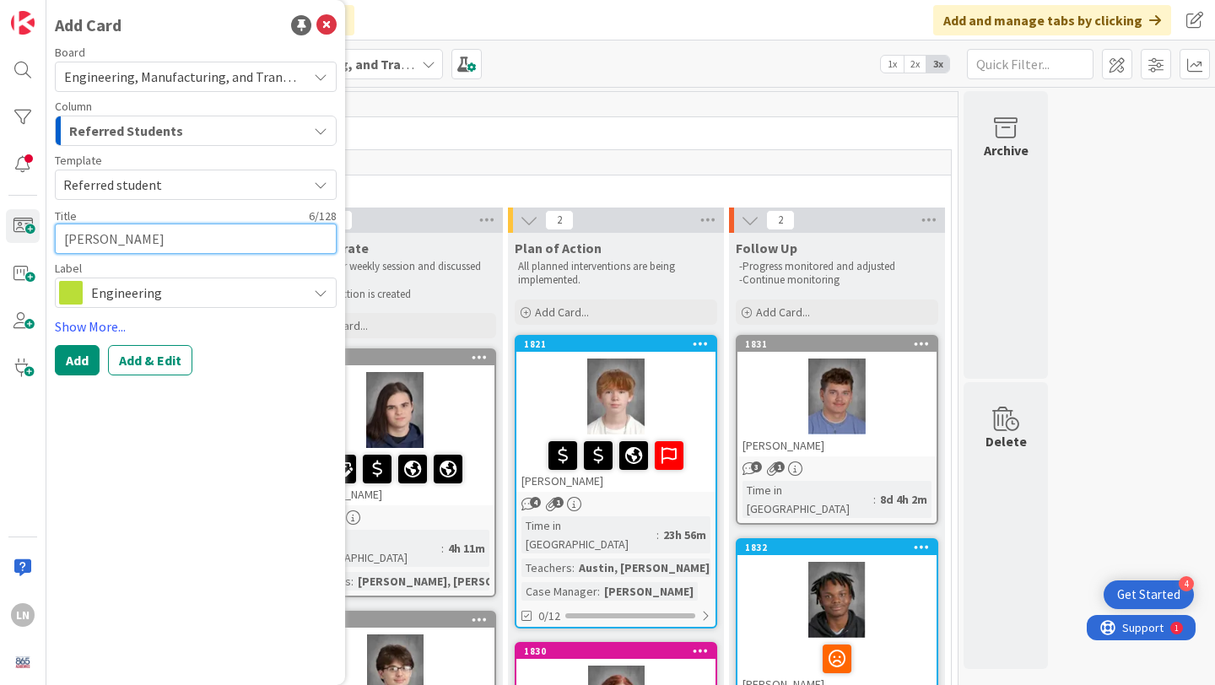
type textarea "[PERSON_NAME]"
type textarea "x"
type textarea "[PERSON_NAME]"
type textarea "x"
type textarea "[PERSON_NAME]"
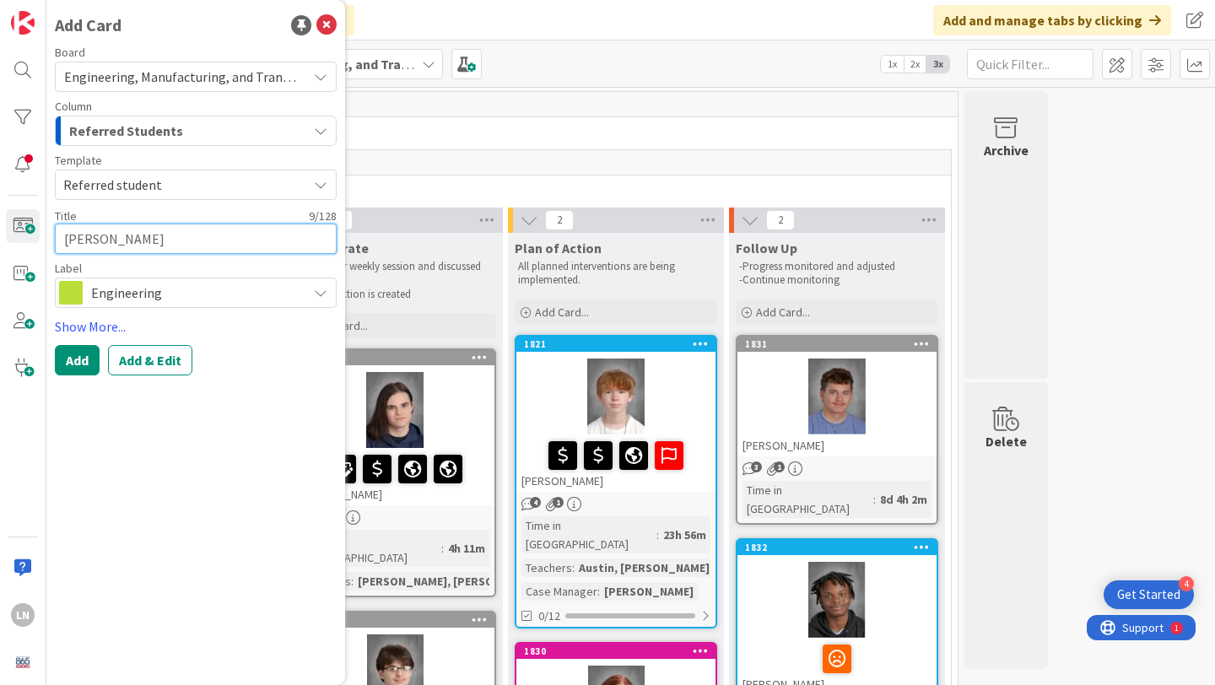
type textarea "x"
type textarea "[PERSON_NAME]"
type textarea "x"
type textarea "[PERSON_NAME]"
type textarea "x"
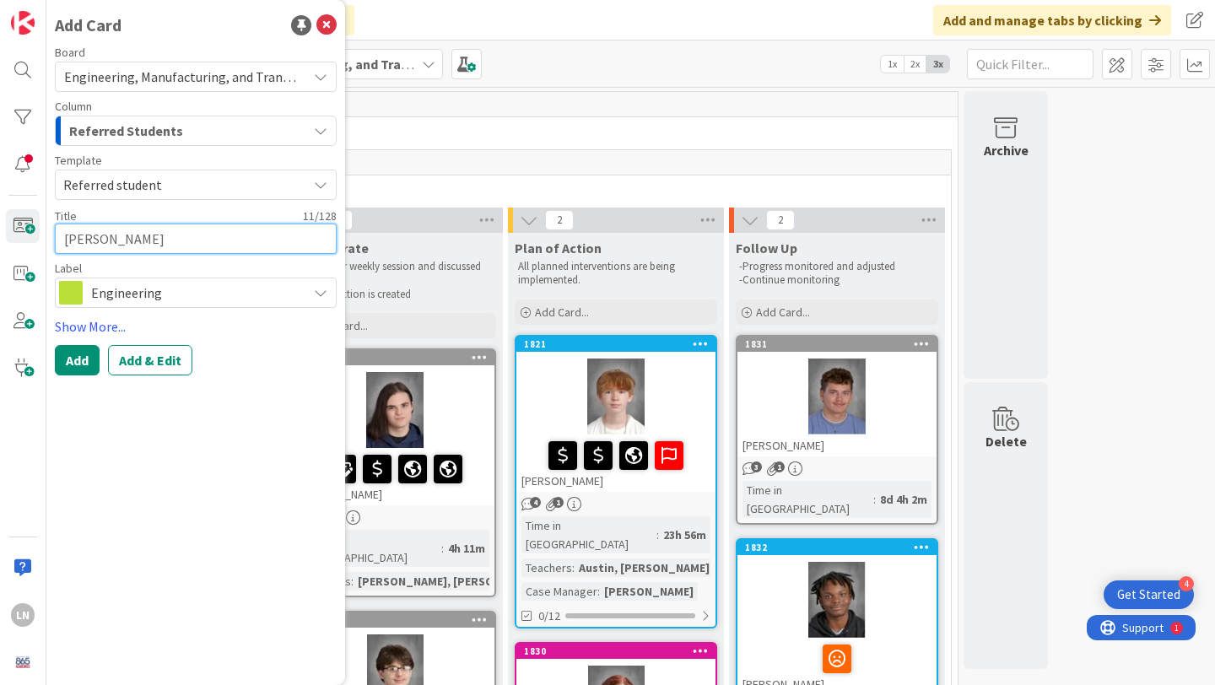
type textarea "[PERSON_NAME]"
click at [202, 290] on span "Engineering" at bounding box center [195, 293] width 208 height 24
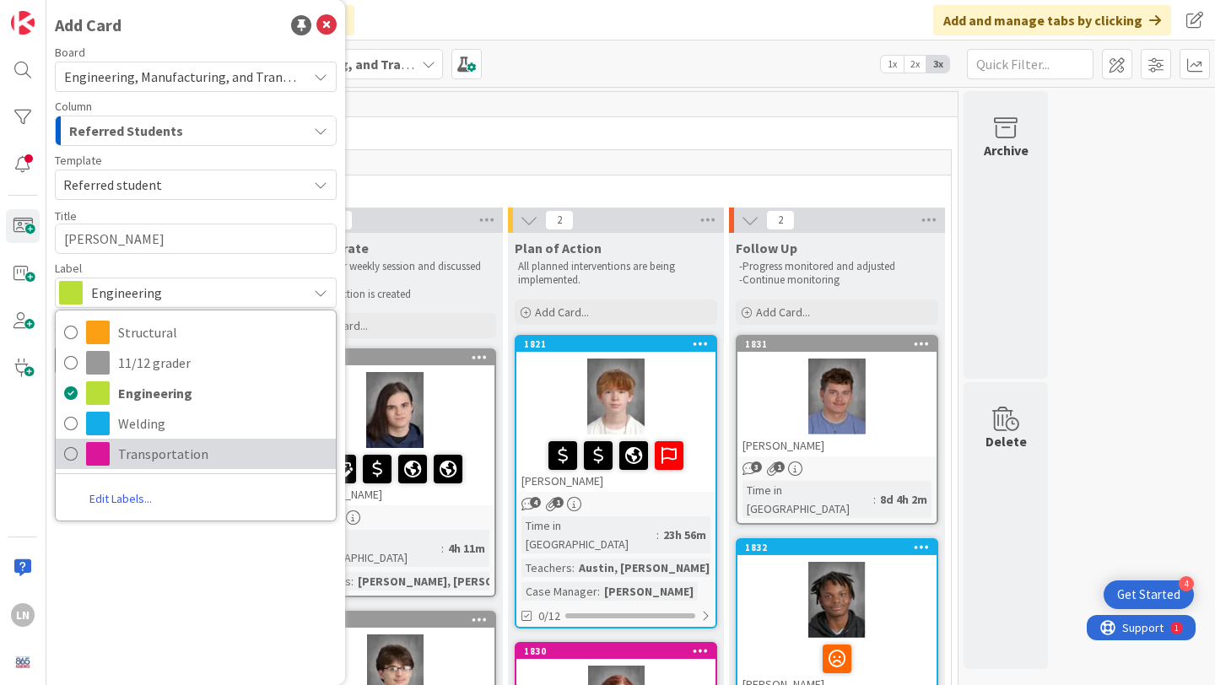
click at [90, 446] on span at bounding box center [98, 454] width 24 height 24
type textarea "x"
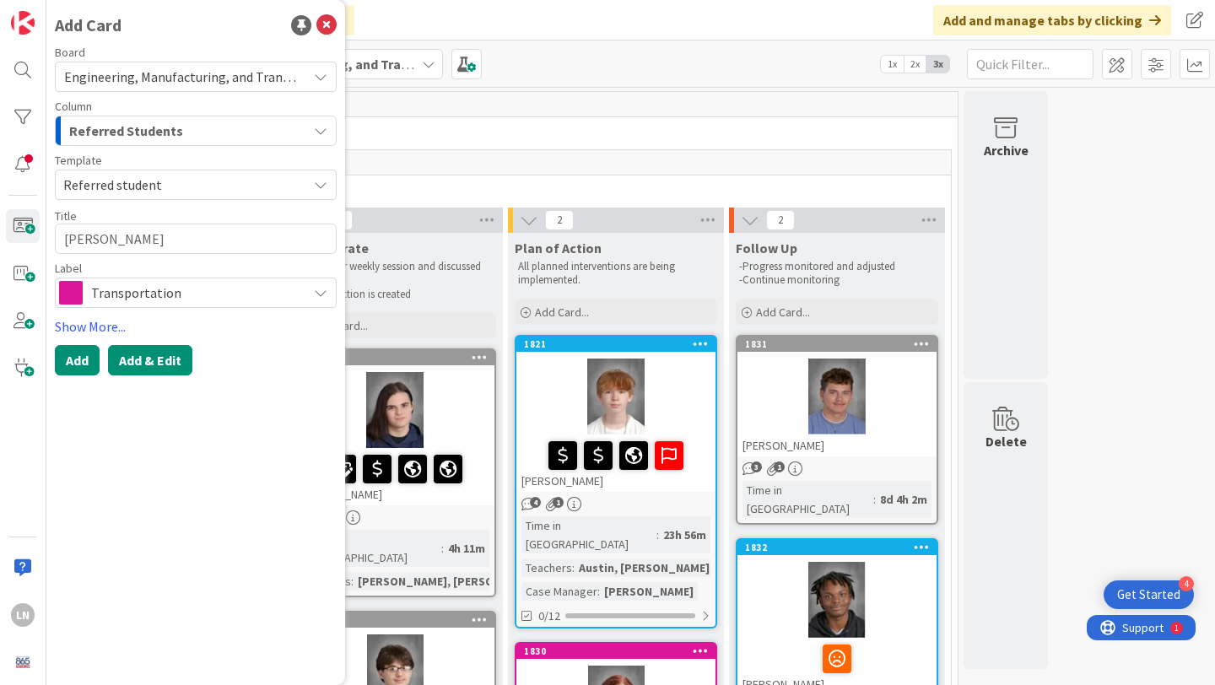
click at [152, 365] on button "Add & Edit" at bounding box center [150, 360] width 84 height 30
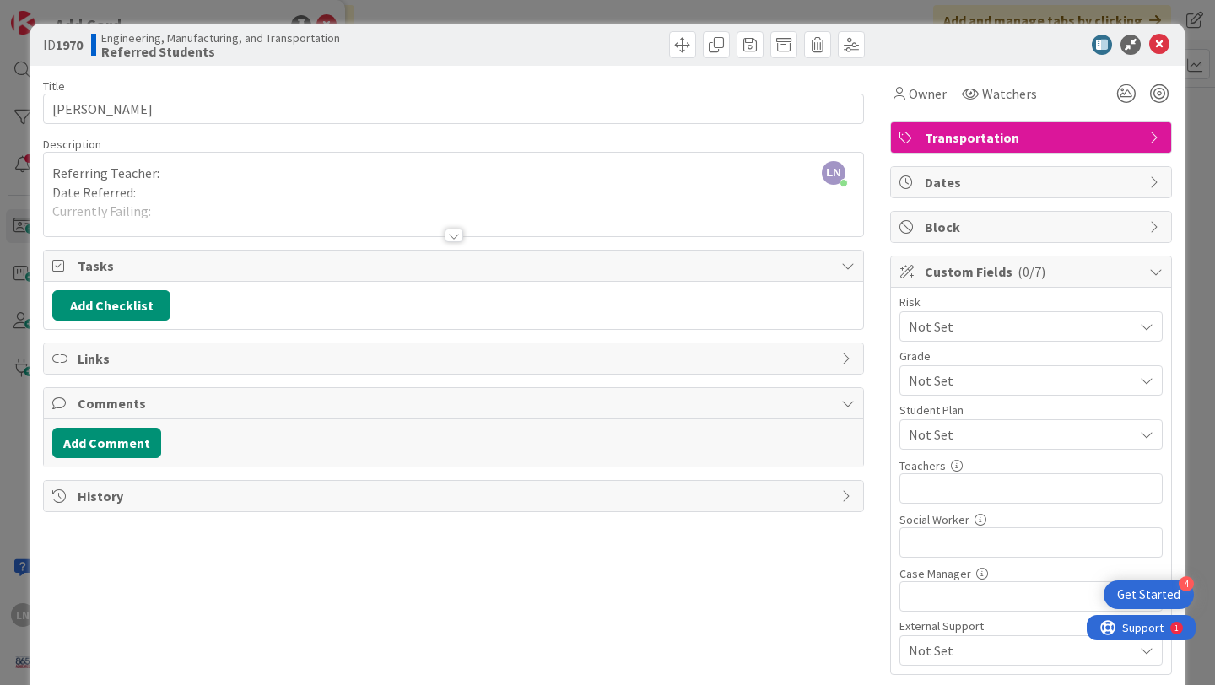
click at [203, 167] on div "LN [PERSON_NAME] just joined Referring Teacher: Date Referred: Currently Failin…" at bounding box center [454, 195] width 820 height 84
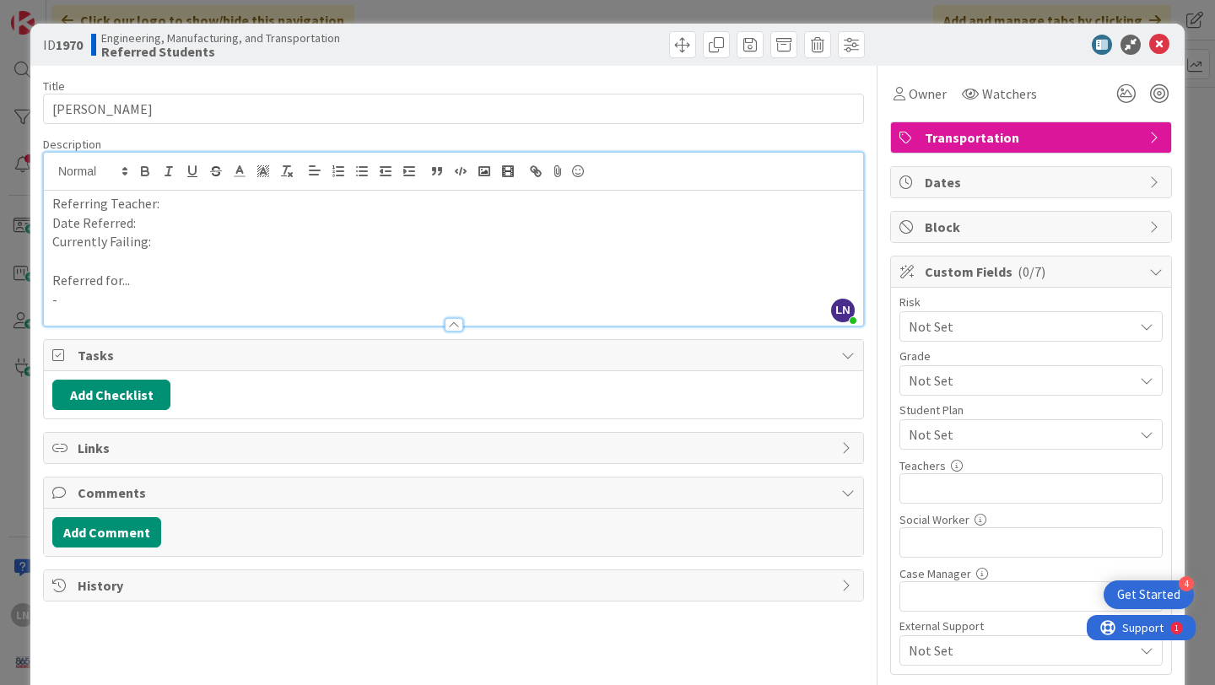
click at [223, 216] on p "Date Referred:" at bounding box center [453, 223] width 803 height 19
click at [216, 204] on p "Referring Teacher:" at bounding box center [453, 203] width 803 height 19
click at [196, 224] on p "Date Referred:" at bounding box center [453, 223] width 803 height 19
click at [181, 251] on div "Referring Teacher: [PERSON_NAME] Date Referred: [DATE] Currently Failing: Refer…" at bounding box center [454, 258] width 820 height 135
click at [1128, 100] on icon at bounding box center [1127, 93] width 30 height 30
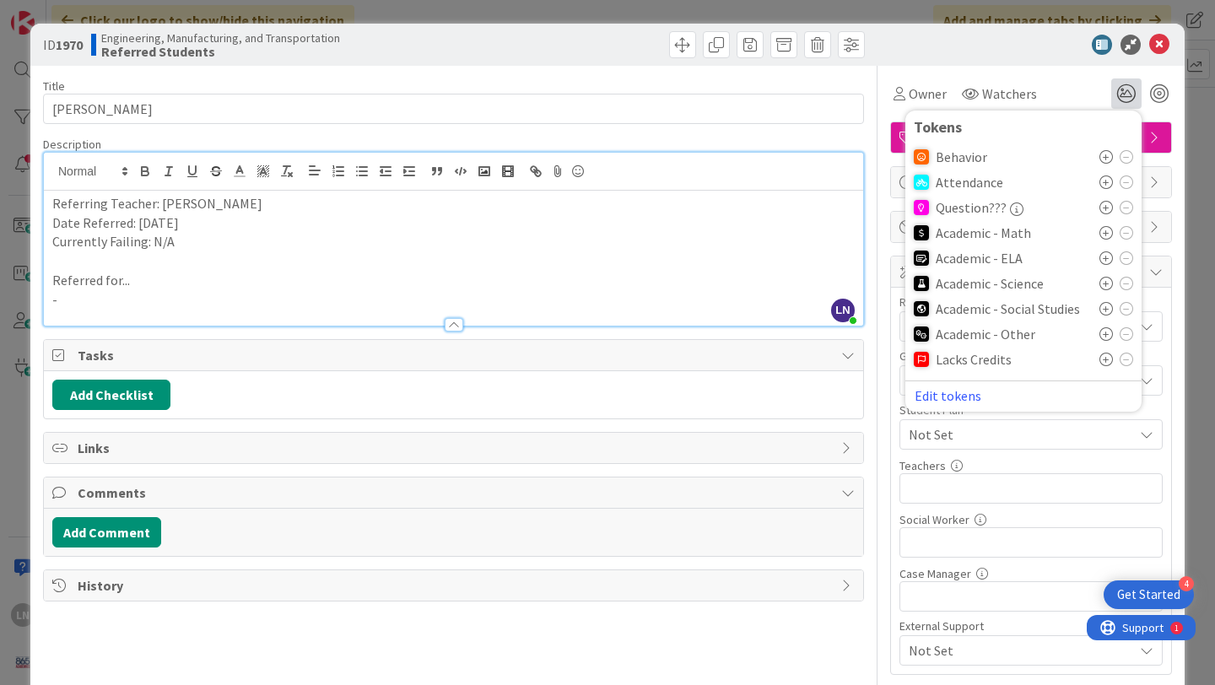
click at [1110, 156] on icon at bounding box center [1107, 157] width 14 height 14
click at [321, 272] on p "Referred for..." at bounding box center [453, 280] width 803 height 19
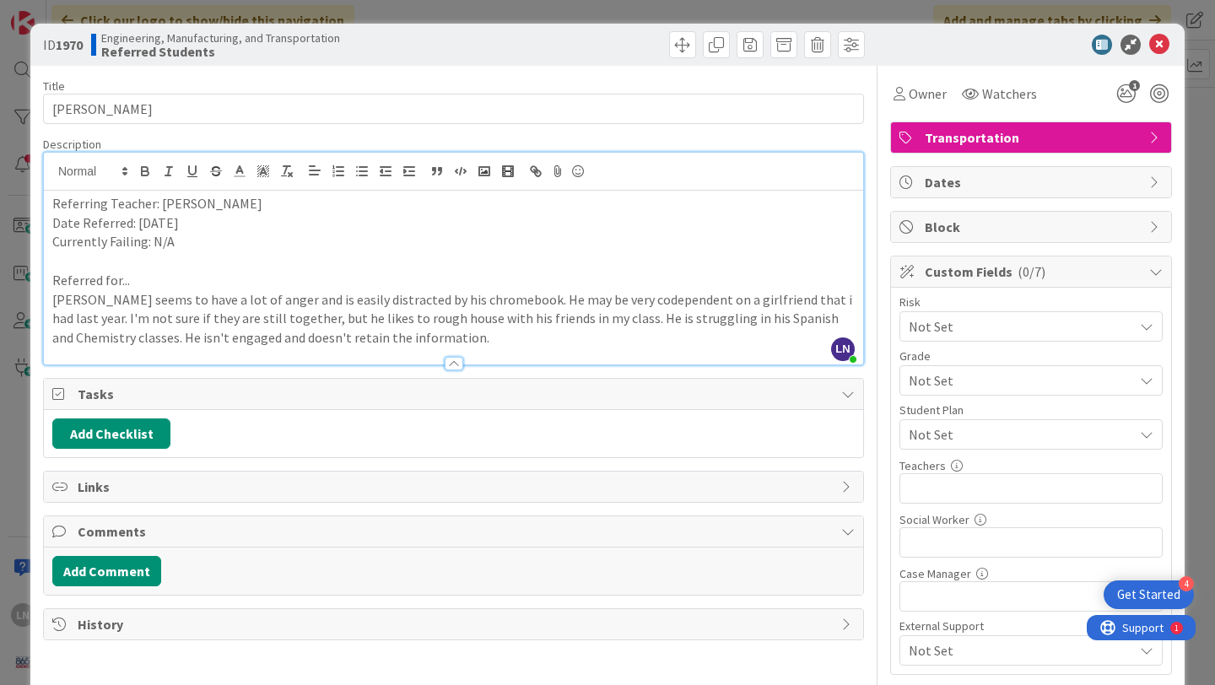
click at [770, 302] on p "[PERSON_NAME] seems to have a lot of anger and is easily distracted by his chro…" at bounding box center [453, 318] width 803 height 57
click at [719, 338] on p "[PERSON_NAME] seems to have a lot of anger and is easily distracted by his chro…" at bounding box center [453, 318] width 803 height 57
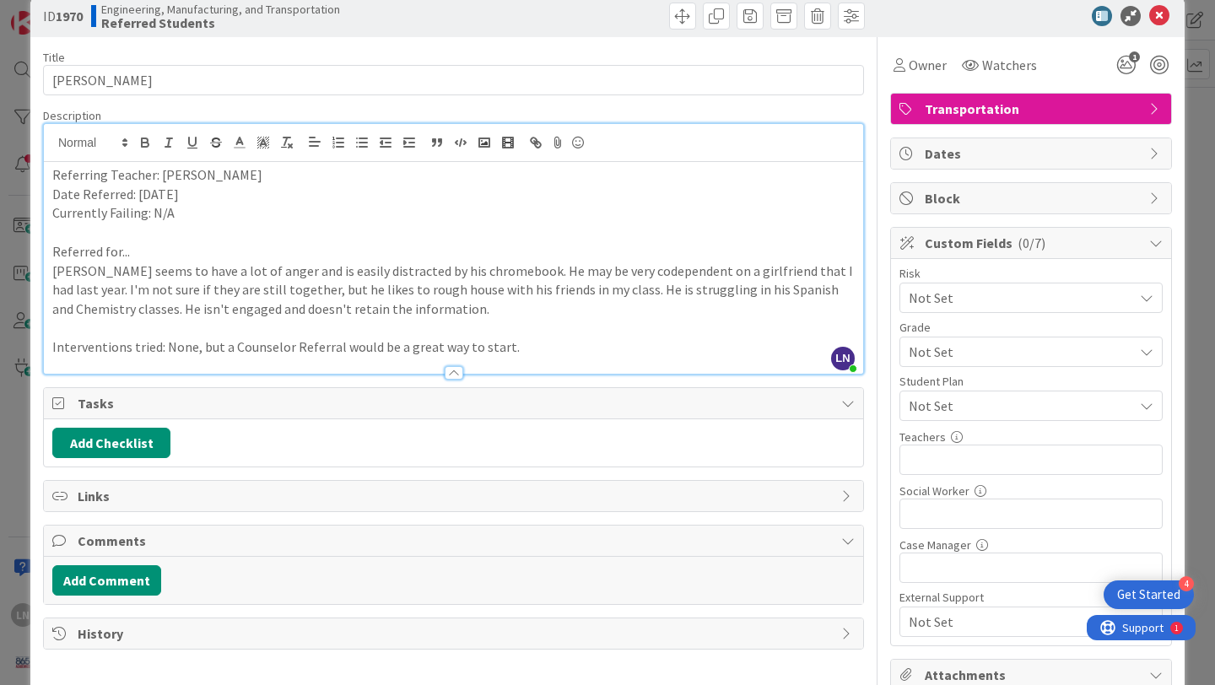
scroll to position [30, 0]
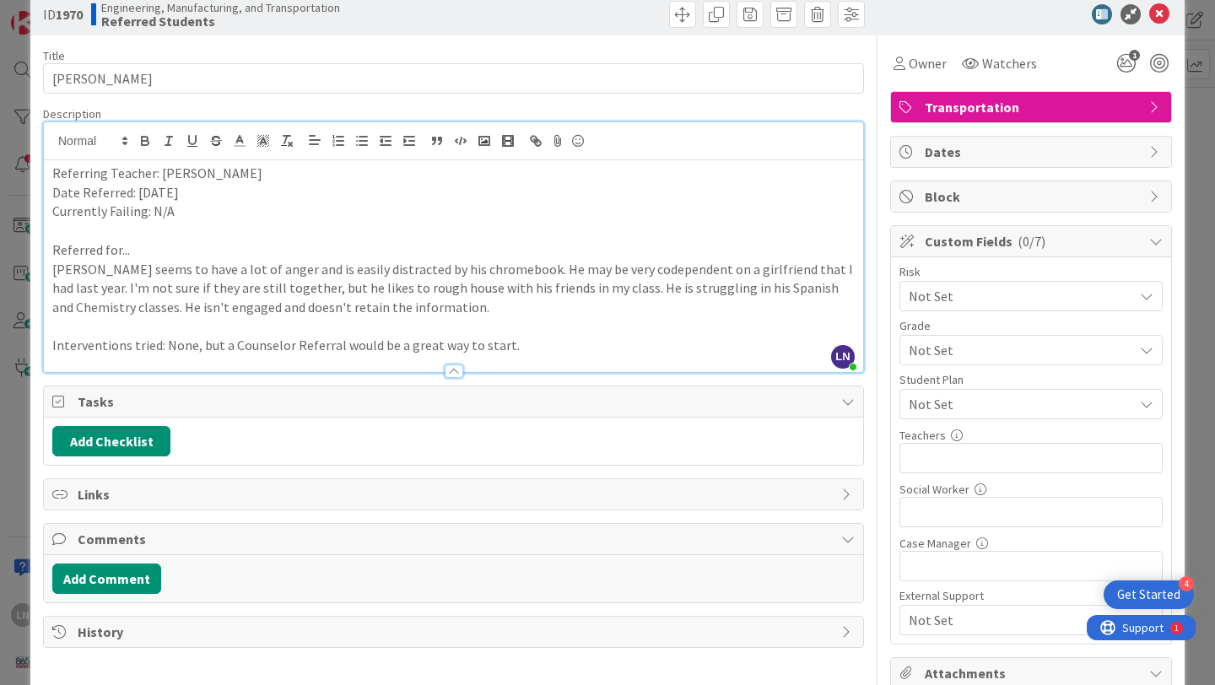
click at [1068, 308] on span "Not Set" at bounding box center [1017, 296] width 216 height 24
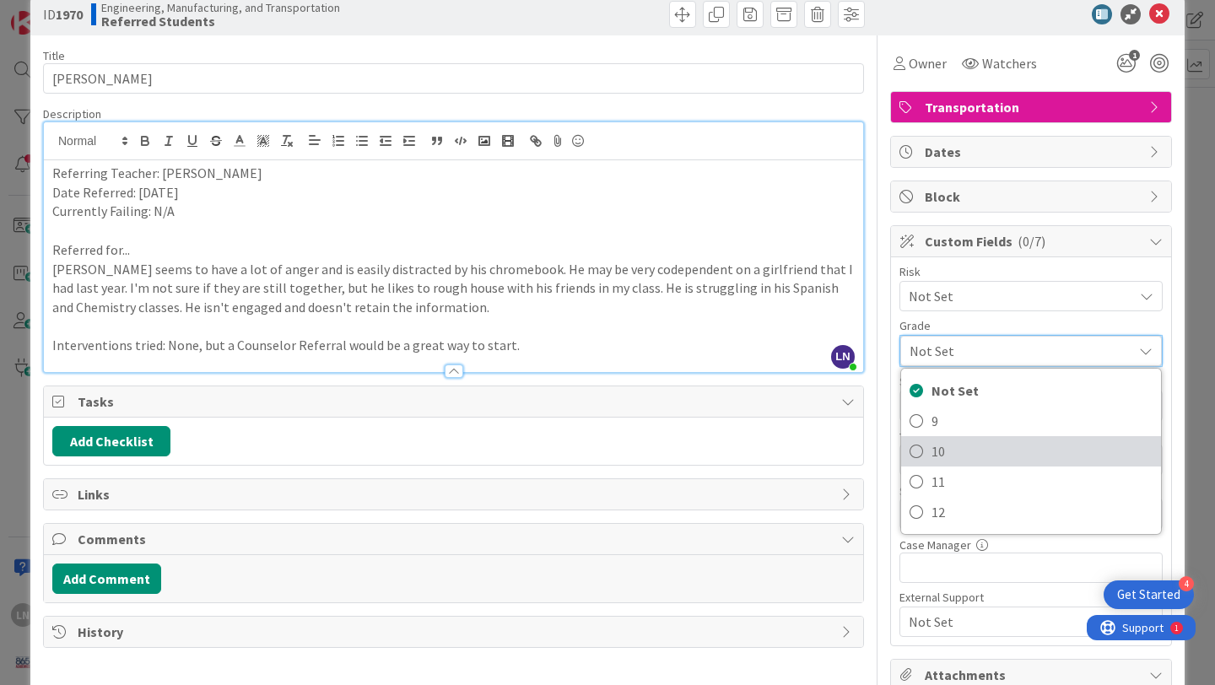
click at [970, 457] on span "10" at bounding box center [1042, 451] width 221 height 25
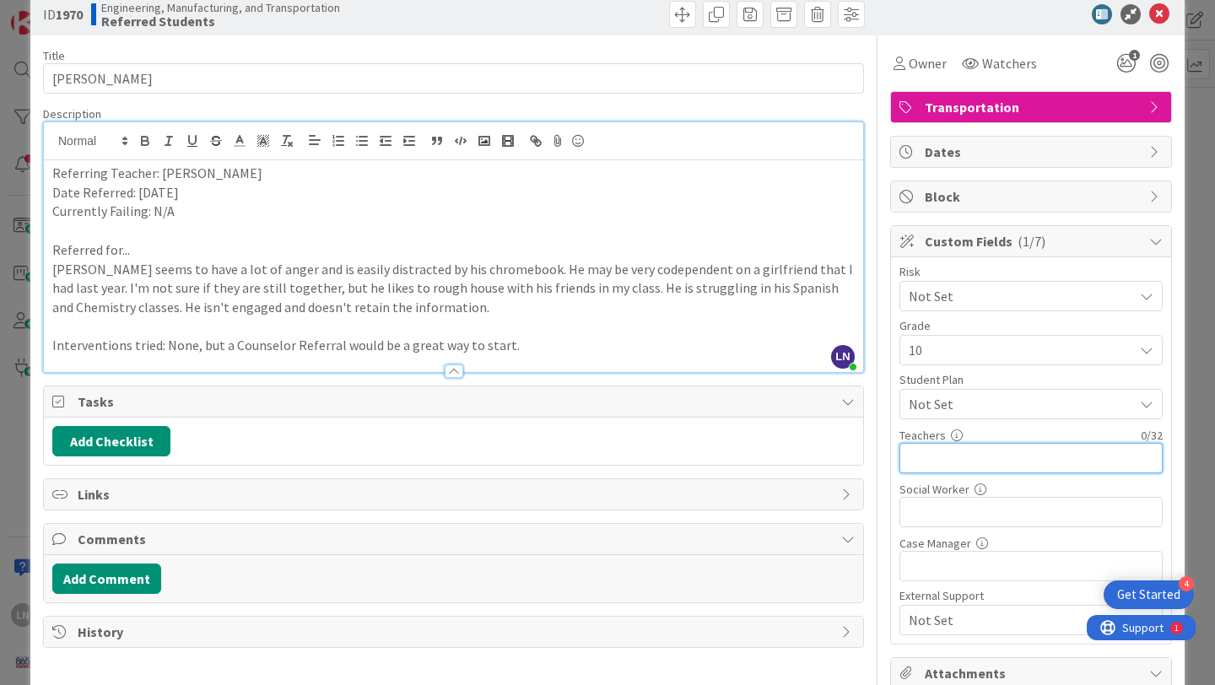
click at [975, 467] on input "text" at bounding box center [1031, 458] width 263 height 30
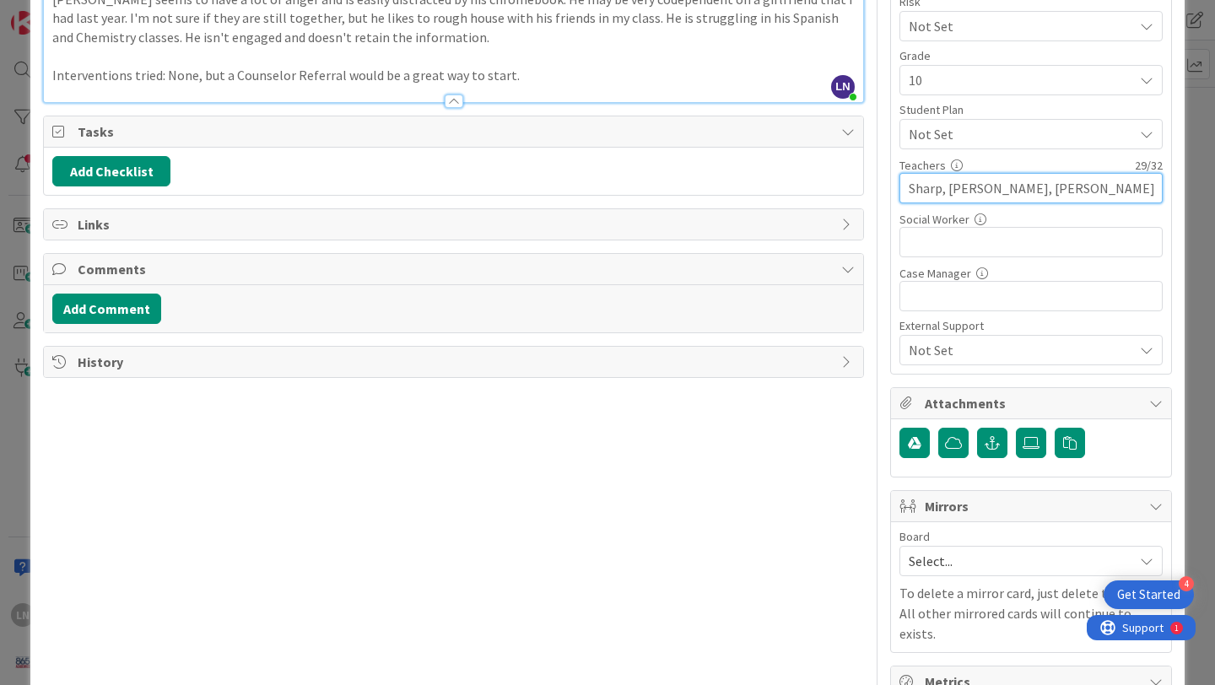
scroll to position [309, 0]
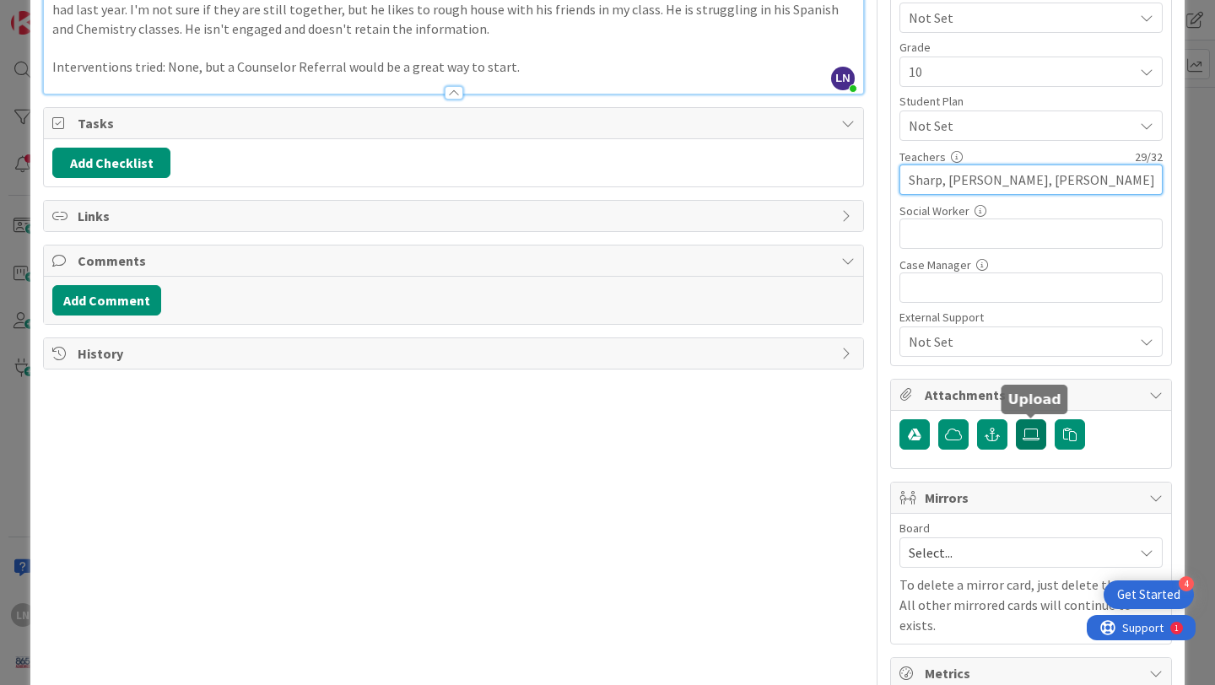
type input "Sharp, [PERSON_NAME], [PERSON_NAME], [PERSON_NAME]"
click at [1027, 437] on icon at bounding box center [1031, 435] width 17 height 14
click at [1016, 419] on input "file" at bounding box center [1016, 419] width 0 height 0
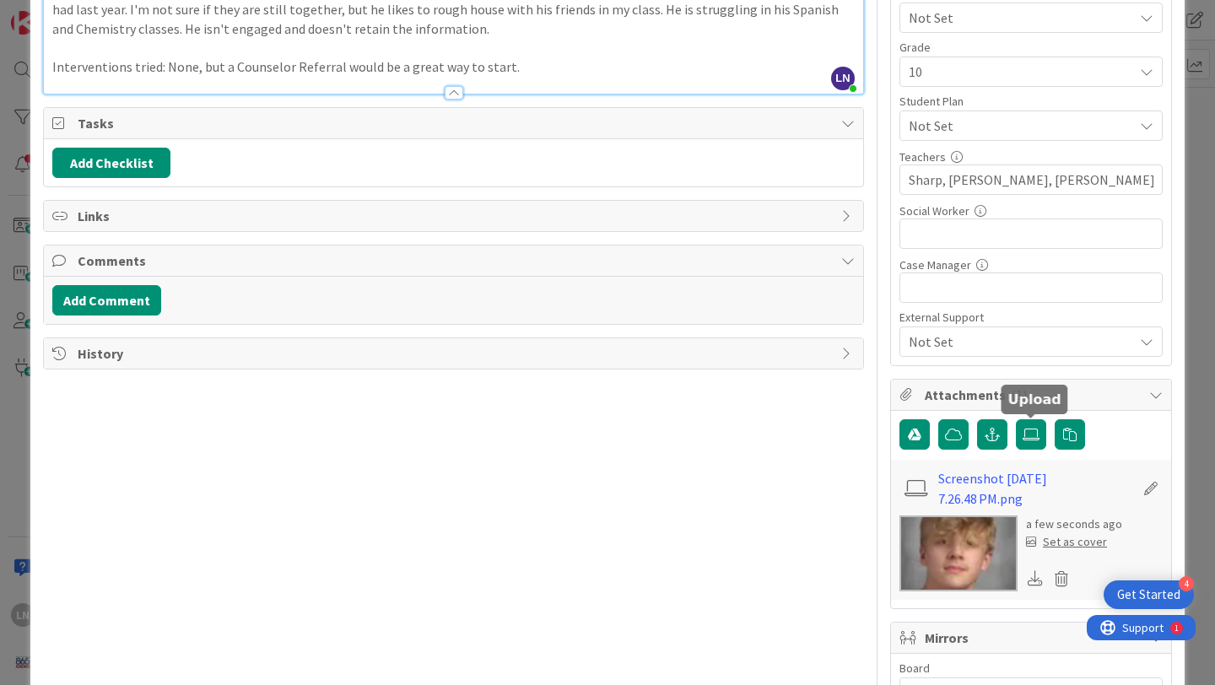
click at [1060, 541] on div "Set as cover" at bounding box center [1066, 542] width 81 height 18
click at [1089, 543] on div "Set as cover" at bounding box center [1066, 542] width 81 height 18
click at [1080, 544] on div "Set as cover" at bounding box center [1066, 542] width 81 height 18
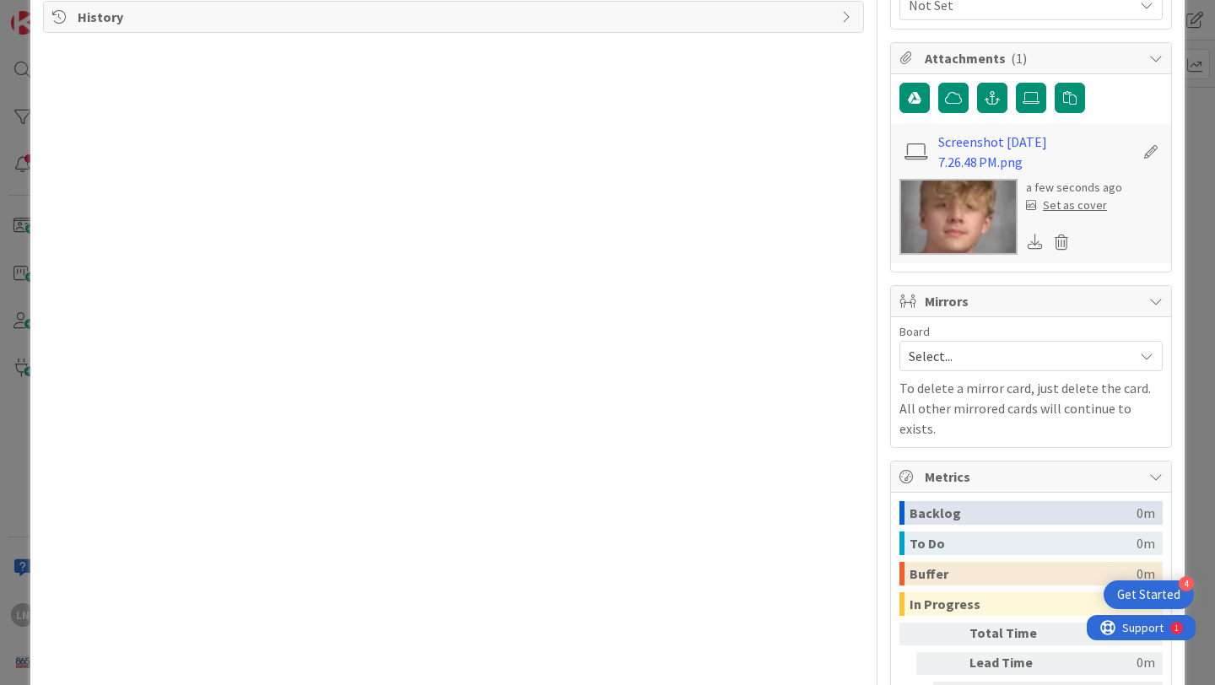
scroll to position [0, 0]
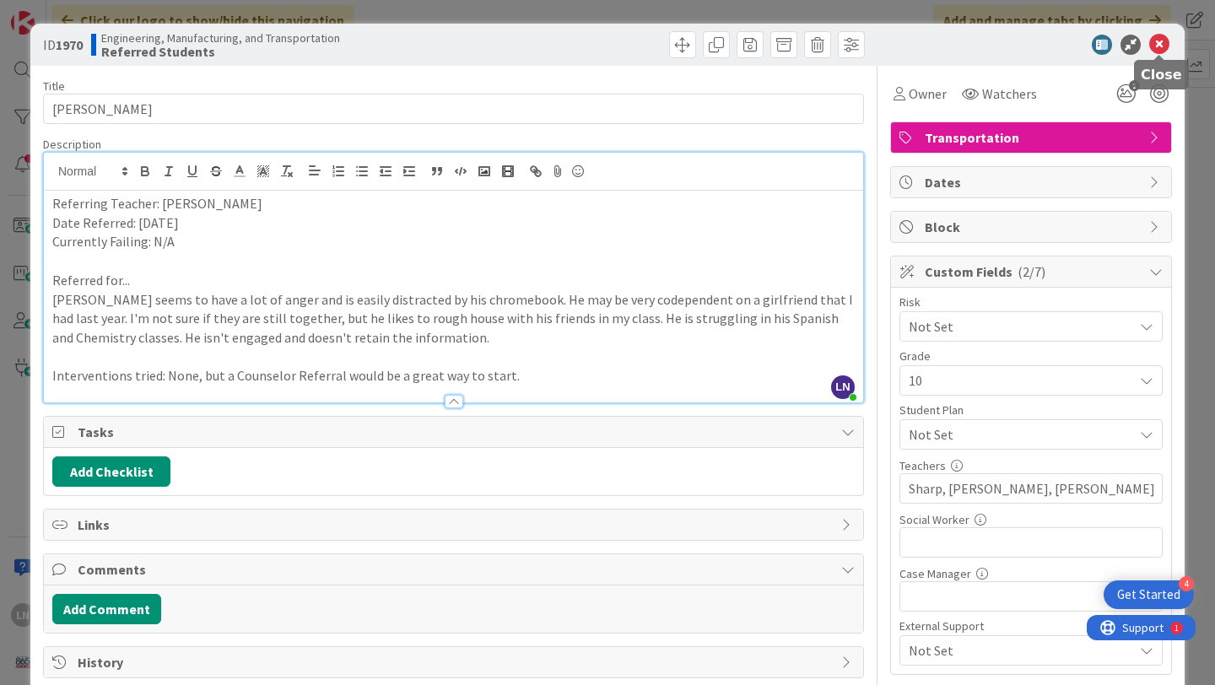
click at [1160, 44] on icon at bounding box center [1160, 45] width 20 height 20
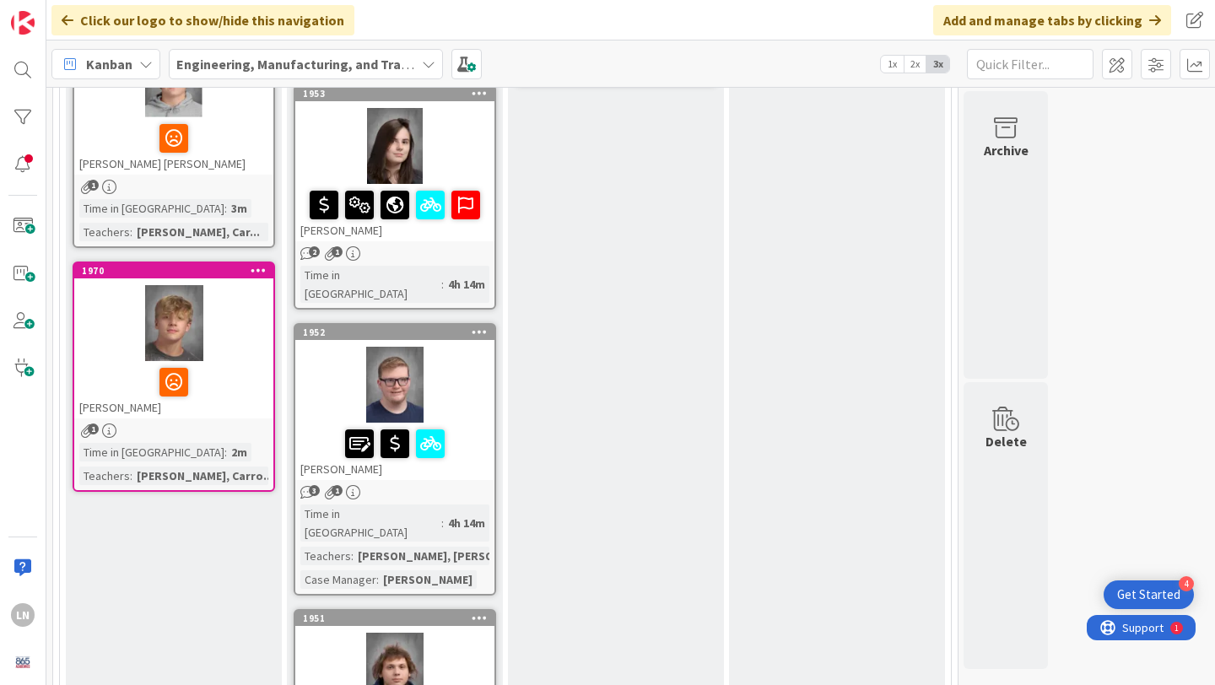
scroll to position [787, 0]
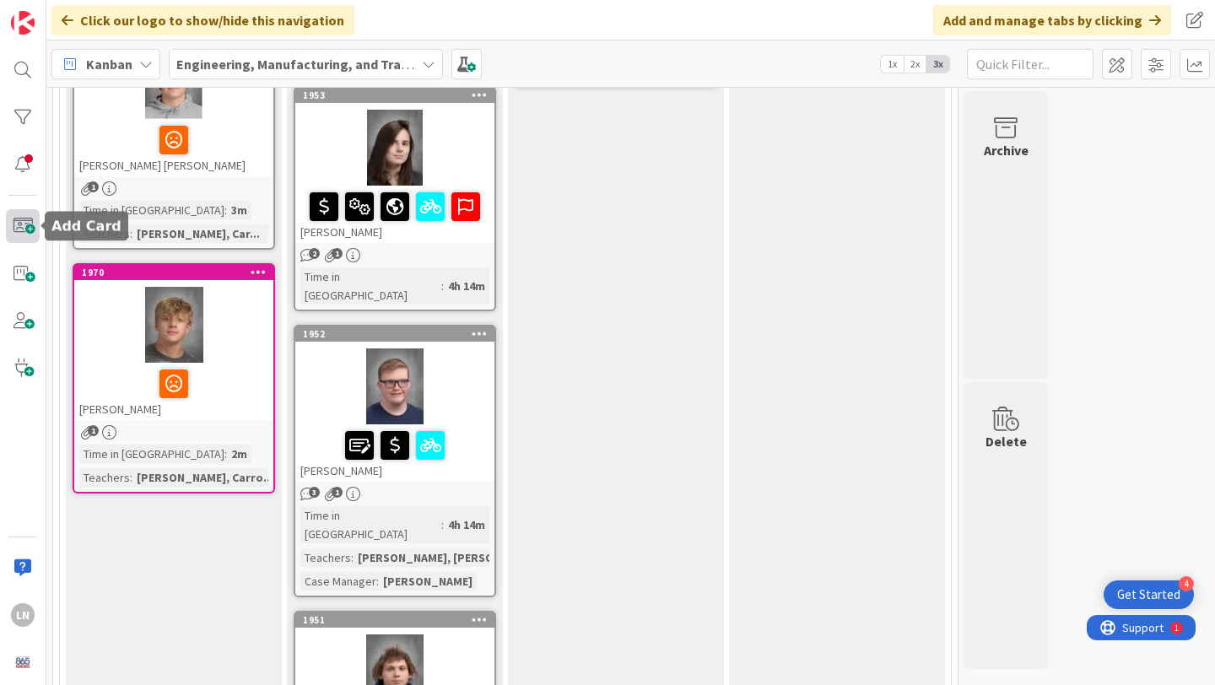
click at [22, 228] on span at bounding box center [23, 226] width 34 height 34
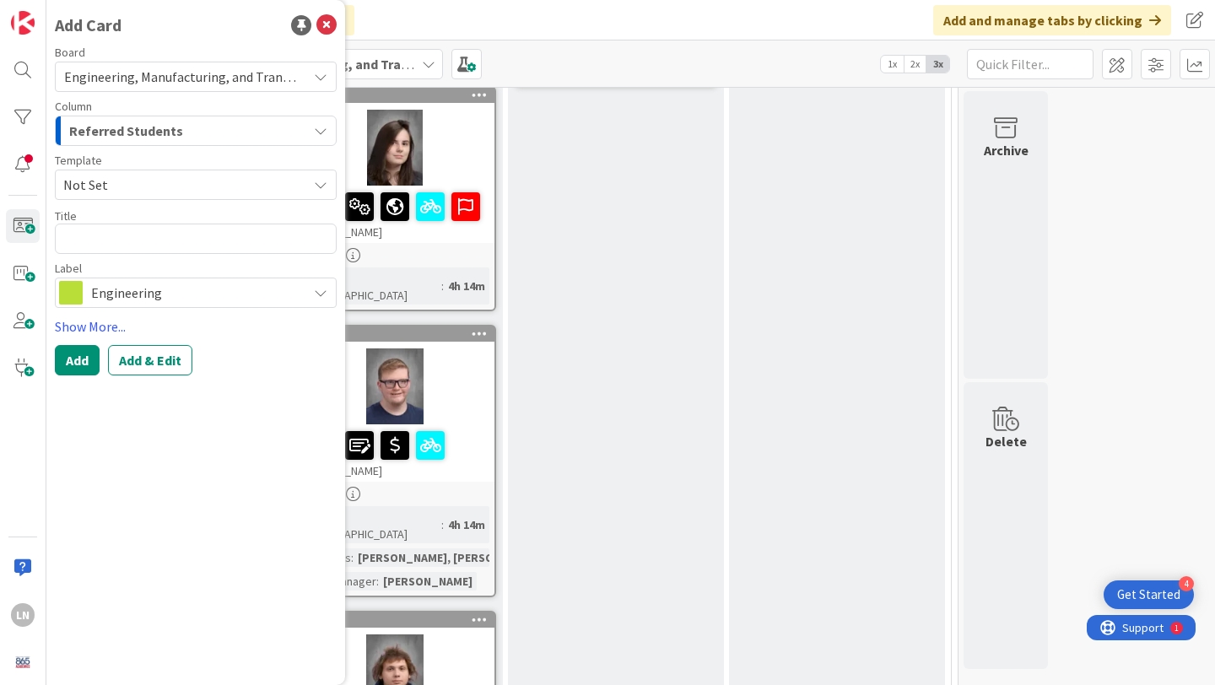
click at [171, 177] on span "Not Set" at bounding box center [178, 185] width 231 height 22
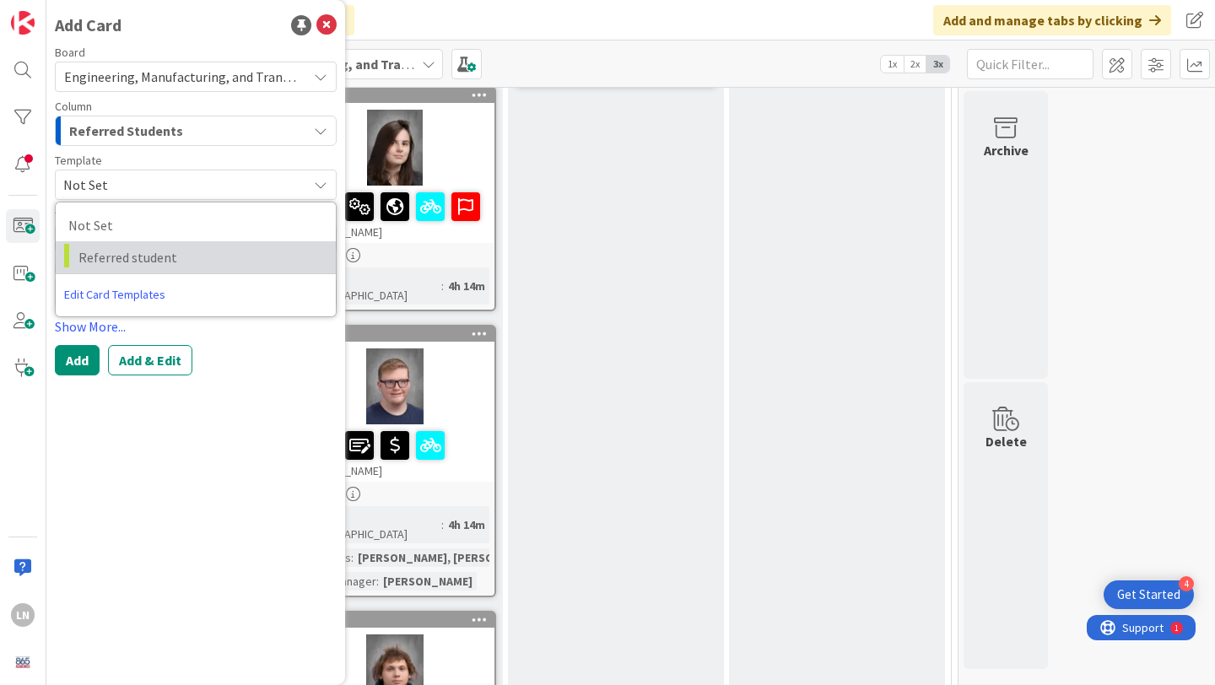
click at [162, 241] on link "Referred student" at bounding box center [196, 257] width 280 height 32
type textarea "x"
type textarea "Referred student"
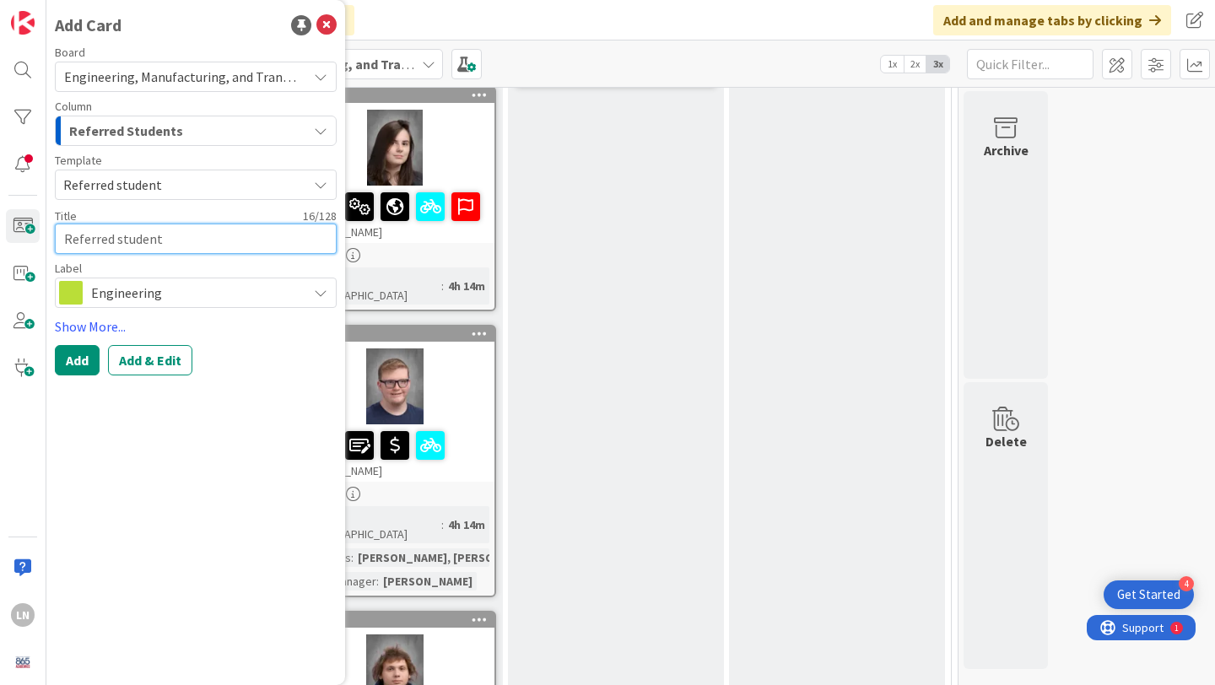
click at [156, 238] on textarea "Referred student" at bounding box center [196, 239] width 282 height 30
paste textarea "[PERSON_NAME]"
type textarea "x"
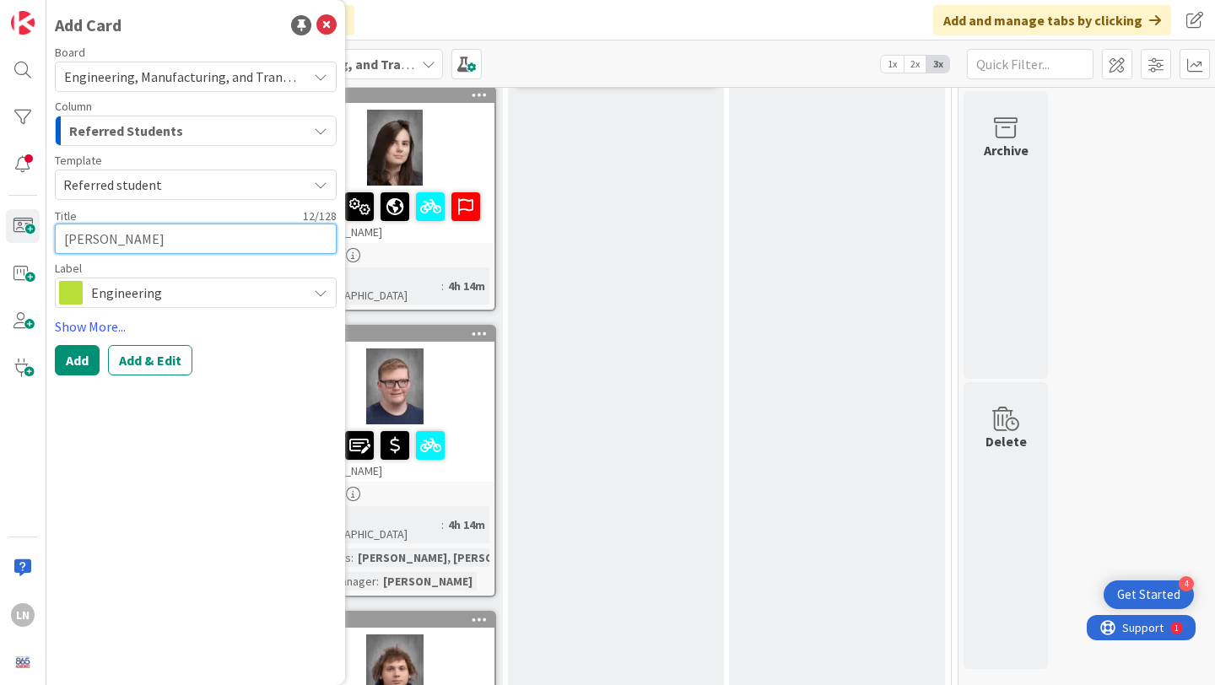
type textarea "[PERSON_NAME]"
click at [158, 289] on span "Engineering" at bounding box center [195, 293] width 208 height 24
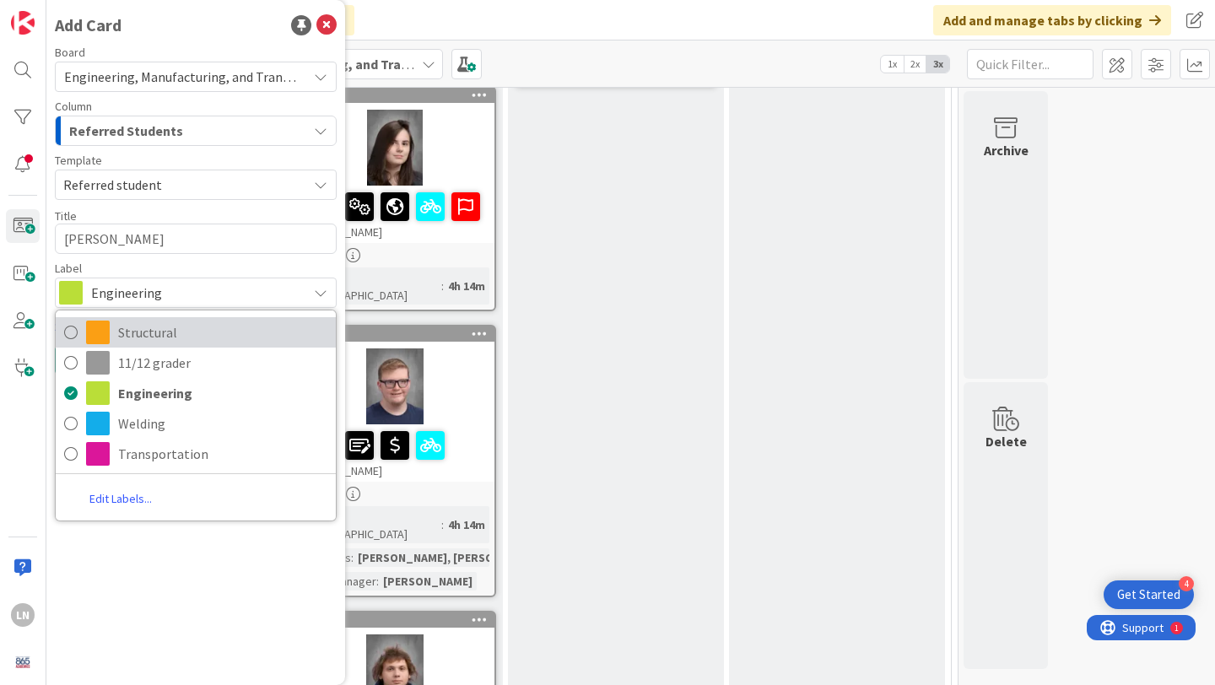
click at [159, 343] on span "Structural" at bounding box center [222, 332] width 209 height 25
type textarea "x"
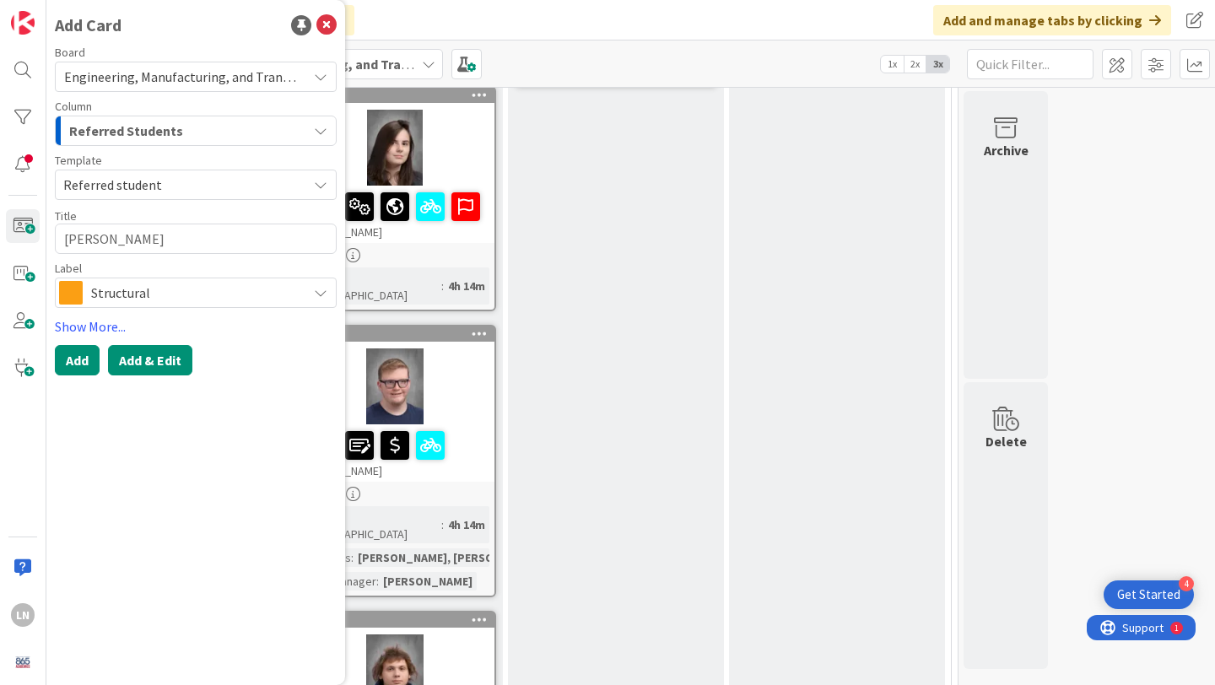
click at [142, 361] on button "Add & Edit" at bounding box center [150, 360] width 84 height 30
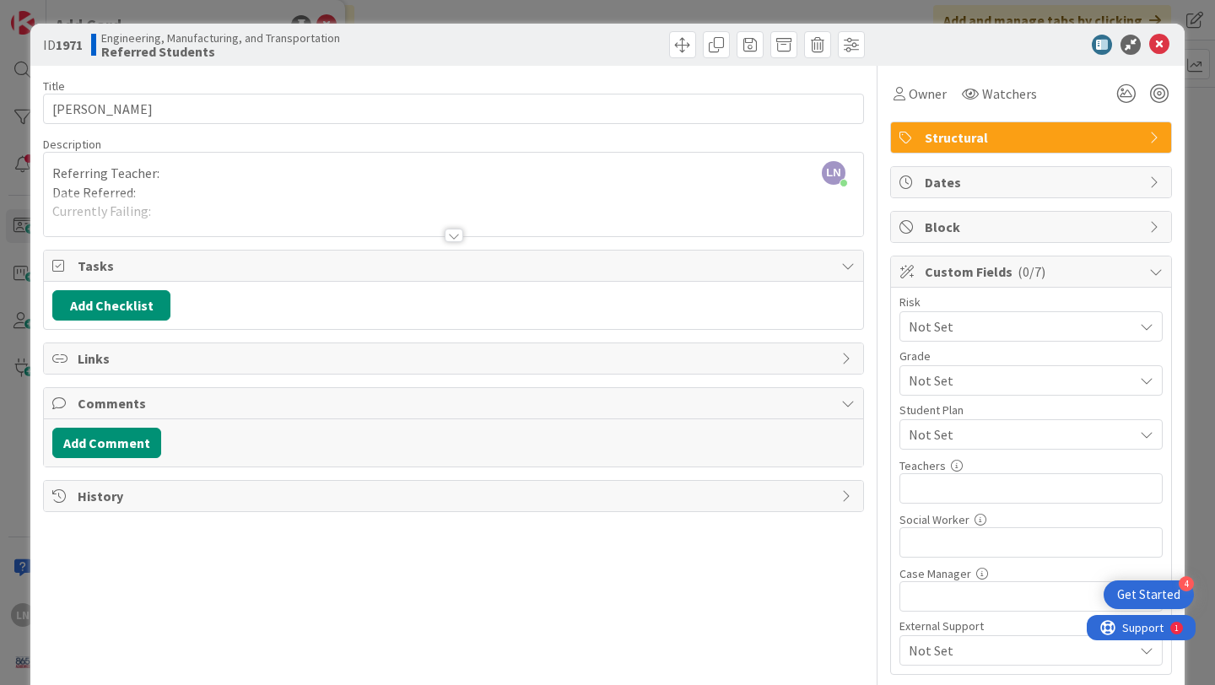
click at [277, 204] on div at bounding box center [454, 214] width 820 height 43
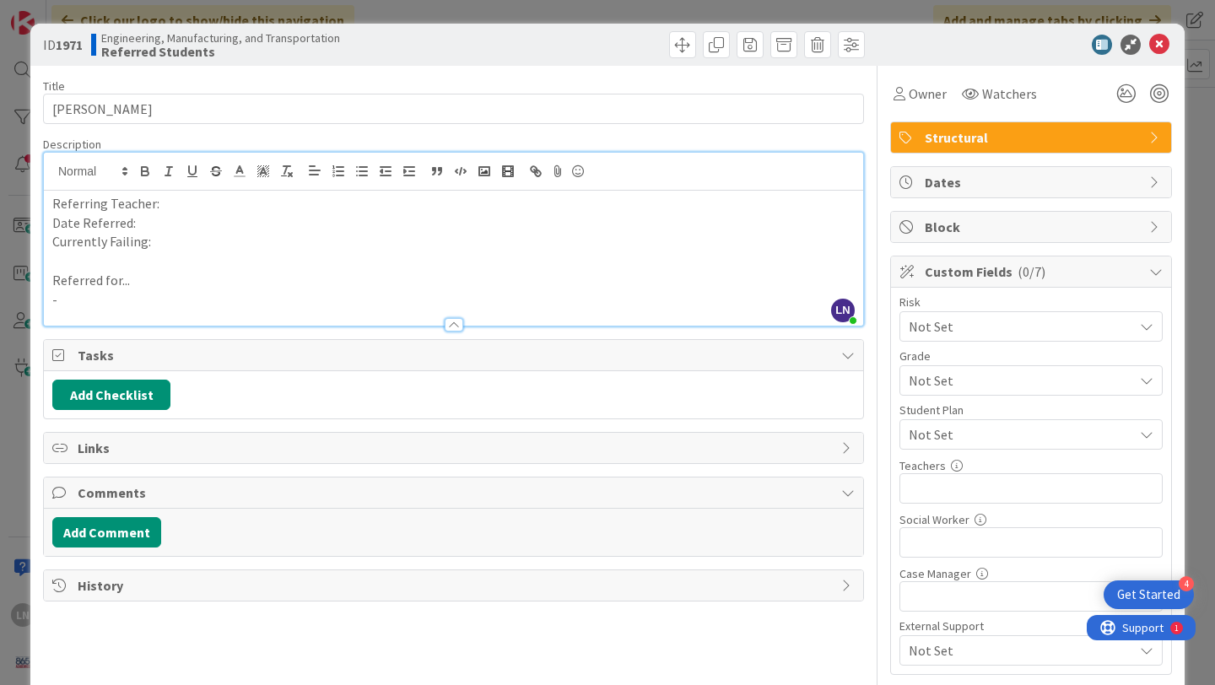
click at [208, 296] on p "-" at bounding box center [453, 299] width 803 height 19
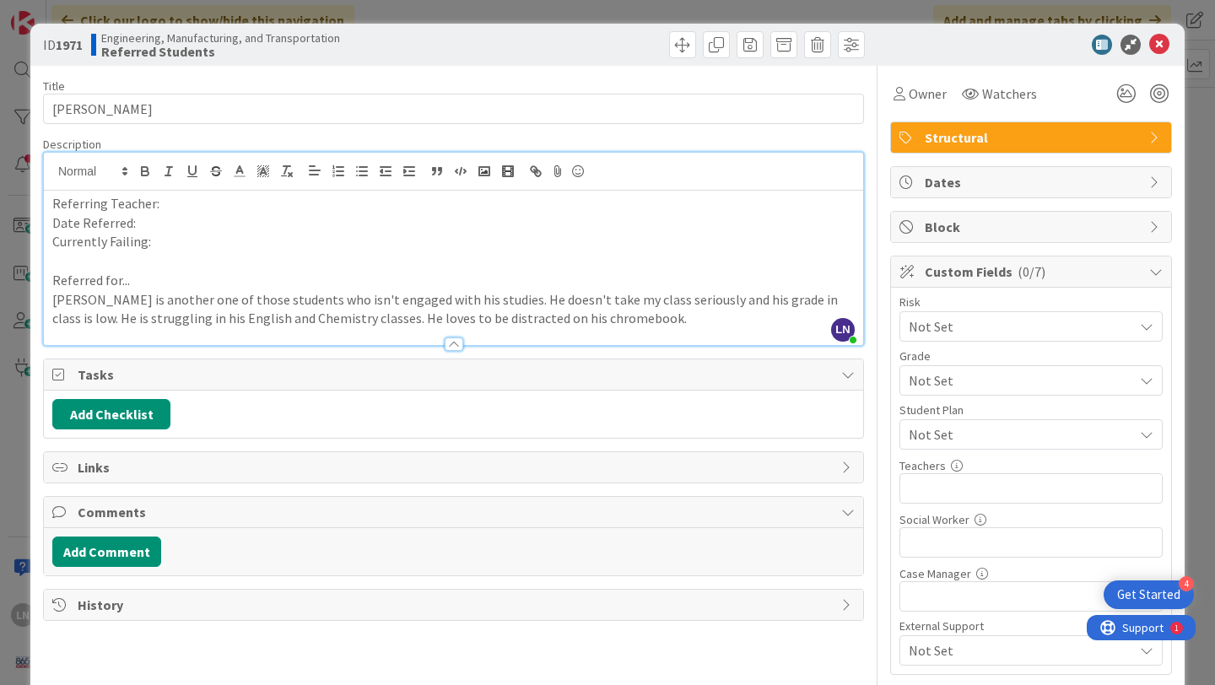
click at [190, 206] on p "Referring Teacher:" at bounding box center [453, 203] width 803 height 19
click at [168, 223] on p "Date Referred:" at bounding box center [453, 223] width 803 height 19
click at [183, 244] on p "Currently Failing:" at bounding box center [453, 241] width 803 height 19
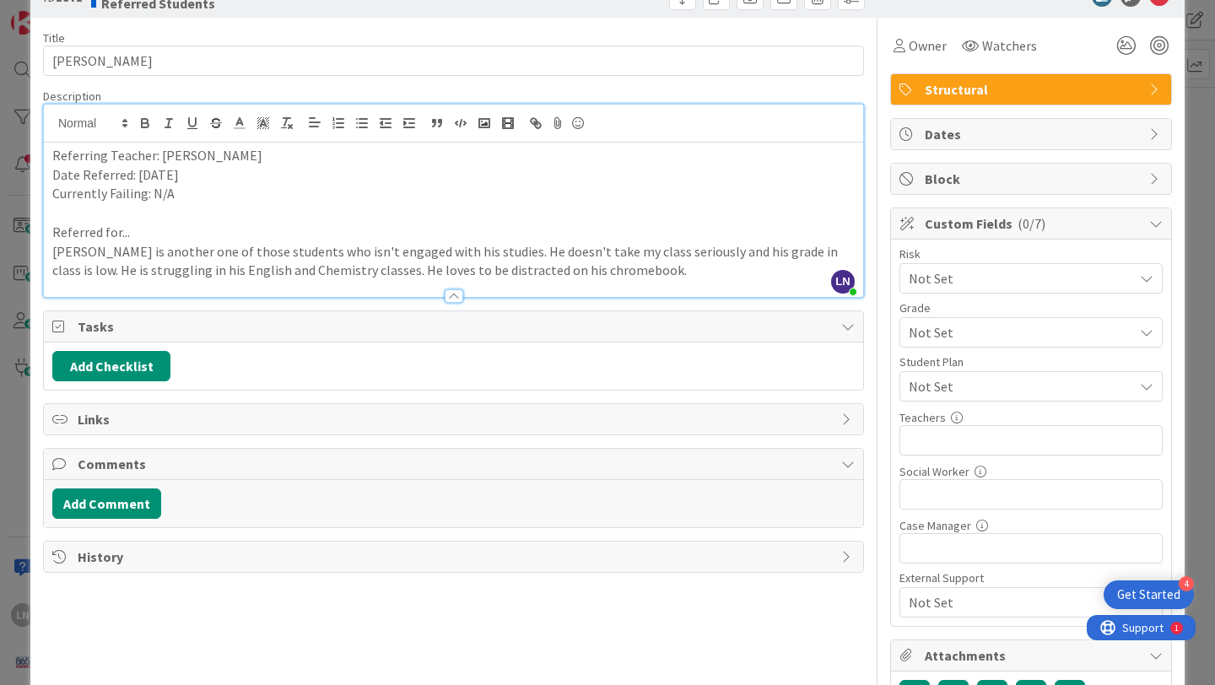
scroll to position [54, 0]
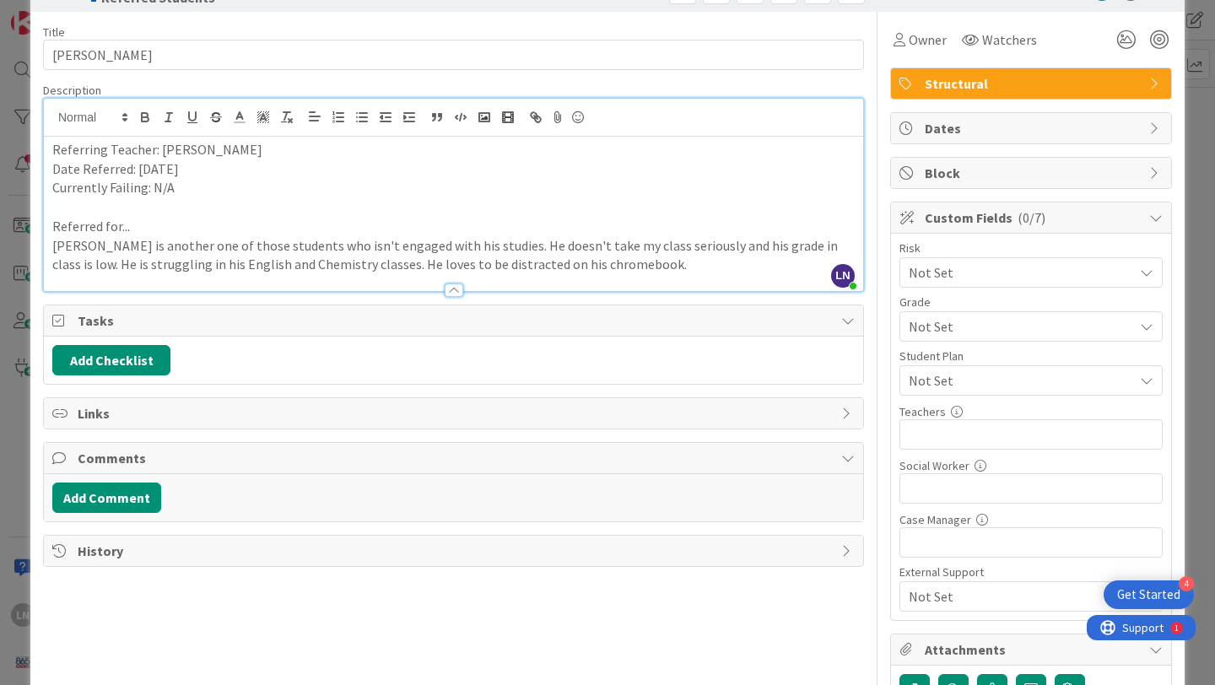
click at [594, 256] on p "[PERSON_NAME] is another one of those students who isn't engaged with his studi…" at bounding box center [453, 255] width 803 height 38
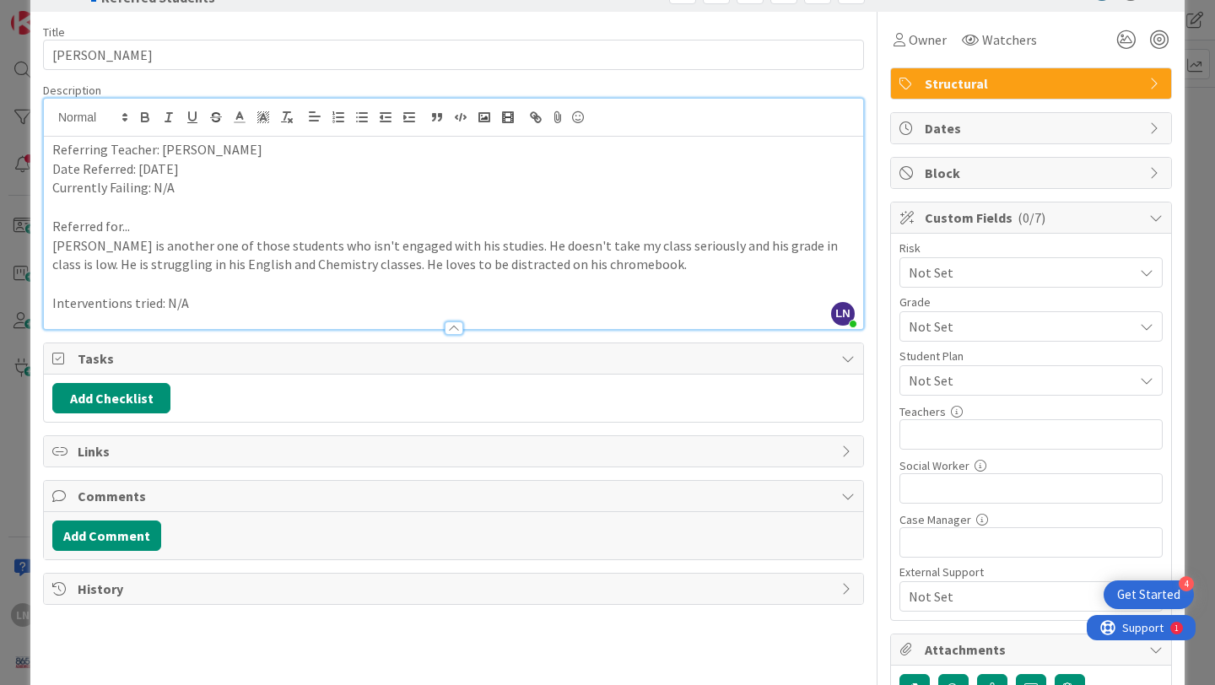
scroll to position [119, 0]
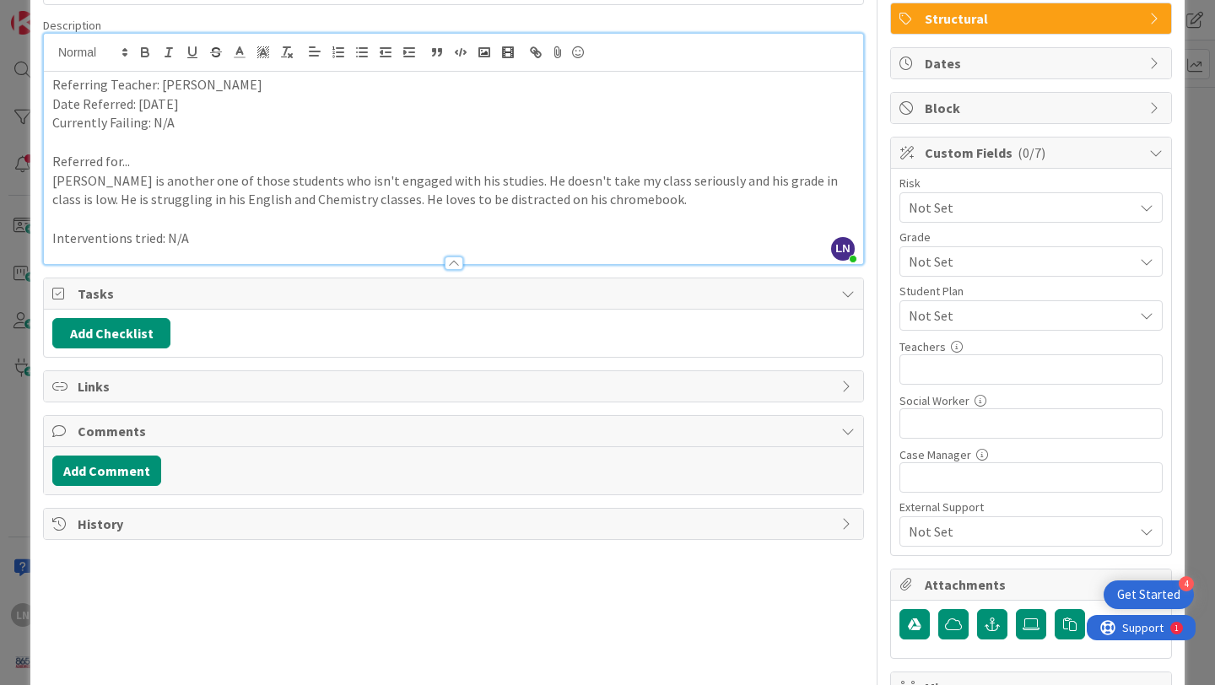
click at [998, 219] on span "Not Set" at bounding box center [1017, 208] width 216 height 24
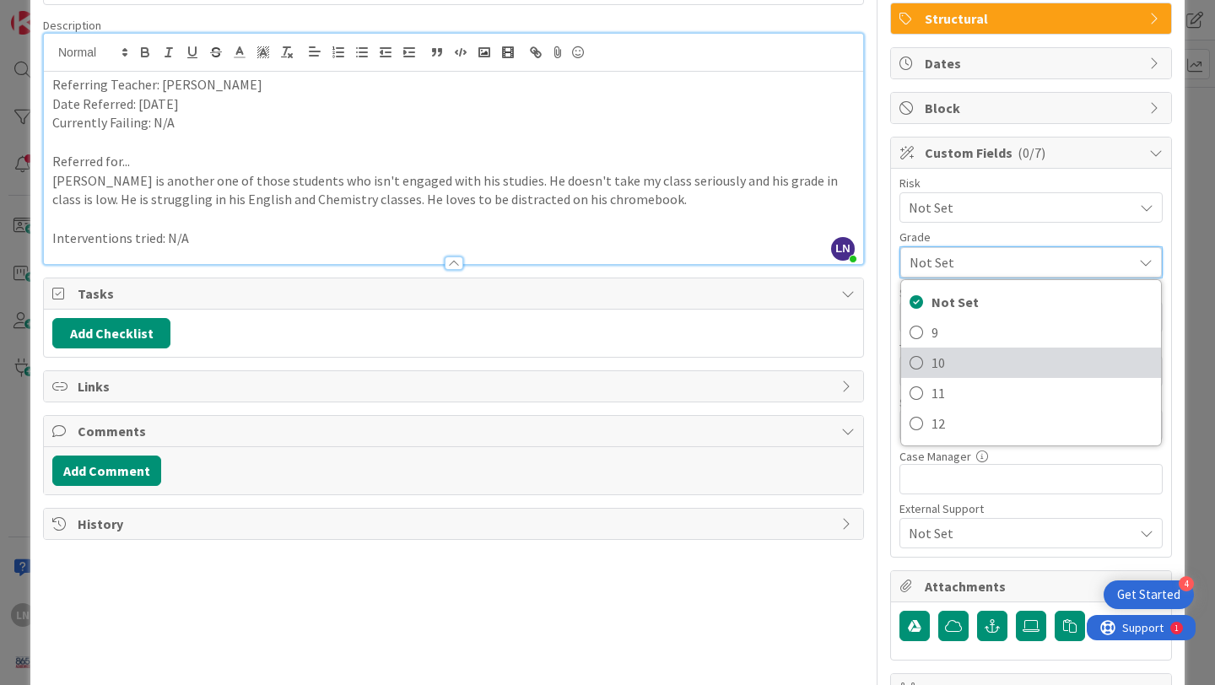
click at [960, 358] on span "10" at bounding box center [1042, 362] width 221 height 25
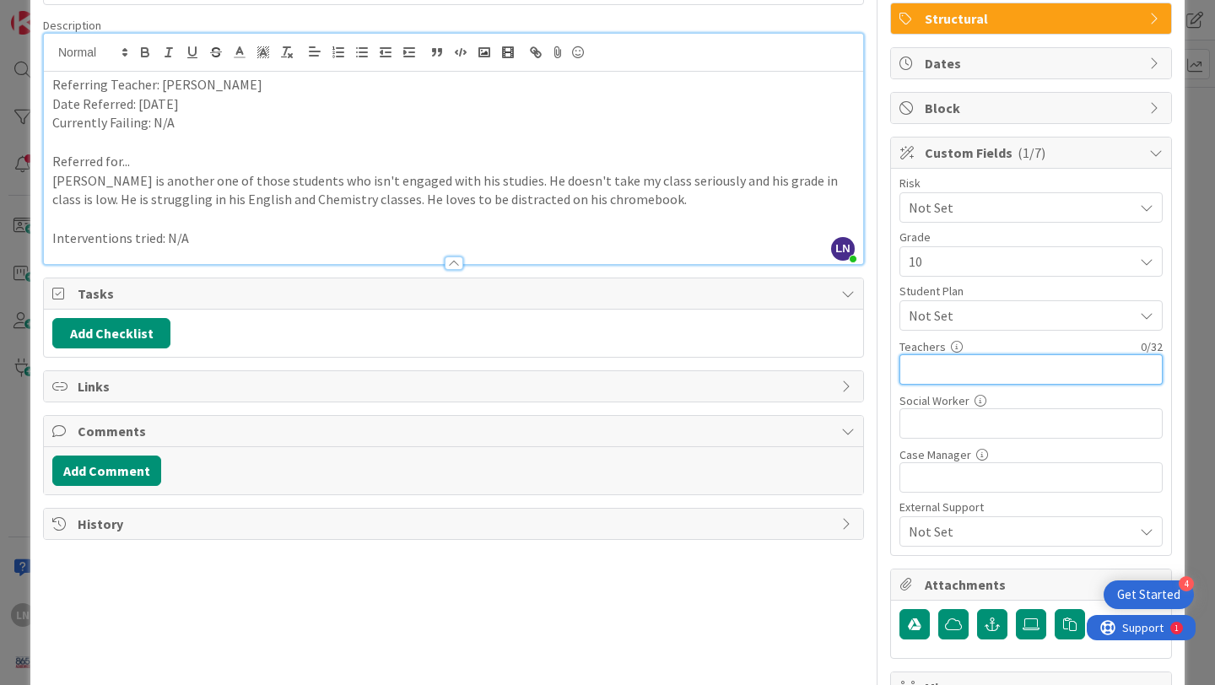
click at [950, 362] on input "text" at bounding box center [1031, 369] width 263 height 30
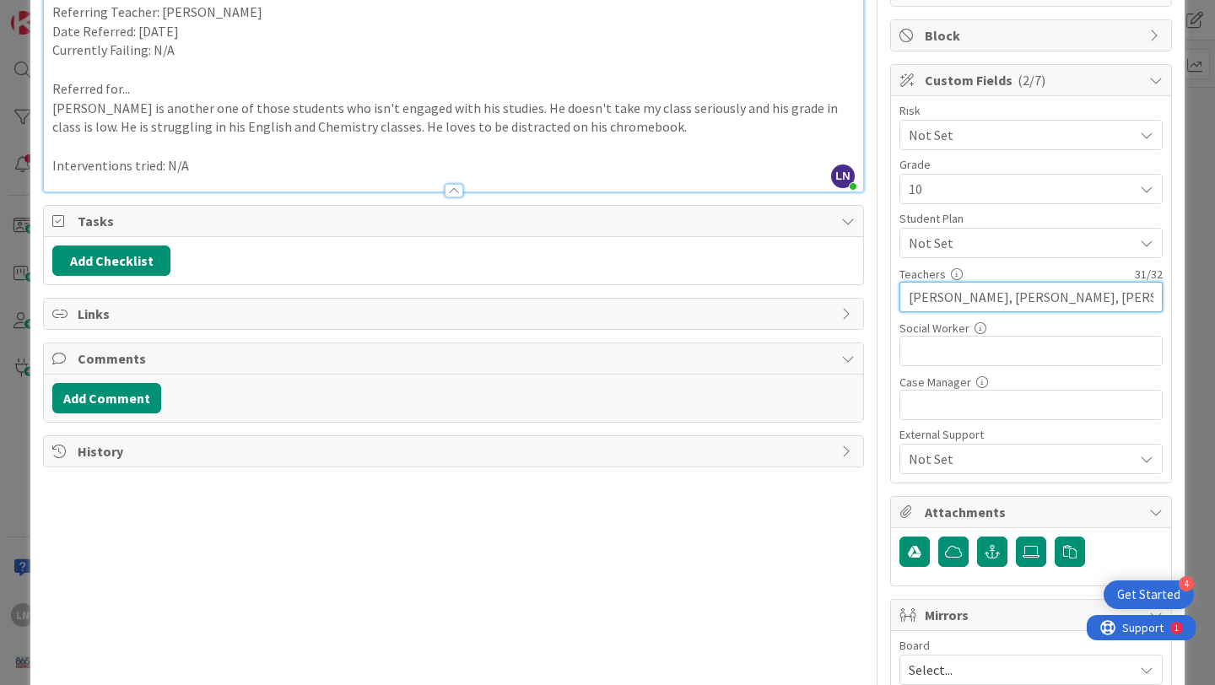
scroll to position [193, 0]
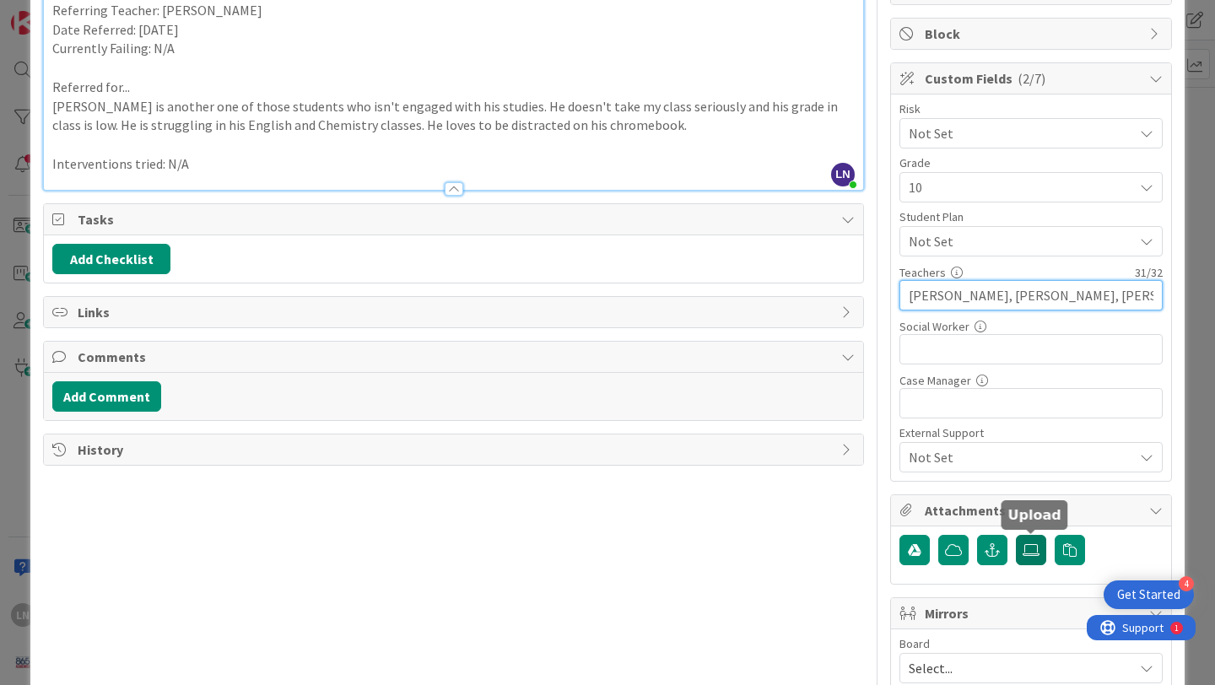
type input "[PERSON_NAME], [PERSON_NAME], [PERSON_NAME], [PERSON_NAME]"
click at [1031, 549] on icon at bounding box center [1031, 551] width 17 height 14
click at [1016, 535] on input "file" at bounding box center [1016, 535] width 0 height 0
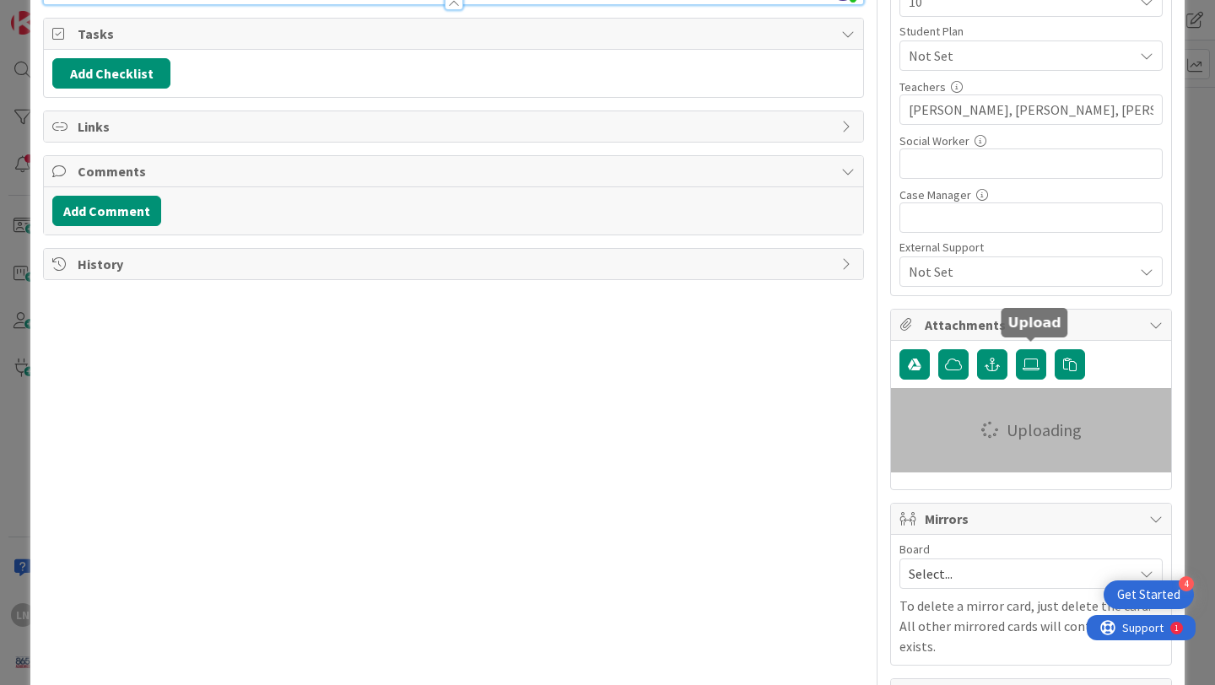
scroll to position [388, 0]
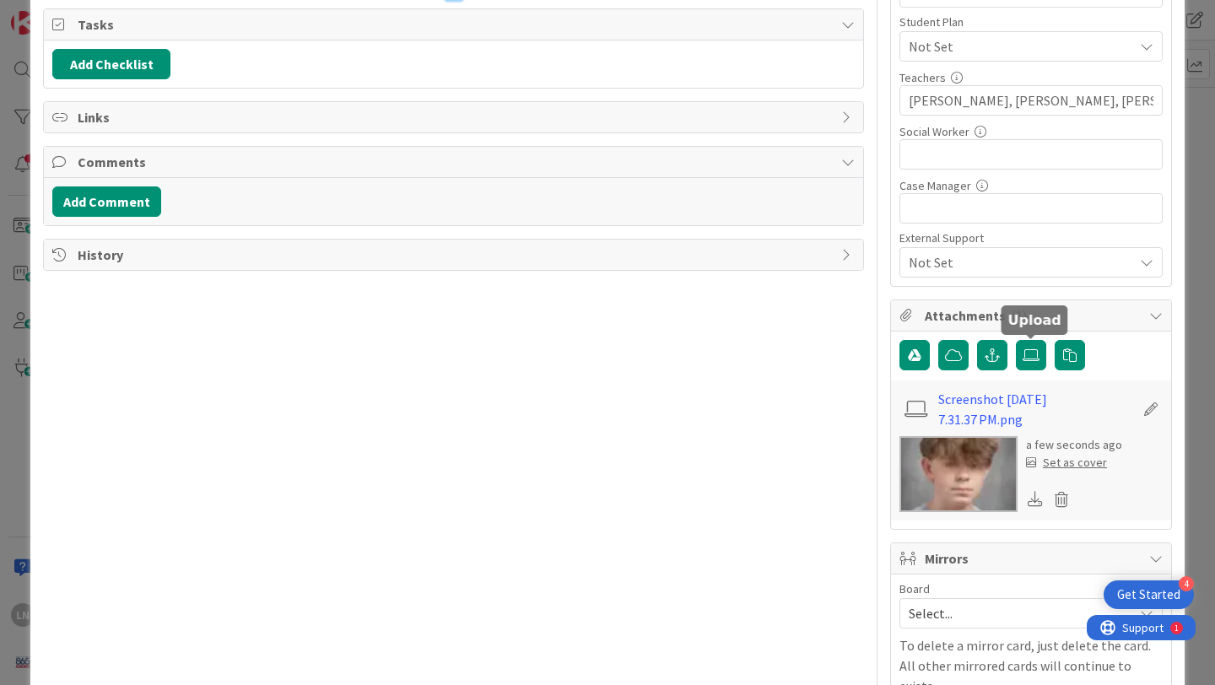
click at [1063, 463] on div "Set as cover" at bounding box center [1066, 463] width 81 height 18
click at [1078, 465] on div "Set as cover" at bounding box center [1066, 463] width 81 height 18
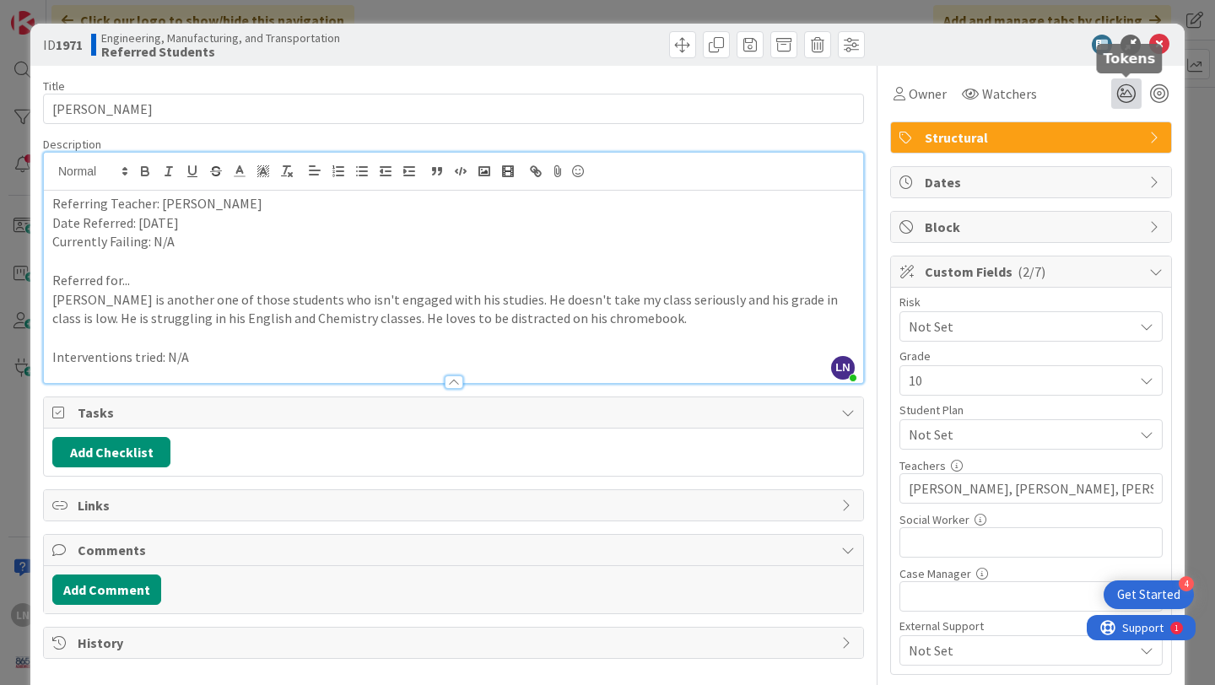
click at [1123, 95] on icon at bounding box center [1127, 93] width 30 height 30
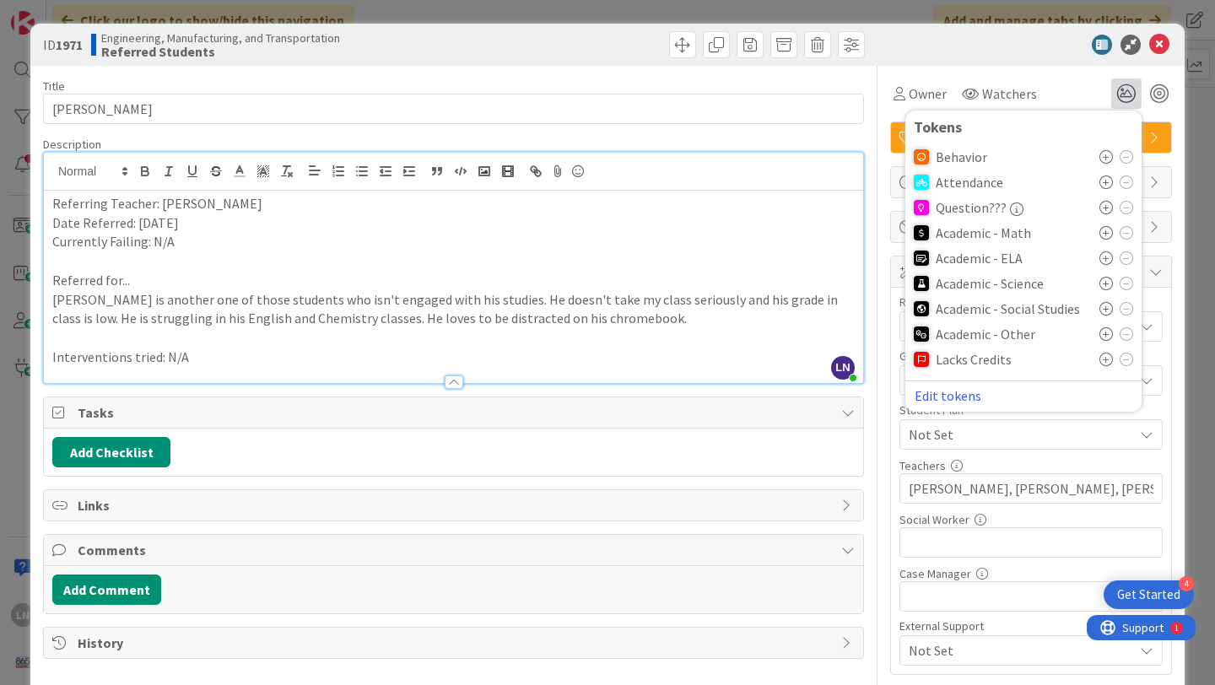
click at [1107, 156] on icon at bounding box center [1107, 157] width 14 height 14
click at [1159, 49] on icon at bounding box center [1160, 45] width 20 height 20
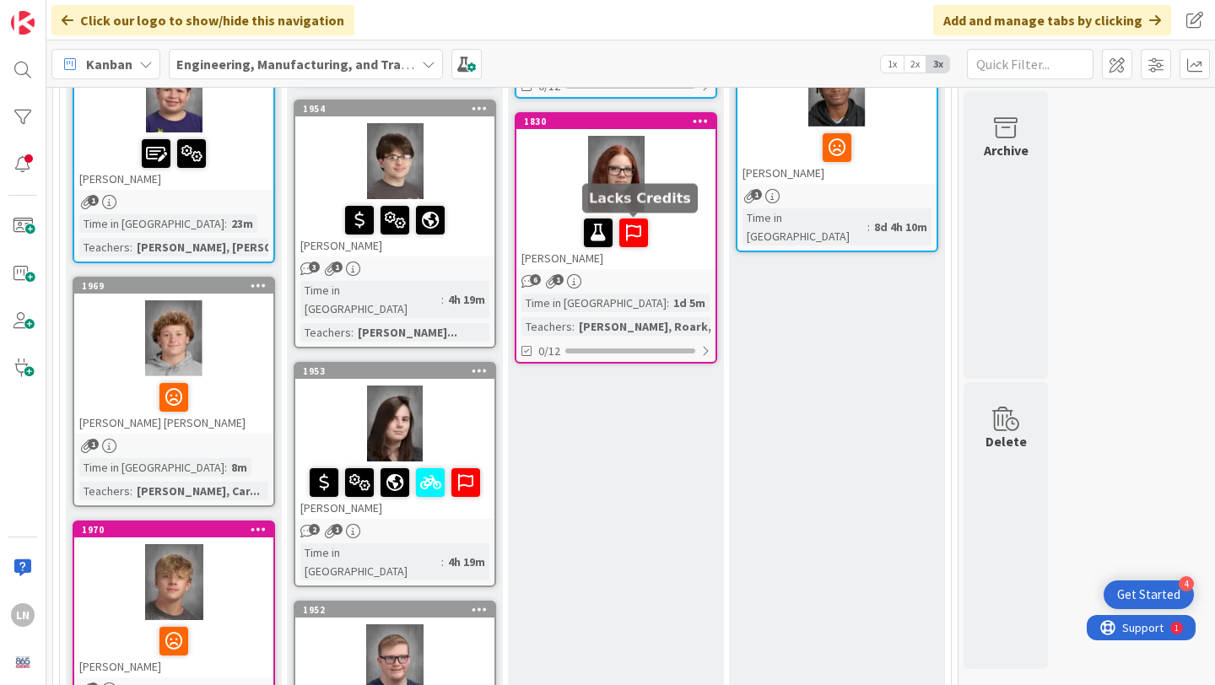
scroll to position [525, 0]
